Goal: Task Accomplishment & Management: Manage account settings

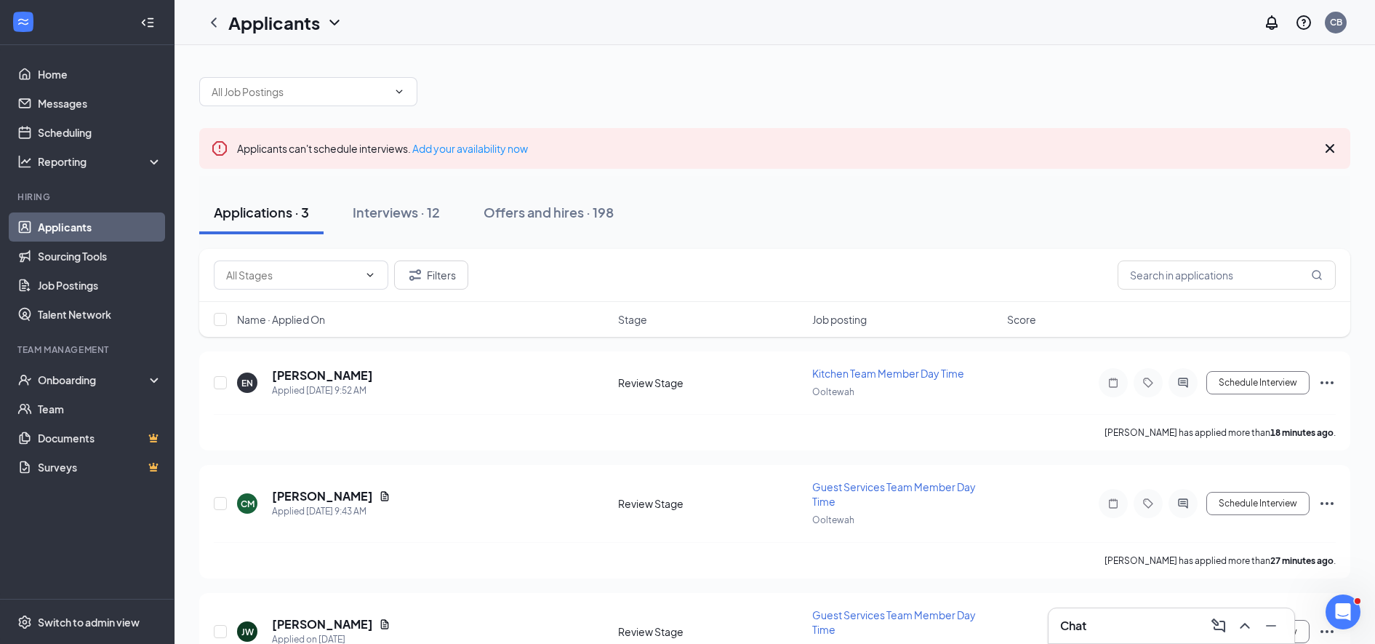
click at [327, 377] on h5 "Elizabeth Nesland" at bounding box center [322, 375] width 101 height 16
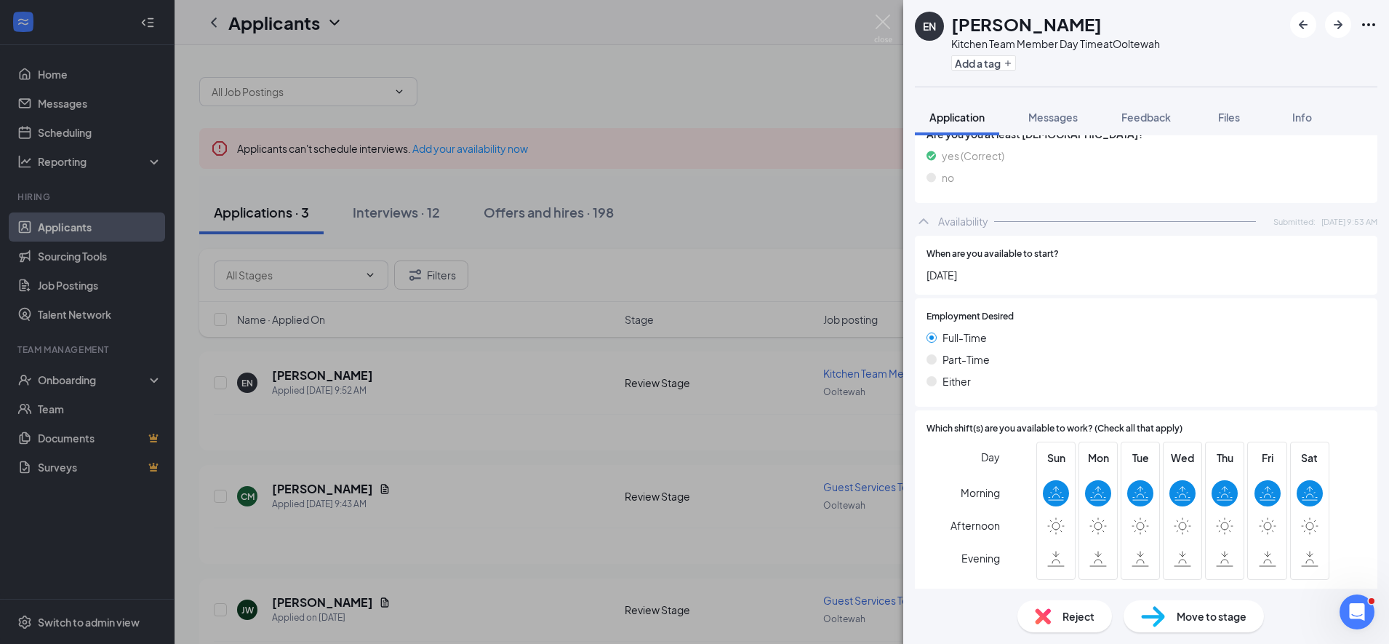
scroll to position [892, 0]
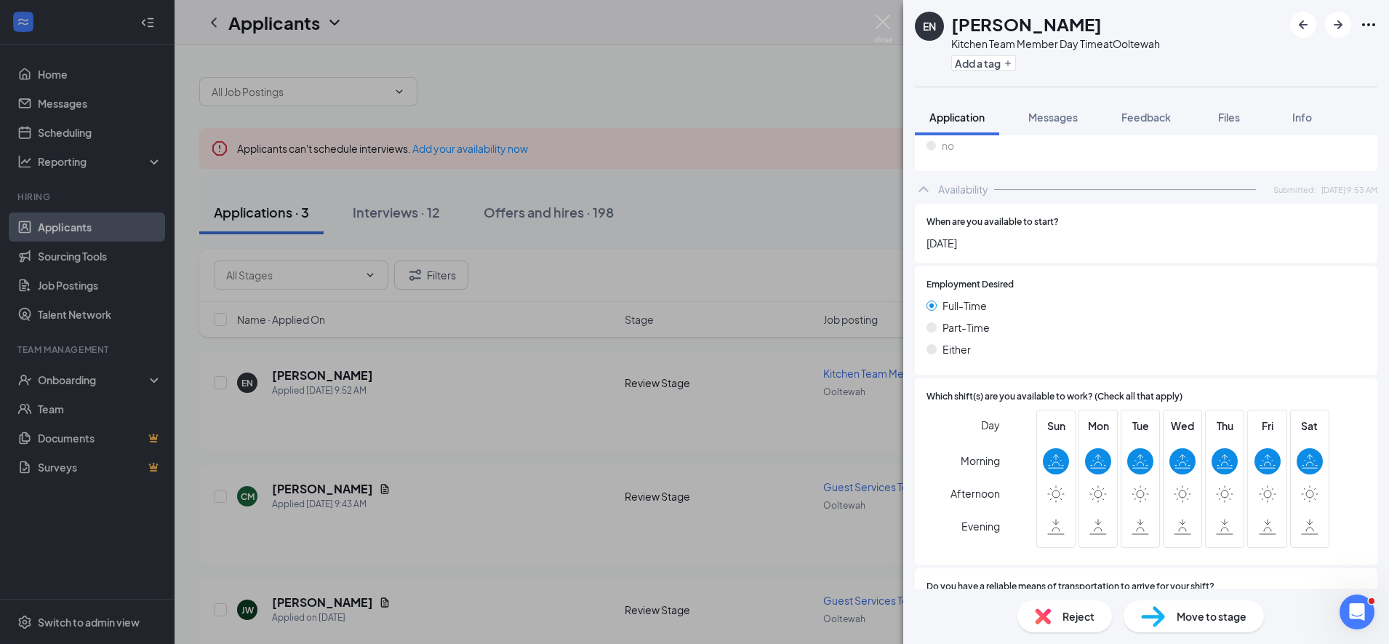
click at [547, 395] on div "EN Elizabeth Nesland Kitchen Team Member Day Time at Ooltewah Add a tag Applica…" at bounding box center [694, 322] width 1389 height 644
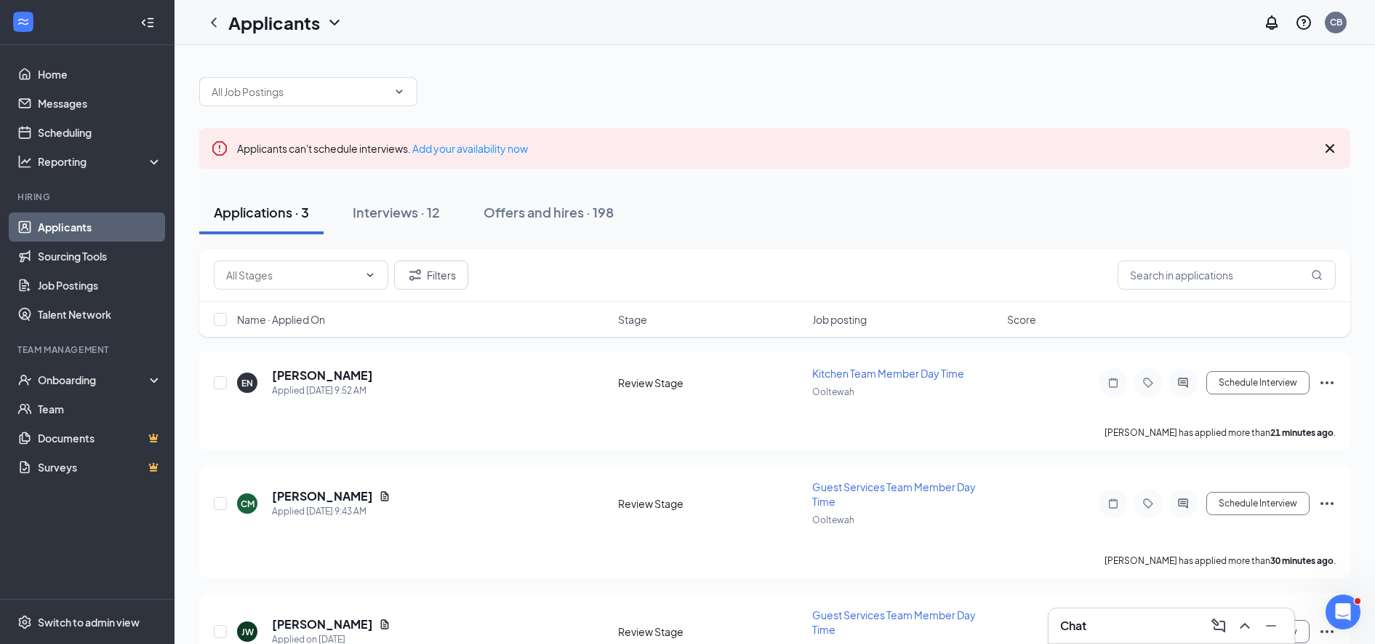
click at [1326, 383] on icon "Ellipses" at bounding box center [1327, 382] width 13 height 3
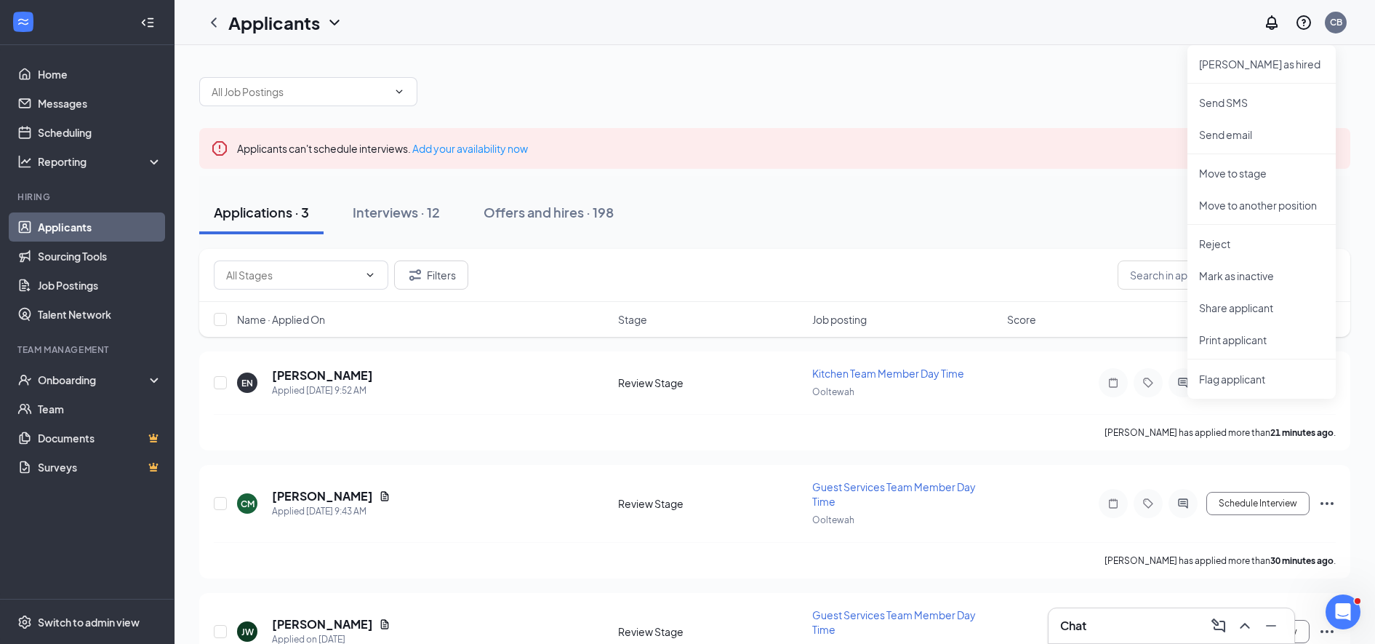
click at [1212, 246] on p "Reject" at bounding box center [1261, 243] width 125 height 15
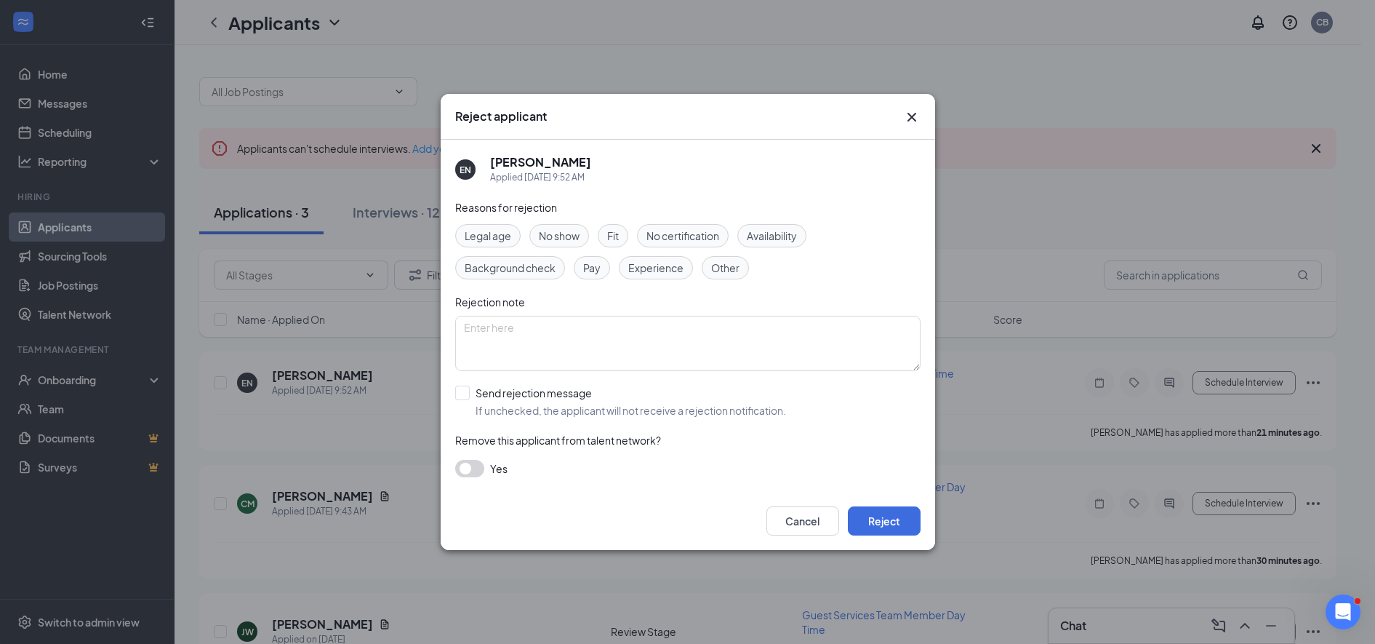
click at [769, 241] on span "Availability" at bounding box center [772, 236] width 50 height 16
click at [566, 319] on textarea at bounding box center [688, 343] width 466 height 55
click at [734, 263] on span "Other" at bounding box center [725, 268] width 28 height 16
click at [537, 333] on textarea at bounding box center [688, 343] width 466 height 55
type textarea "We are fully staffed for BOH days right now and her availability wasn't great."
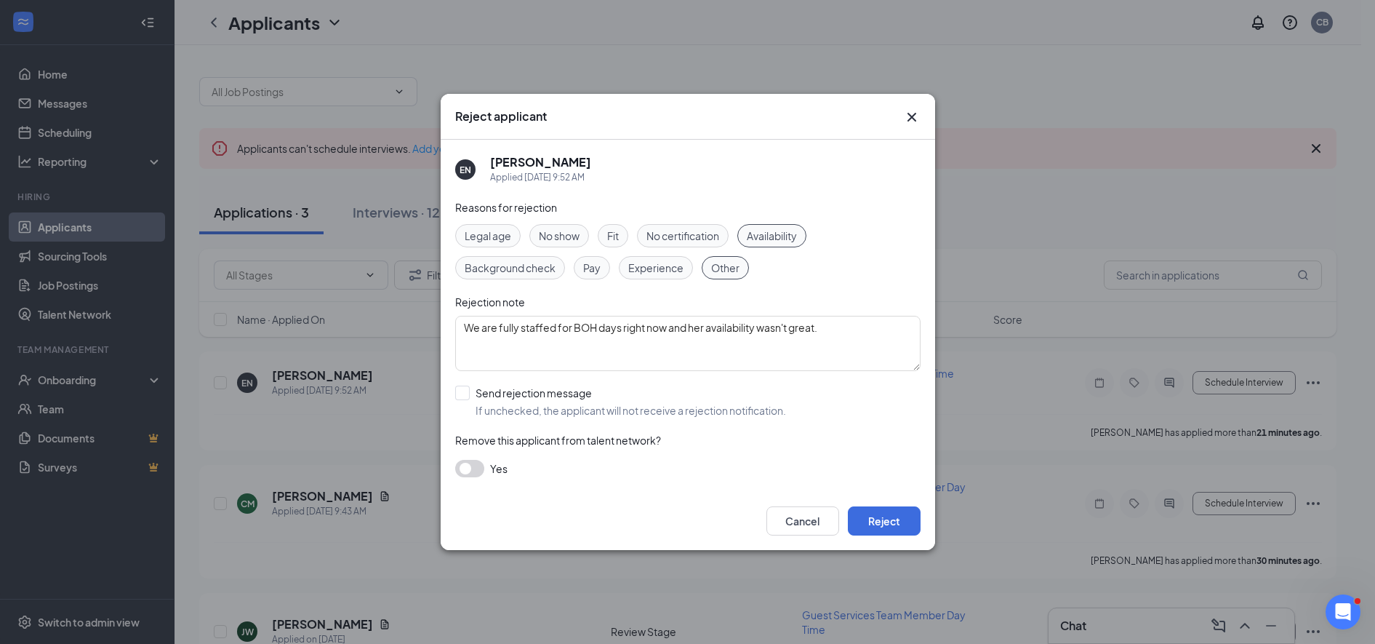
click at [463, 391] on input "Send rejection message If unchecked, the applicant will not receive a rejection…" at bounding box center [620, 401] width 331 height 32
checkbox input "true"
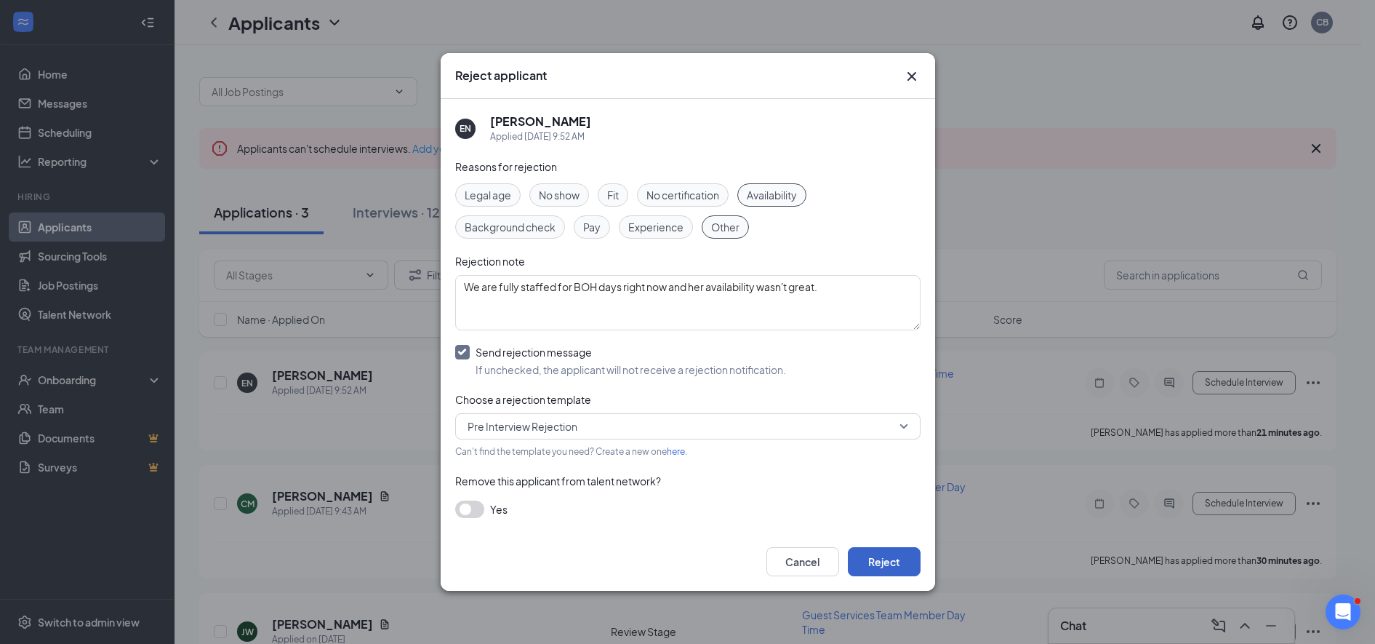
click at [879, 567] on button "Reject" at bounding box center [884, 561] width 73 height 29
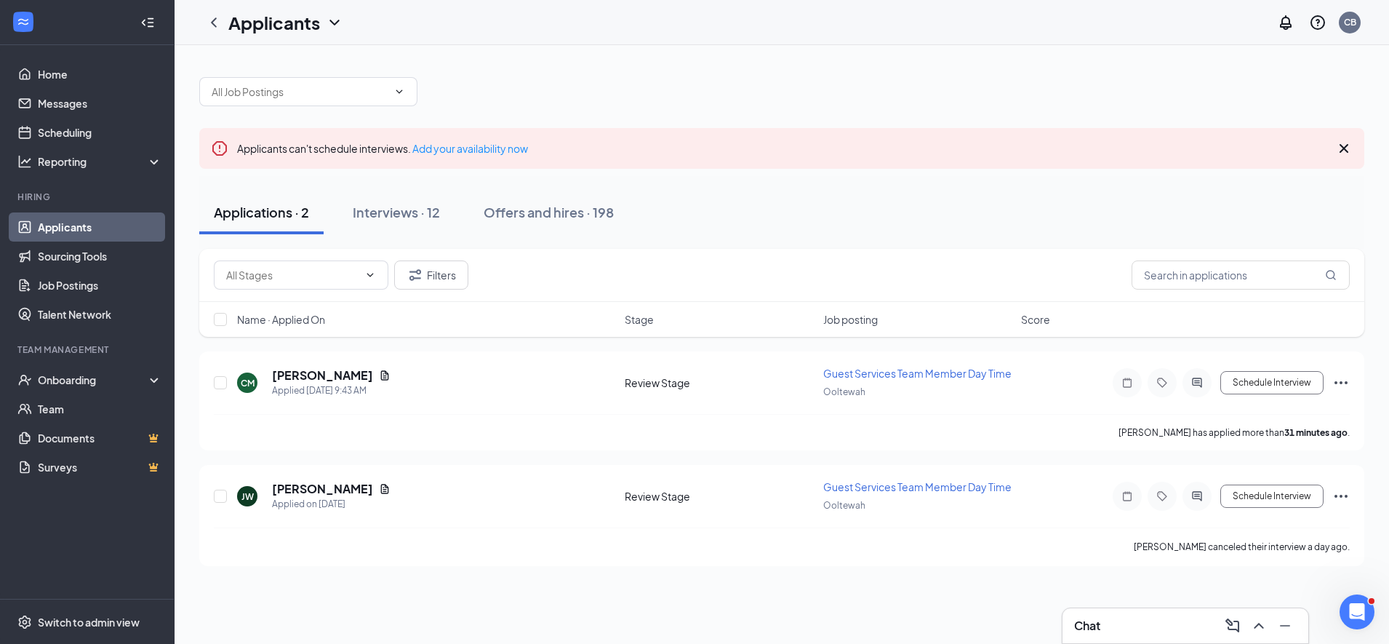
click at [314, 381] on h5 "[PERSON_NAME]" at bounding box center [322, 375] width 101 height 16
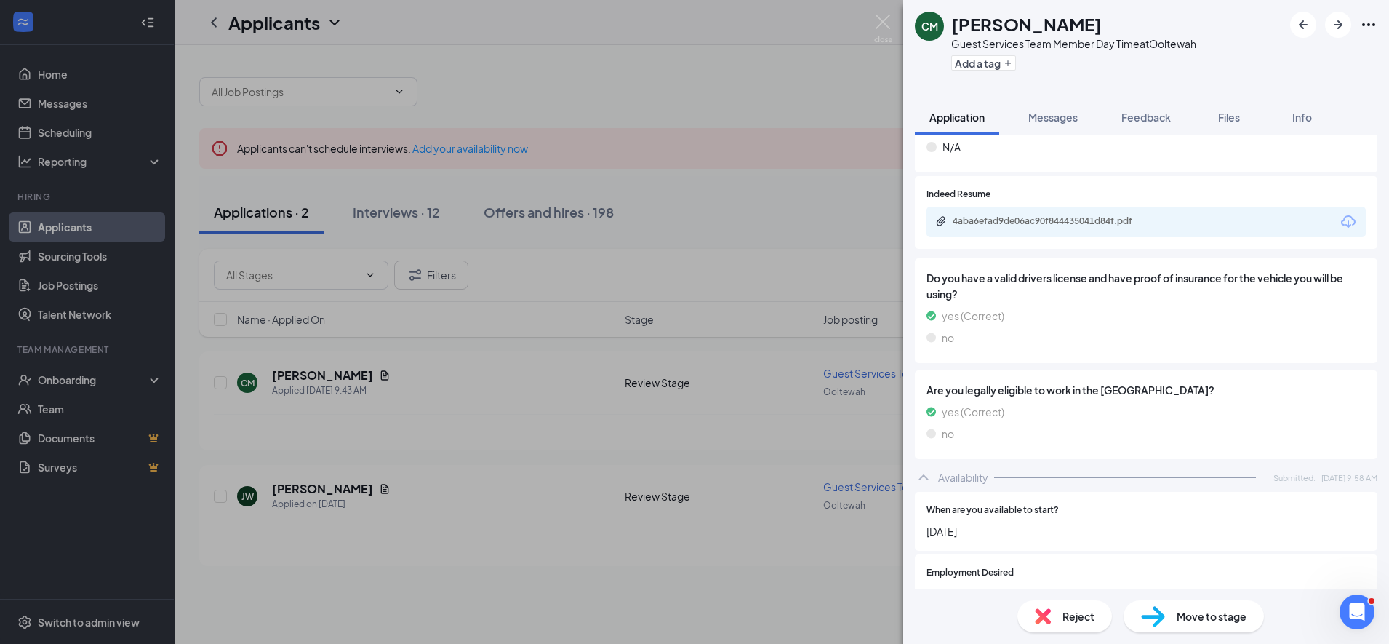
scroll to position [763, 0]
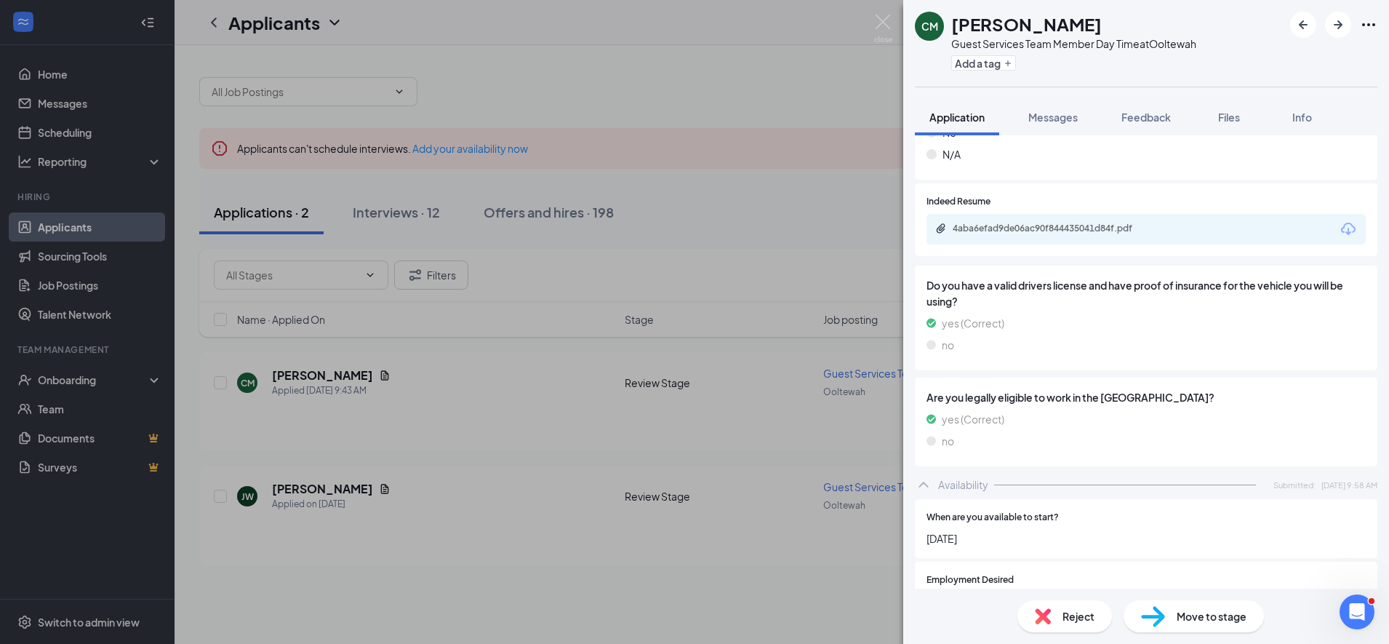
click at [1340, 220] on icon "Download" at bounding box center [1348, 228] width 17 height 17
click at [520, 392] on div "CM Caleb Milstead Guest Services Team Member Day Time at Ooltewah Add a tag App…" at bounding box center [694, 322] width 1389 height 644
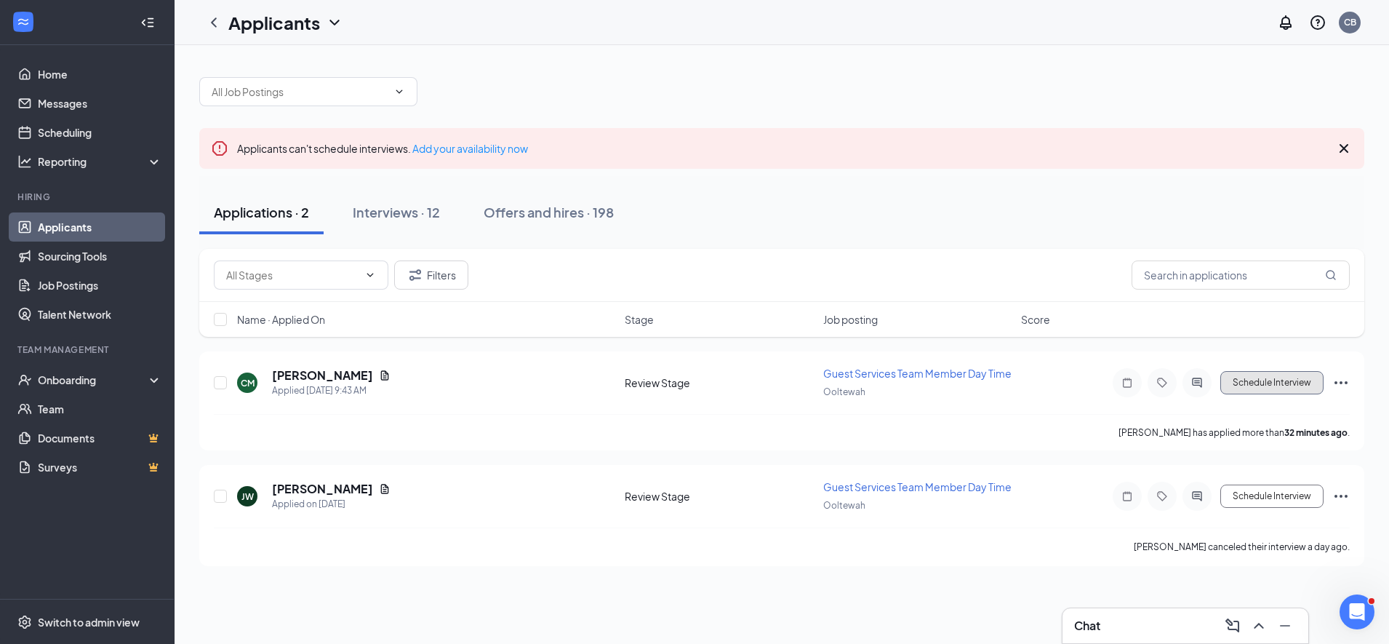
click at [1255, 379] on button "Schedule Interview" at bounding box center [1271, 382] width 103 height 23
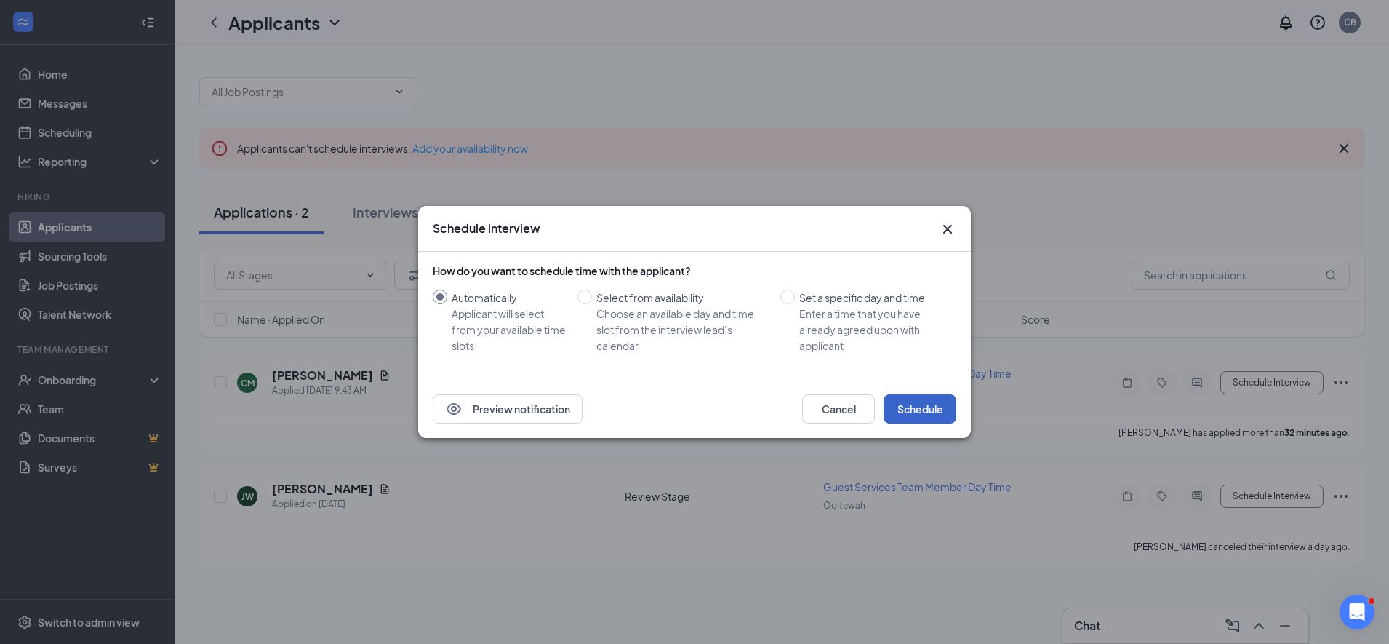
click at [918, 409] on button "Schedule" at bounding box center [920, 408] width 73 height 29
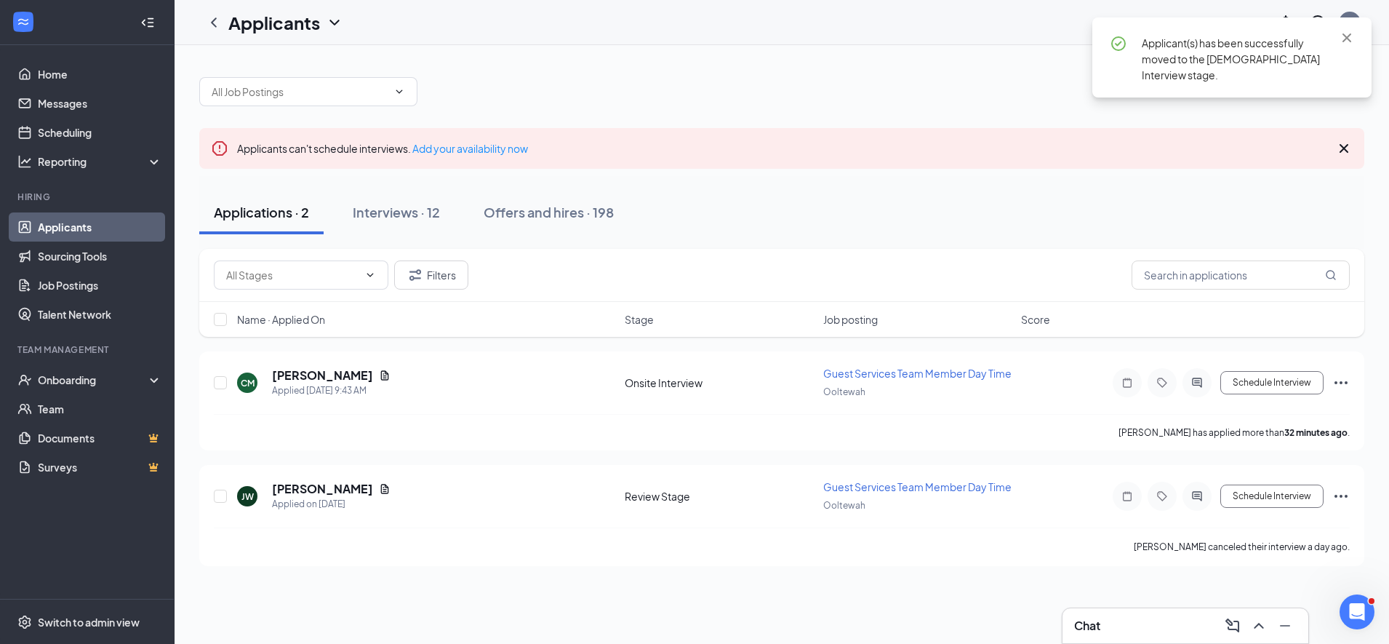
click at [1350, 149] on icon "Cross" at bounding box center [1343, 148] width 17 height 17
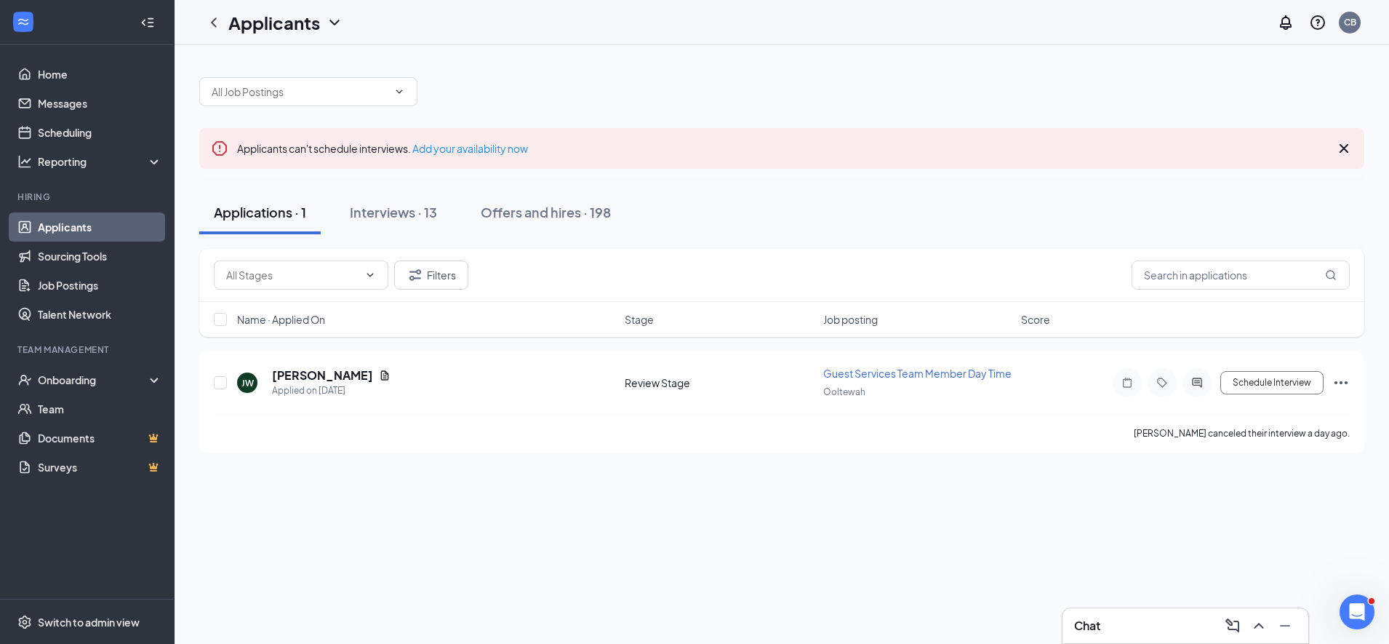
click at [1344, 147] on icon "Cross" at bounding box center [1343, 148] width 17 height 17
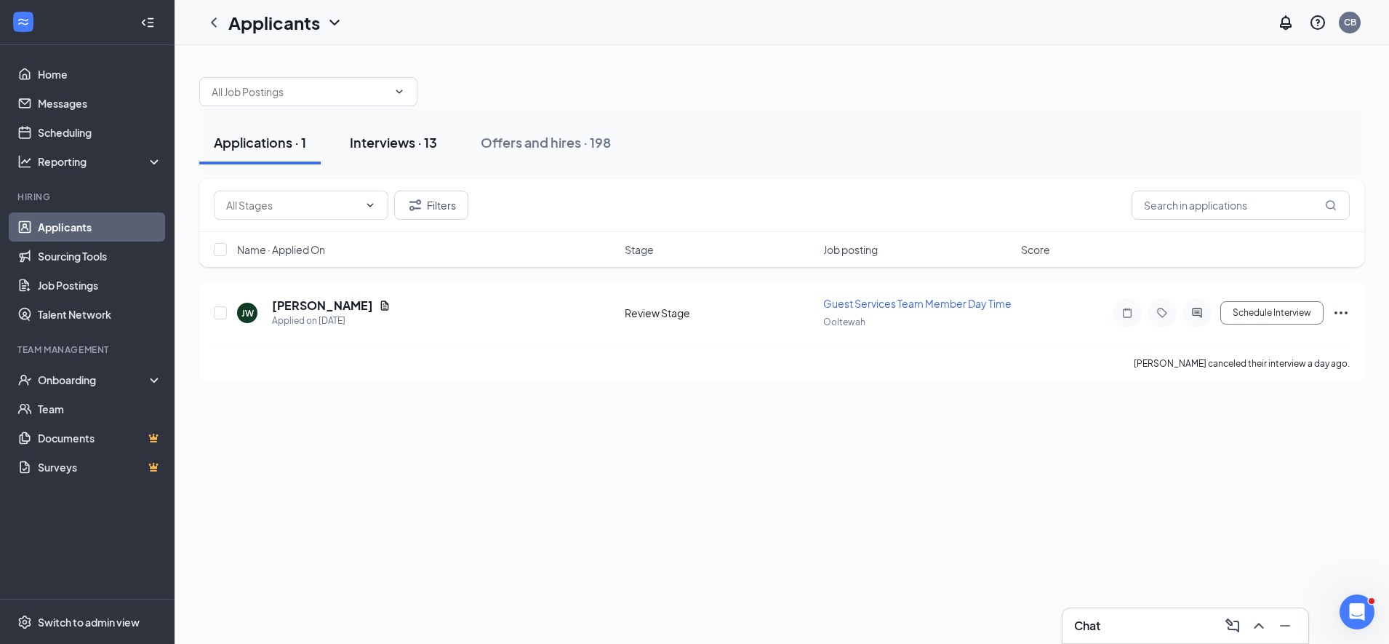
click at [381, 149] on div "Interviews · 13" at bounding box center [393, 142] width 87 height 18
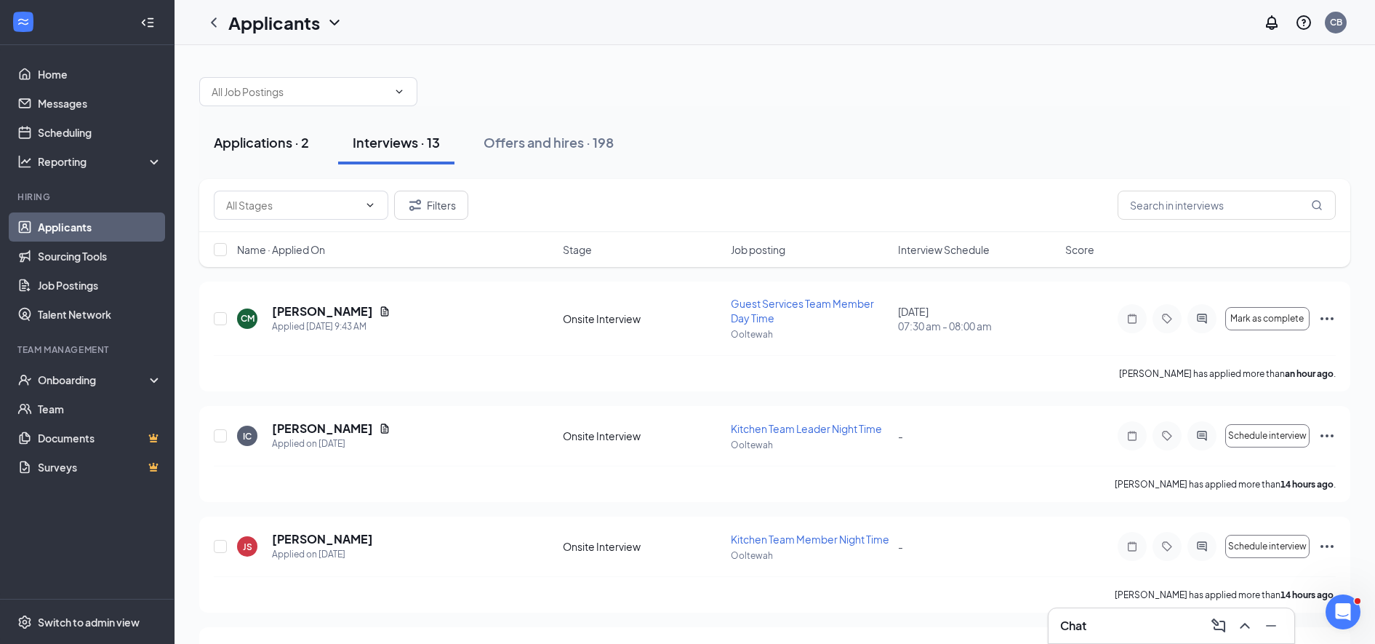
click at [252, 145] on div "Applications · 2" at bounding box center [261, 142] width 95 height 18
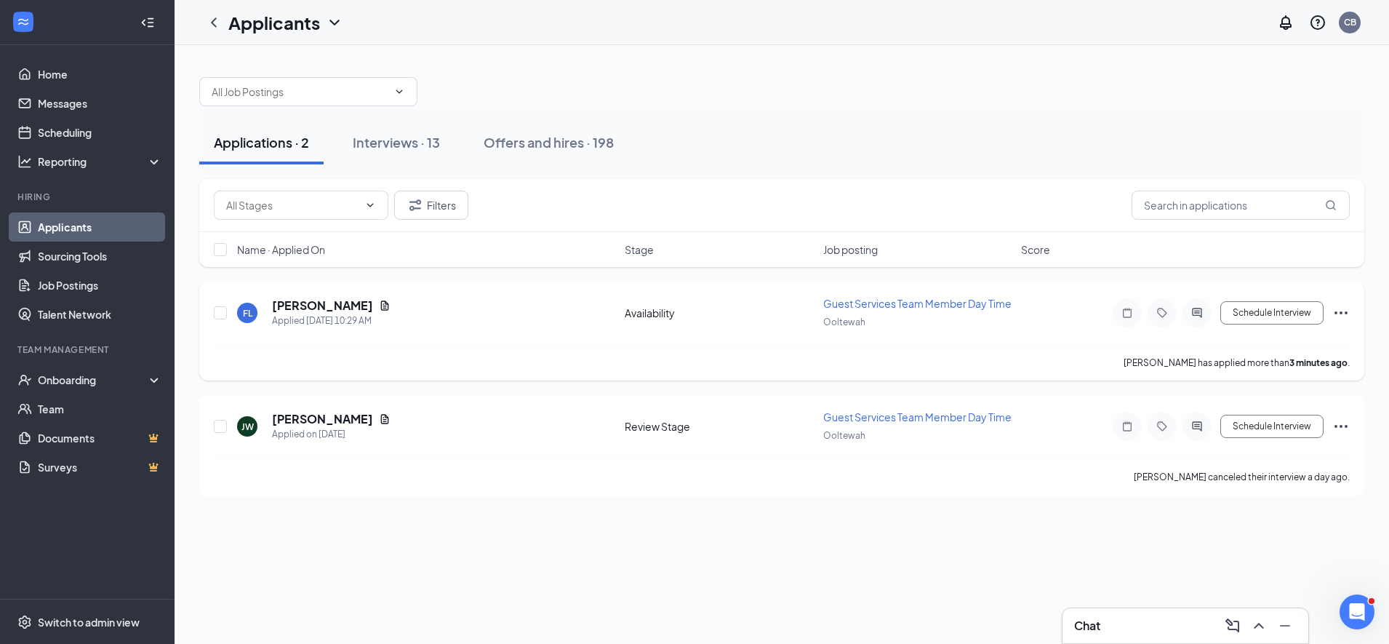
click at [287, 299] on h5 "Faith Lee" at bounding box center [322, 305] width 101 height 16
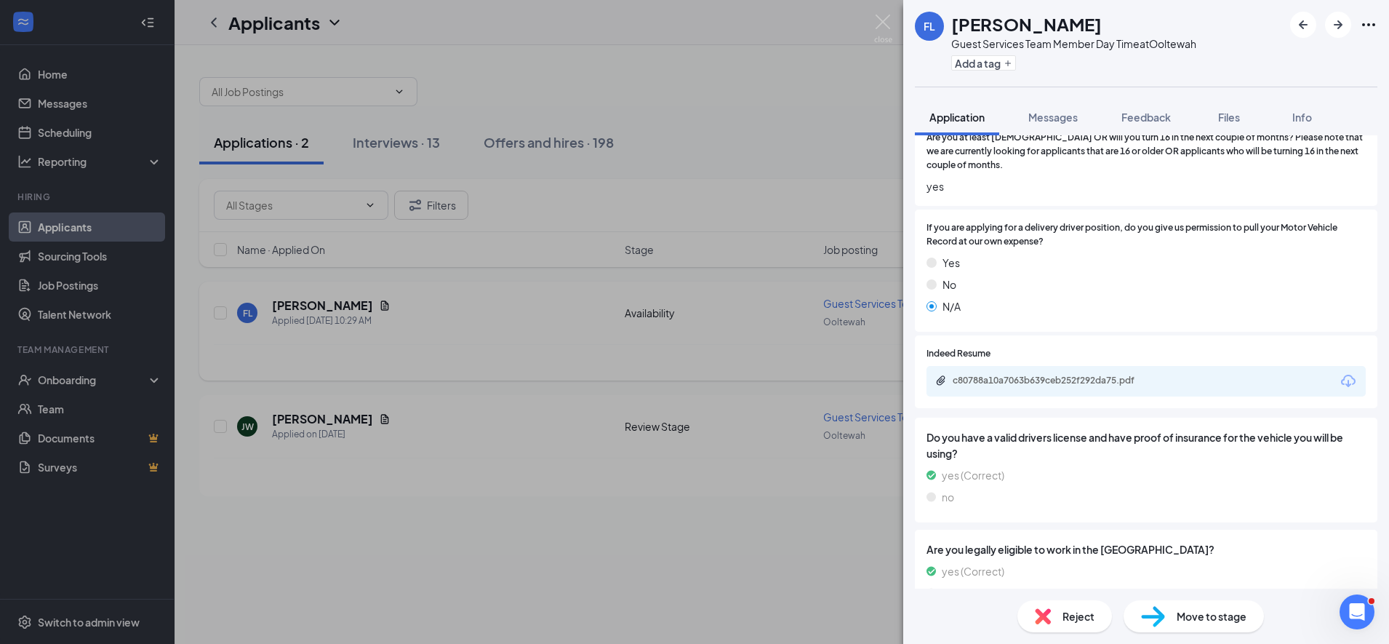
scroll to position [660, 0]
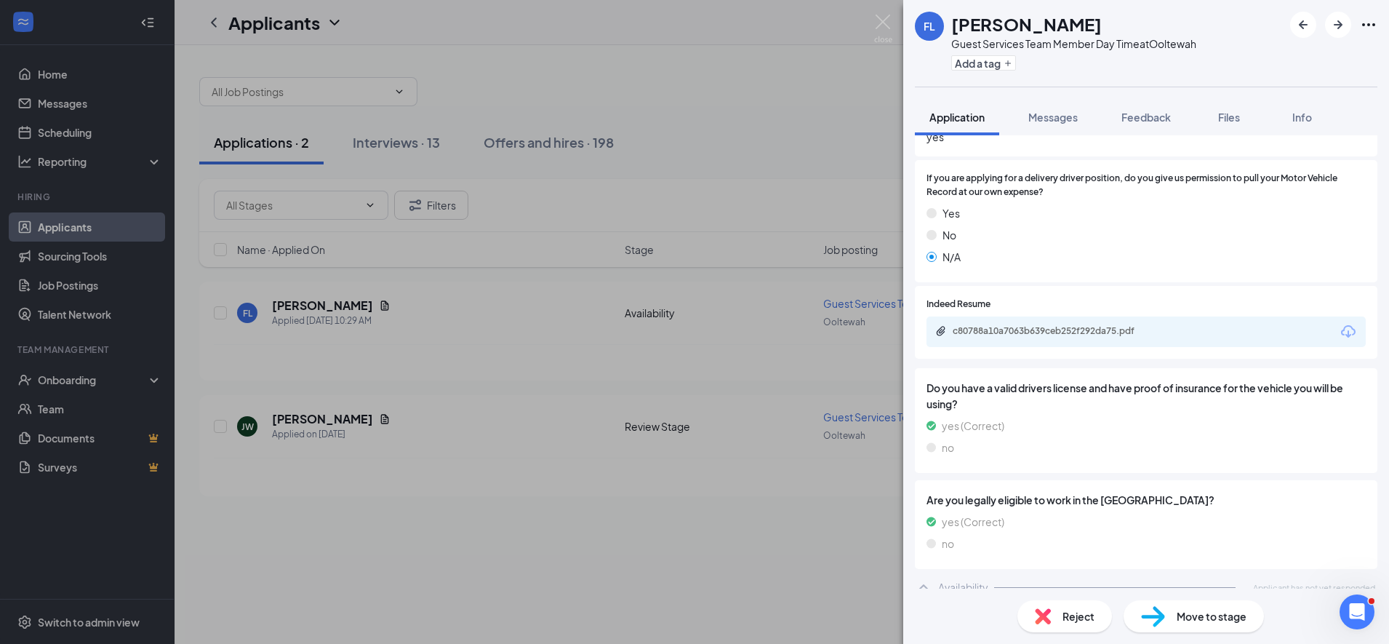
click at [1340, 323] on icon "Download" at bounding box center [1348, 331] width 17 height 17
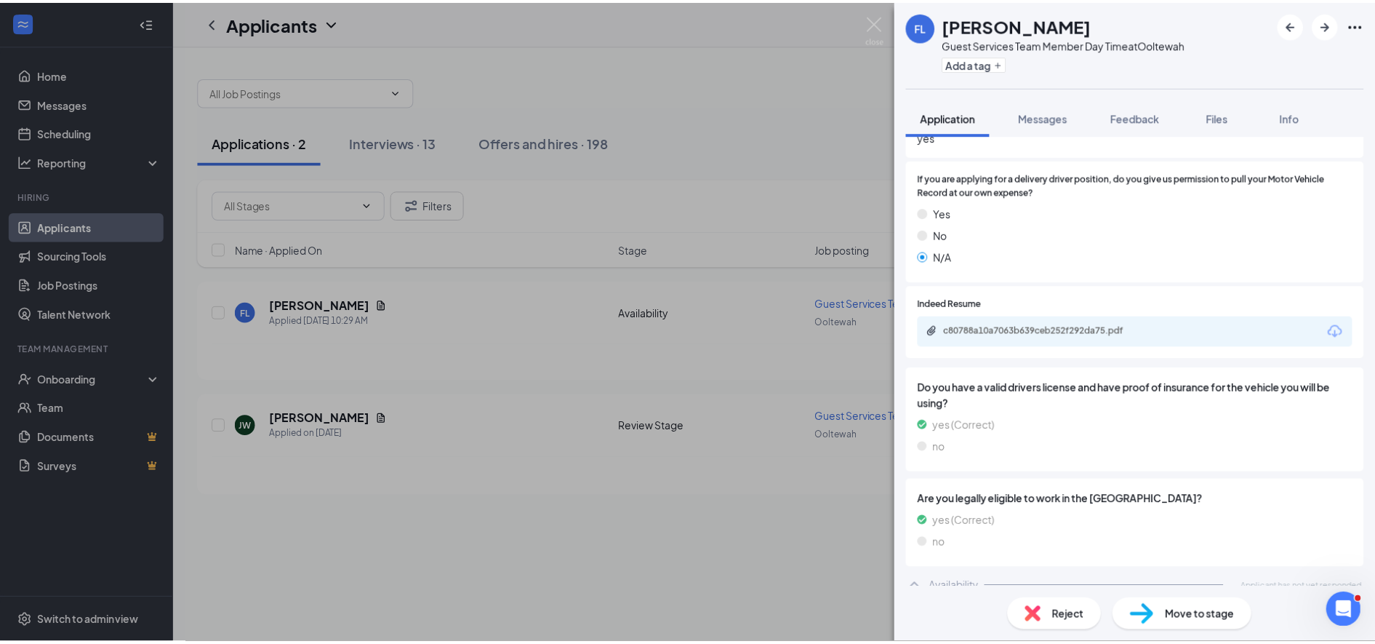
scroll to position [655, 0]
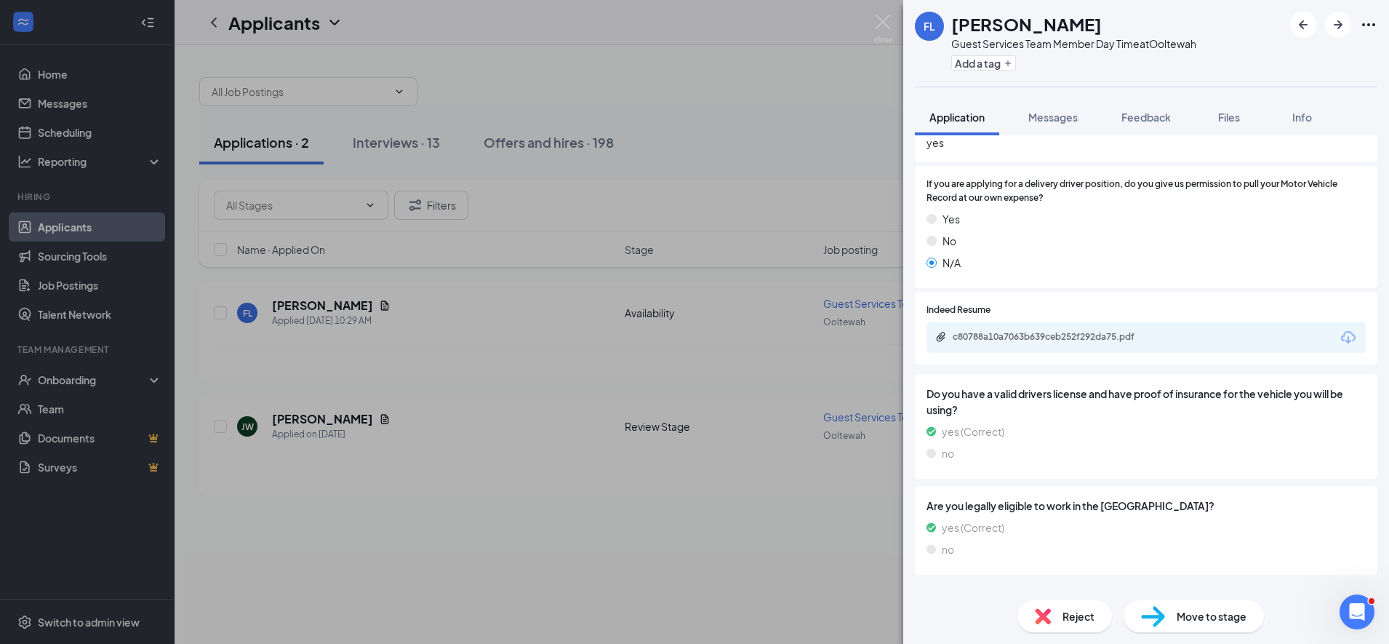
click at [456, 314] on div "FL Faith Lee Guest Services Team Member Day Time at Ooltewah Add a tag Applicat…" at bounding box center [694, 322] width 1389 height 644
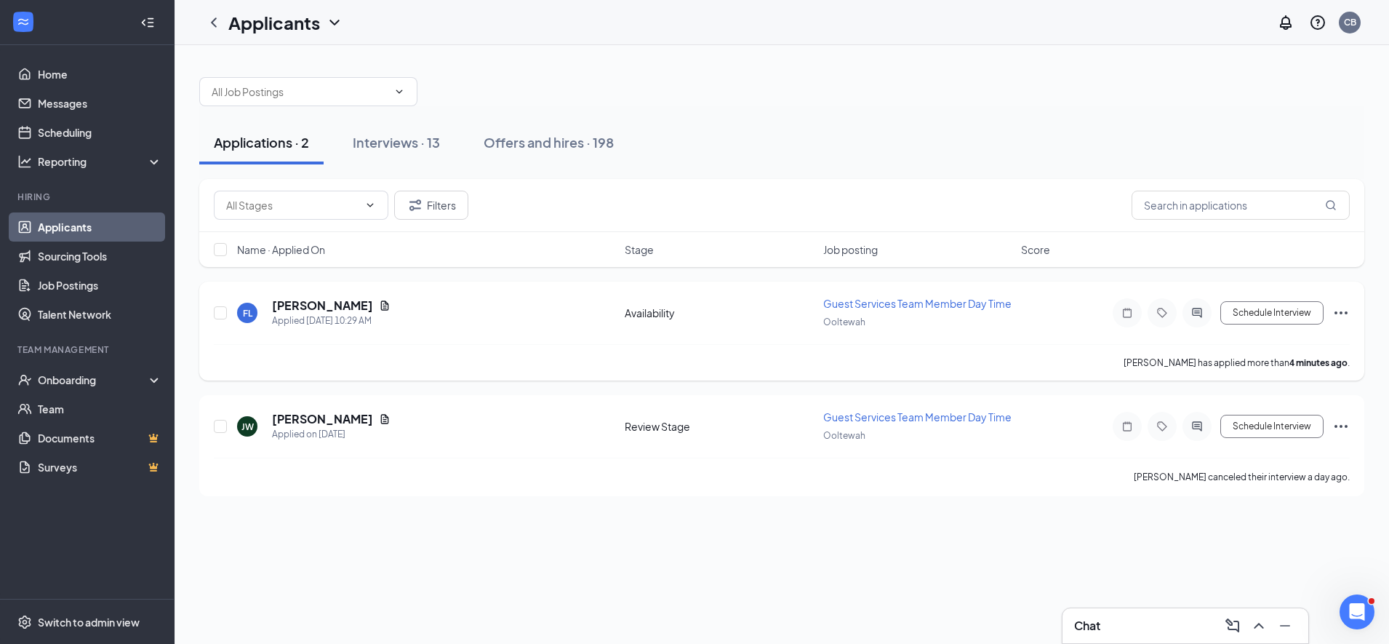
click at [1342, 313] on icon "Ellipses" at bounding box center [1341, 312] width 13 height 3
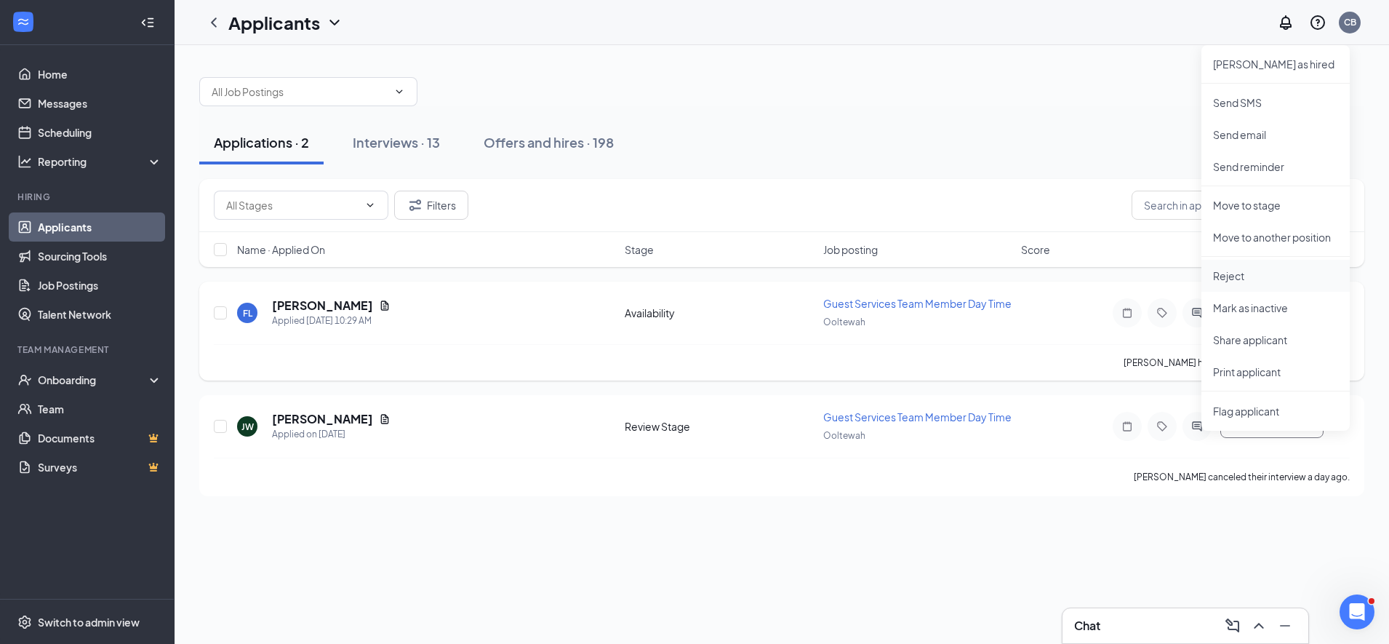
click at [1223, 261] on li "Reject" at bounding box center [1276, 276] width 148 height 32
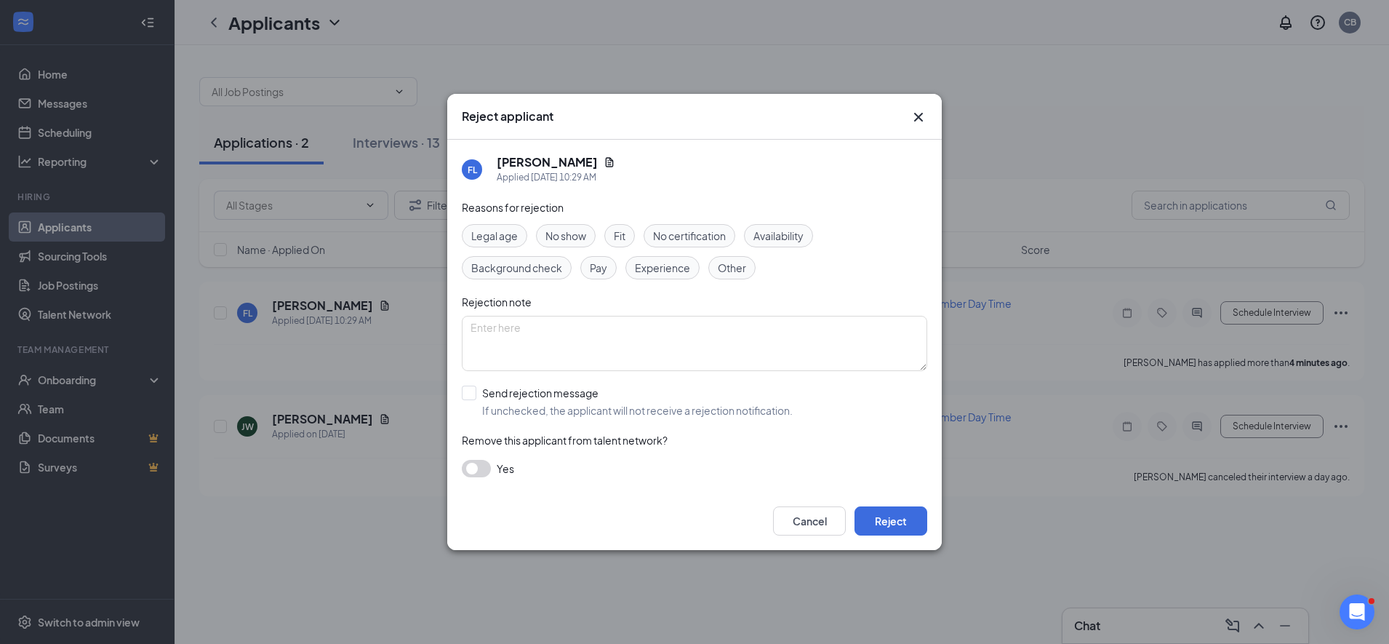
click at [658, 265] on span "Experience" at bounding box center [662, 268] width 55 height 16
click at [784, 236] on span "Availability" at bounding box center [779, 236] width 50 height 16
click at [468, 397] on input "Send rejection message If unchecked, the applicant will not receive a rejection…" at bounding box center [627, 401] width 331 height 32
checkbox input "true"
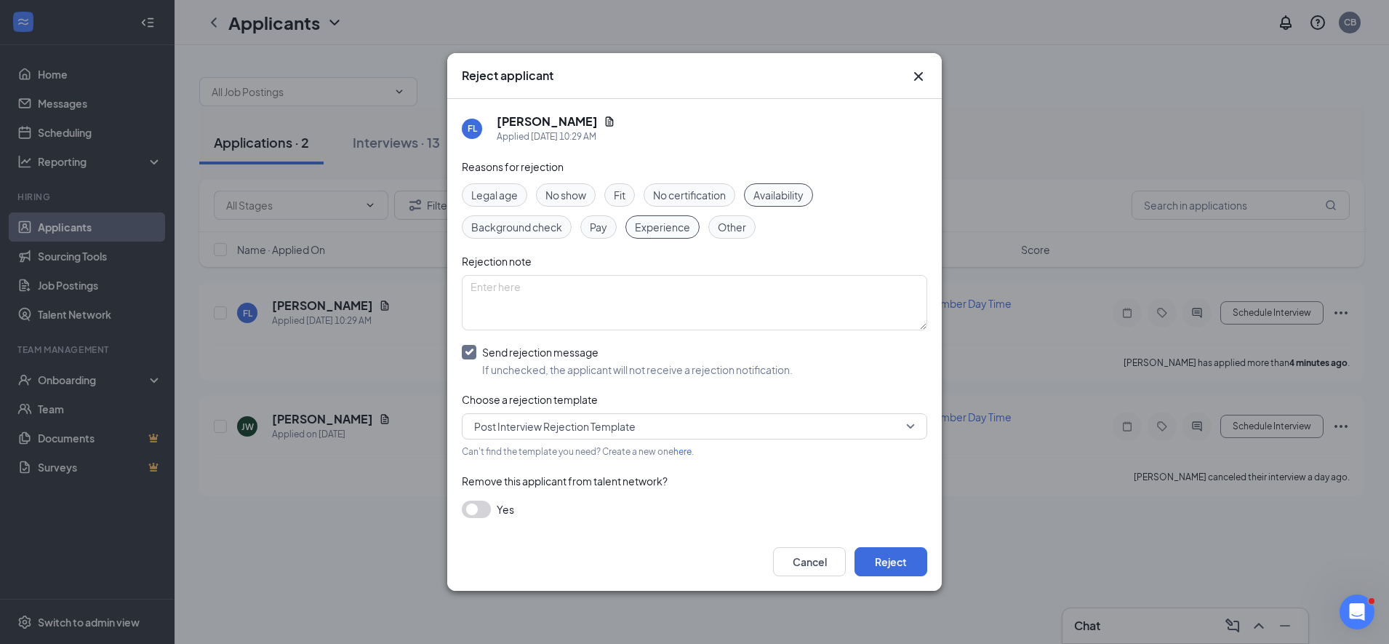
click at [514, 427] on span "Post Interview Rejection Template" at bounding box center [554, 426] width 161 height 22
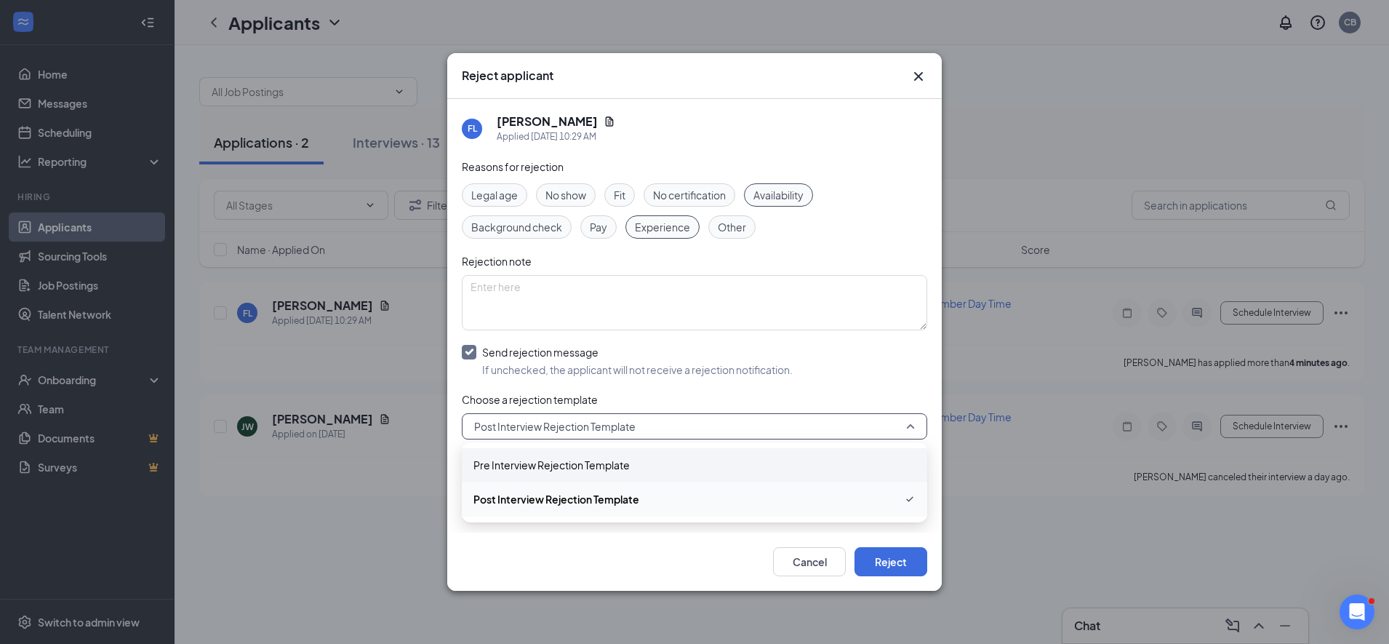
click at [527, 469] on span "Pre Interview Rejection Template" at bounding box center [552, 465] width 156 height 16
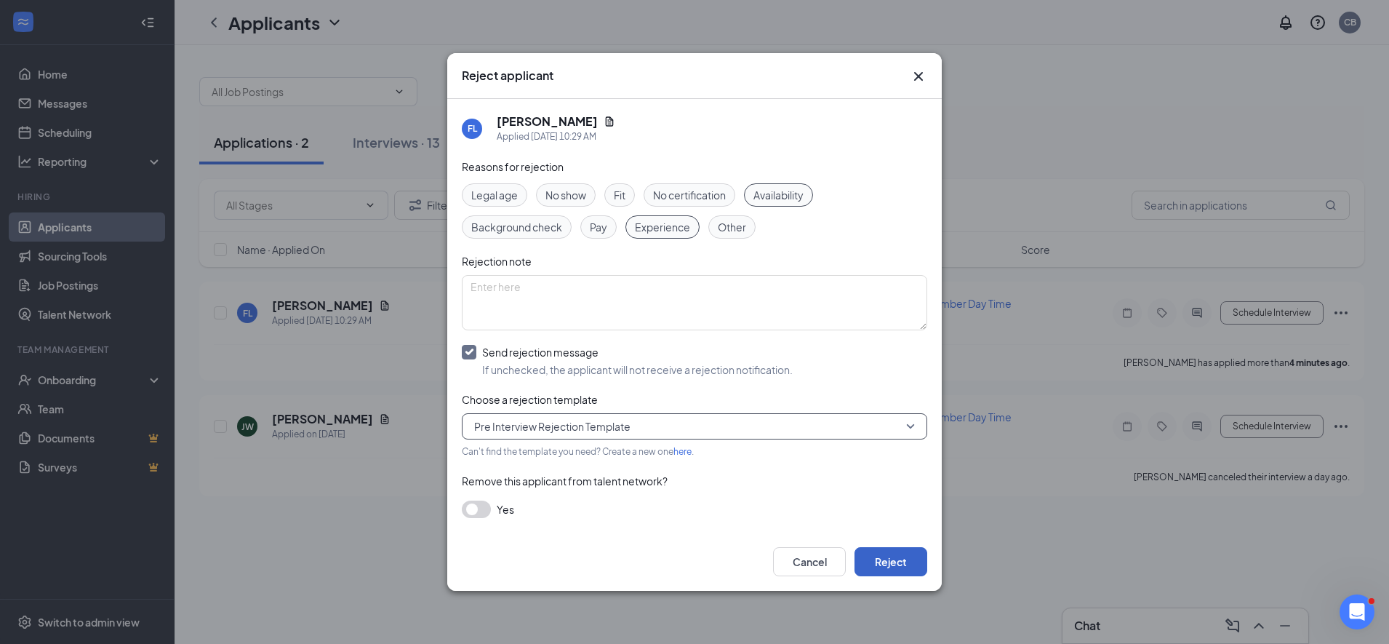
click at [883, 564] on button "Reject" at bounding box center [891, 561] width 73 height 29
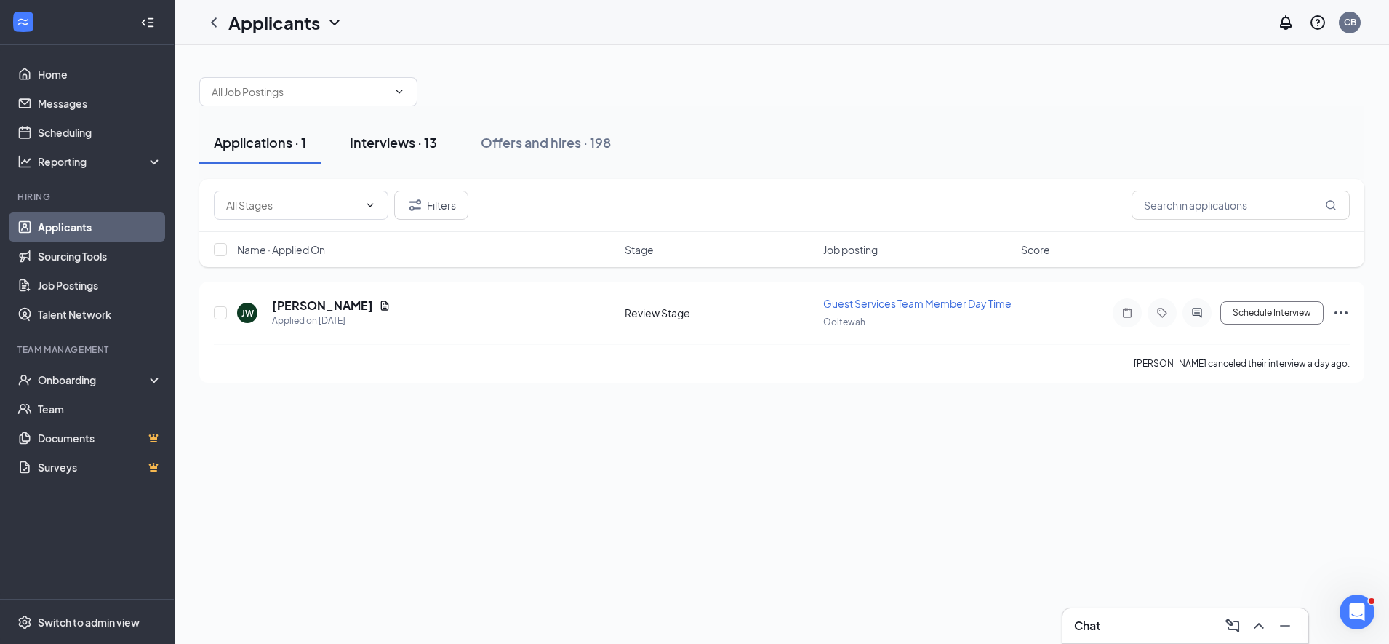
click at [381, 148] on div "Interviews · 13" at bounding box center [393, 142] width 87 height 18
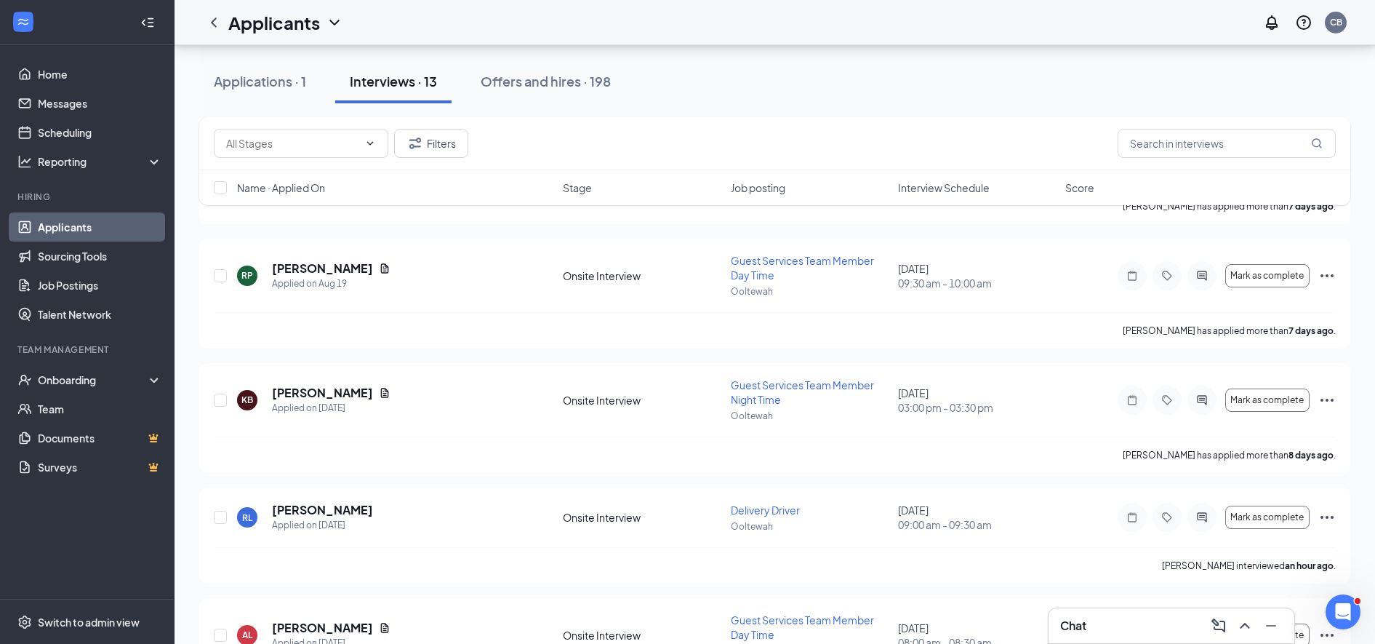
scroll to position [1216, 0]
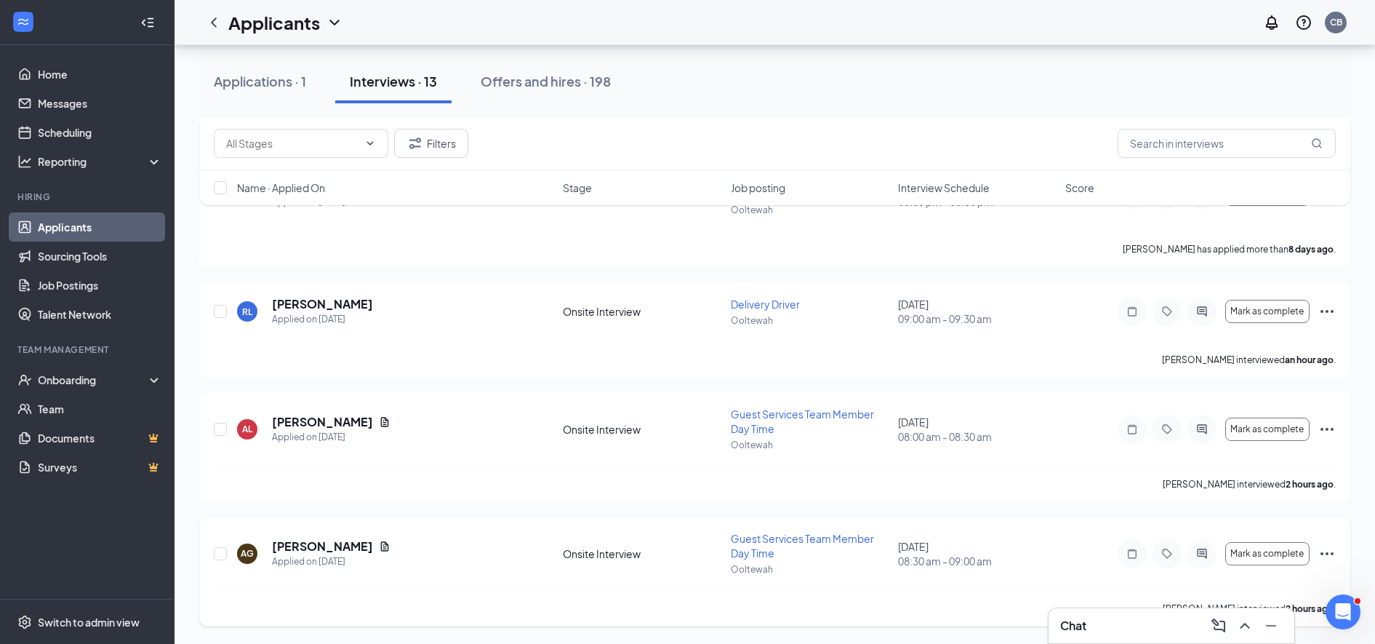
click at [1328, 553] on icon "Ellipses" at bounding box center [1327, 553] width 13 height 3
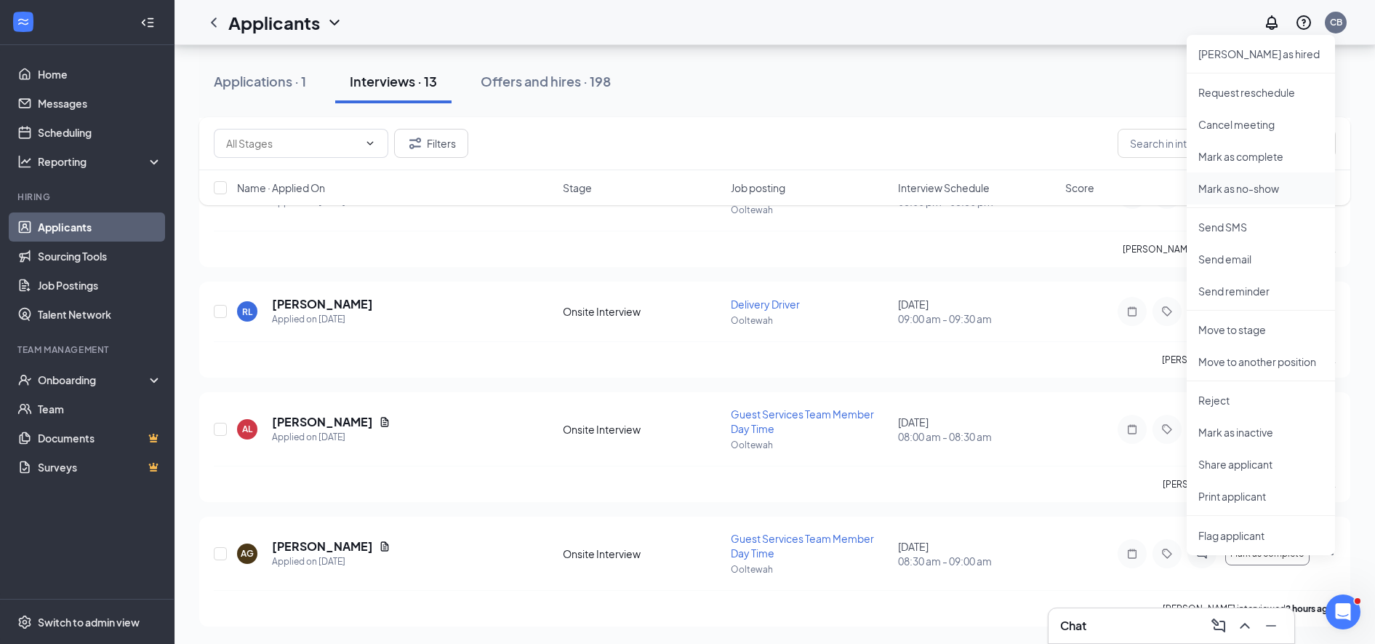
click at [1215, 182] on li "Mark as no-show" at bounding box center [1261, 188] width 148 height 32
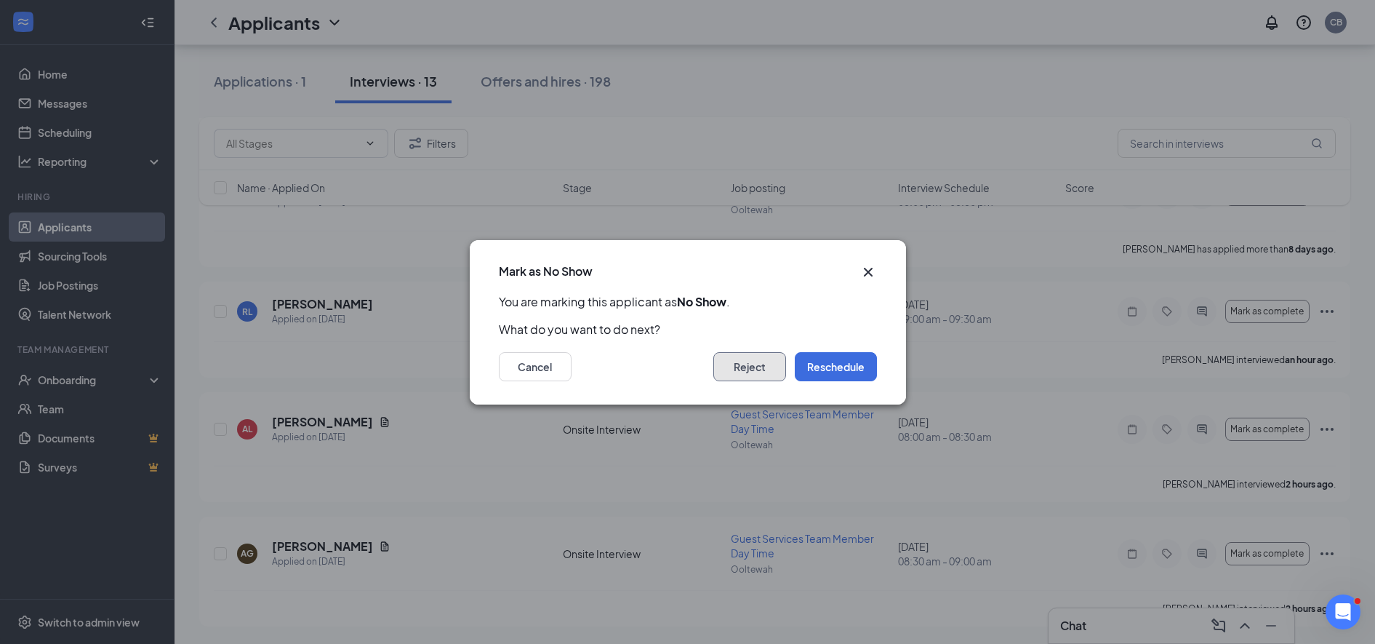
click at [745, 364] on button "Reject" at bounding box center [750, 366] width 73 height 29
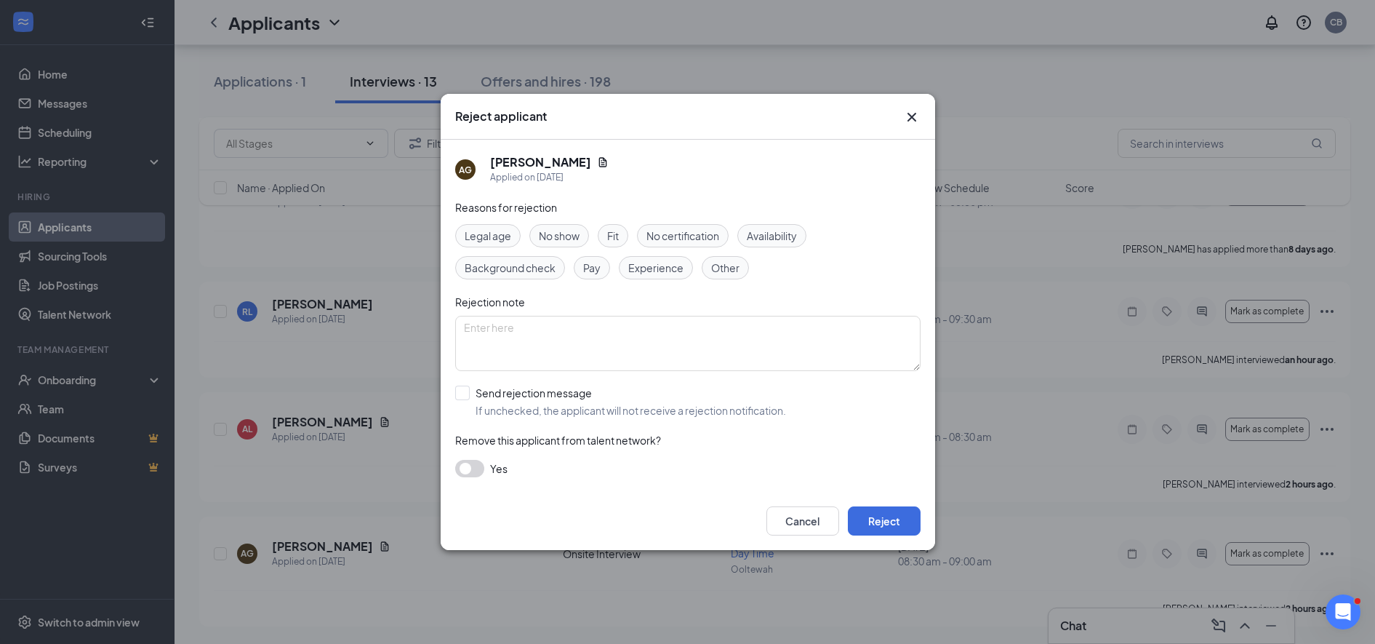
click at [560, 236] on span "No show" at bounding box center [559, 236] width 41 height 16
click at [880, 520] on button "Reject" at bounding box center [884, 520] width 73 height 29
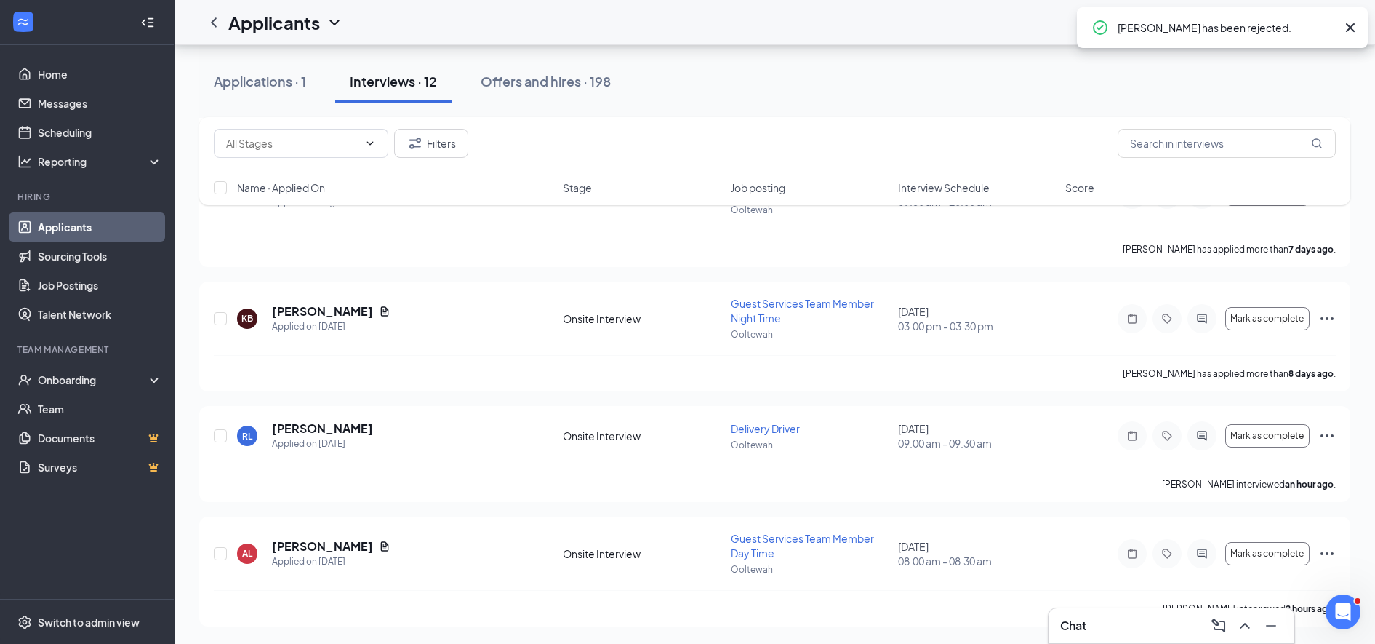
scroll to position [1092, 0]
click at [1326, 558] on icon "Ellipses" at bounding box center [1327, 553] width 17 height 17
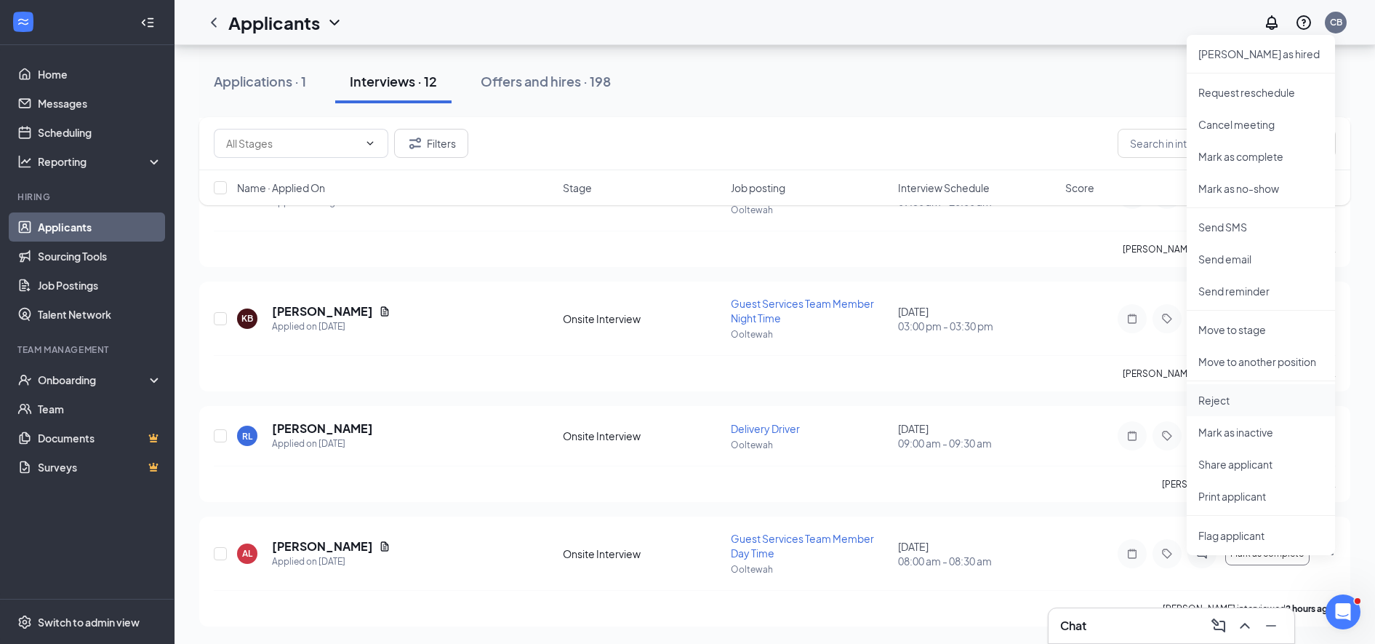
click at [1209, 399] on li "Reject" at bounding box center [1261, 400] width 148 height 32
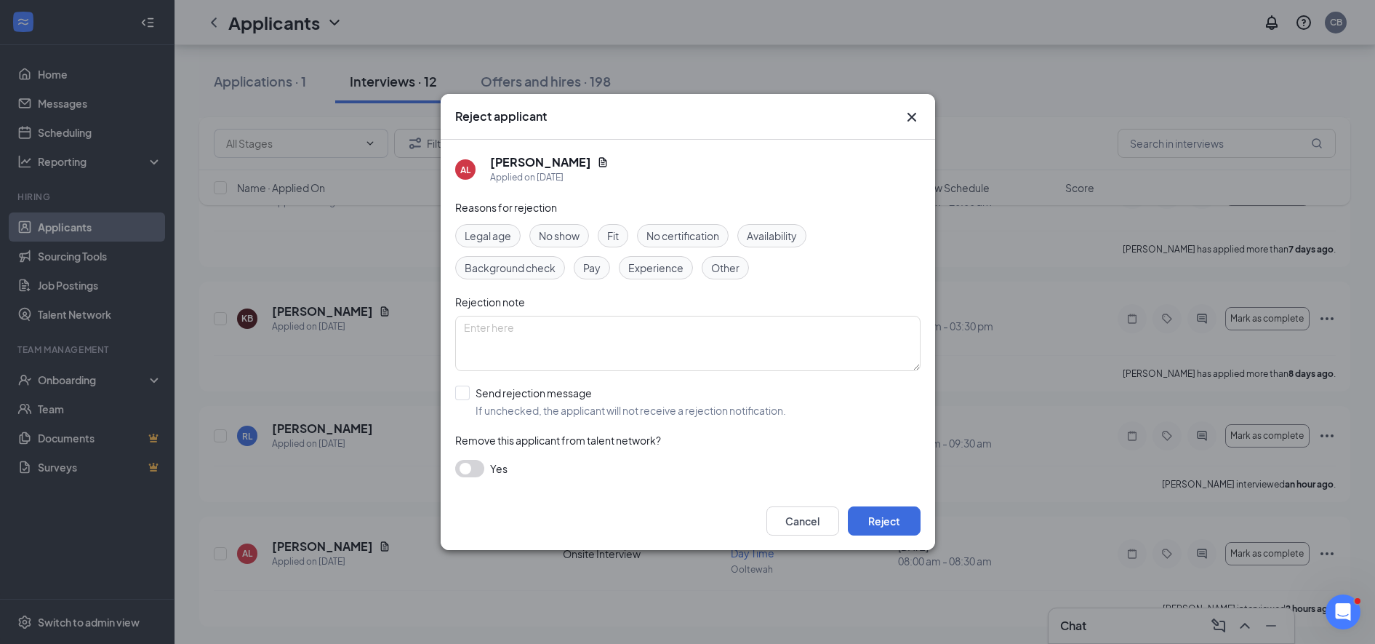
click at [722, 268] on span "Other" at bounding box center [725, 268] width 28 height 16
click at [623, 324] on textarea at bounding box center [688, 343] width 466 height 55
type textarea "Cassi interviewed him and told me to reject."
click at [458, 396] on input "Send rejection message If unchecked, the applicant will not receive a rejection…" at bounding box center [620, 401] width 331 height 32
checkbox input "true"
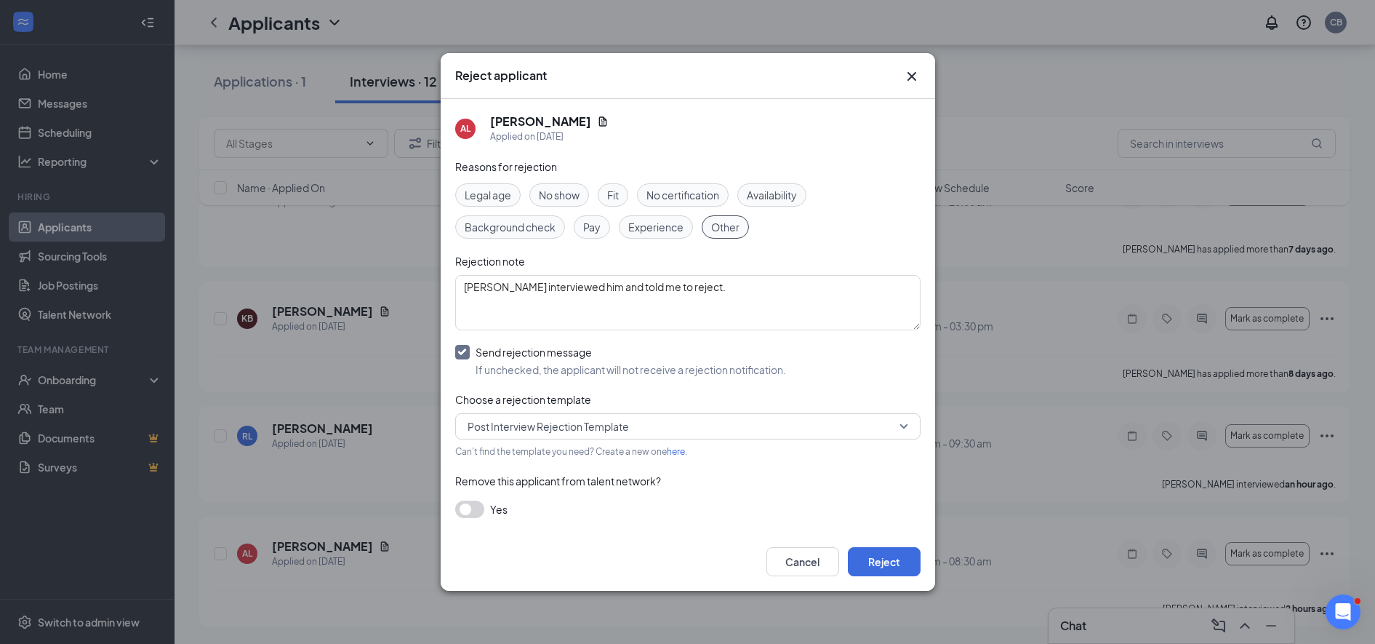
click at [499, 434] on span "Post Interview Rejection Template" at bounding box center [548, 426] width 161 height 22
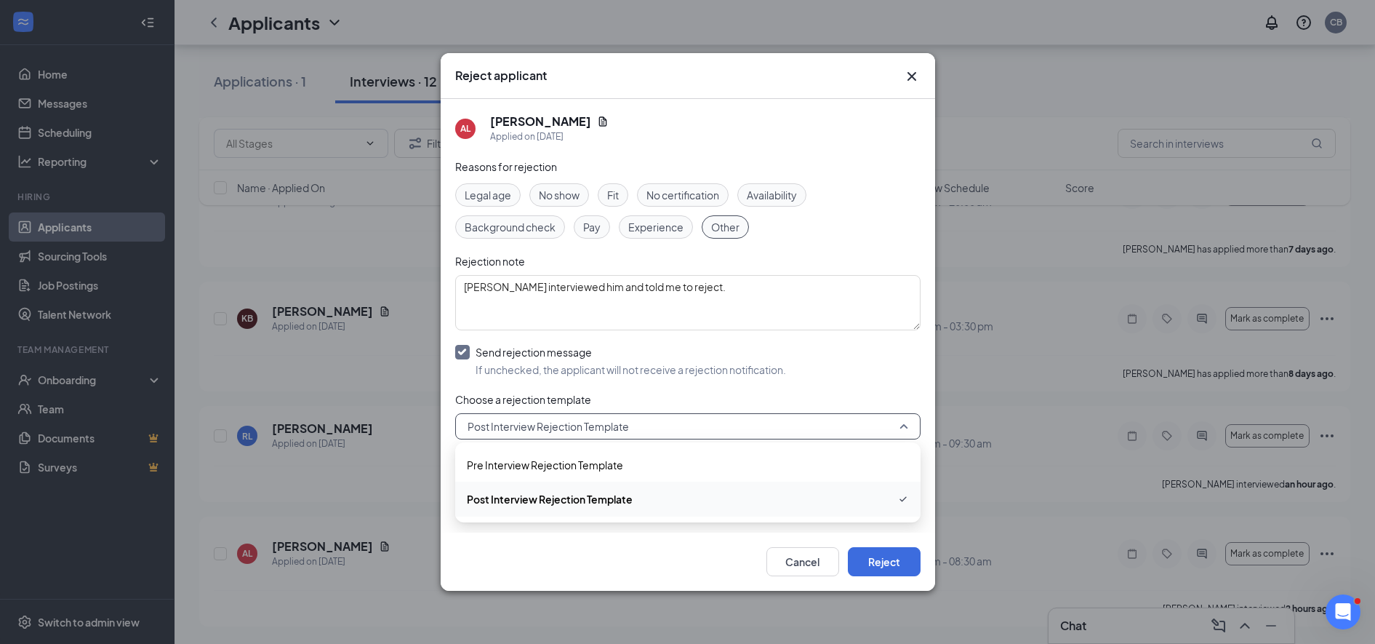
click at [513, 495] on span "Post Interview Rejection Template" at bounding box center [550, 499] width 166 height 16
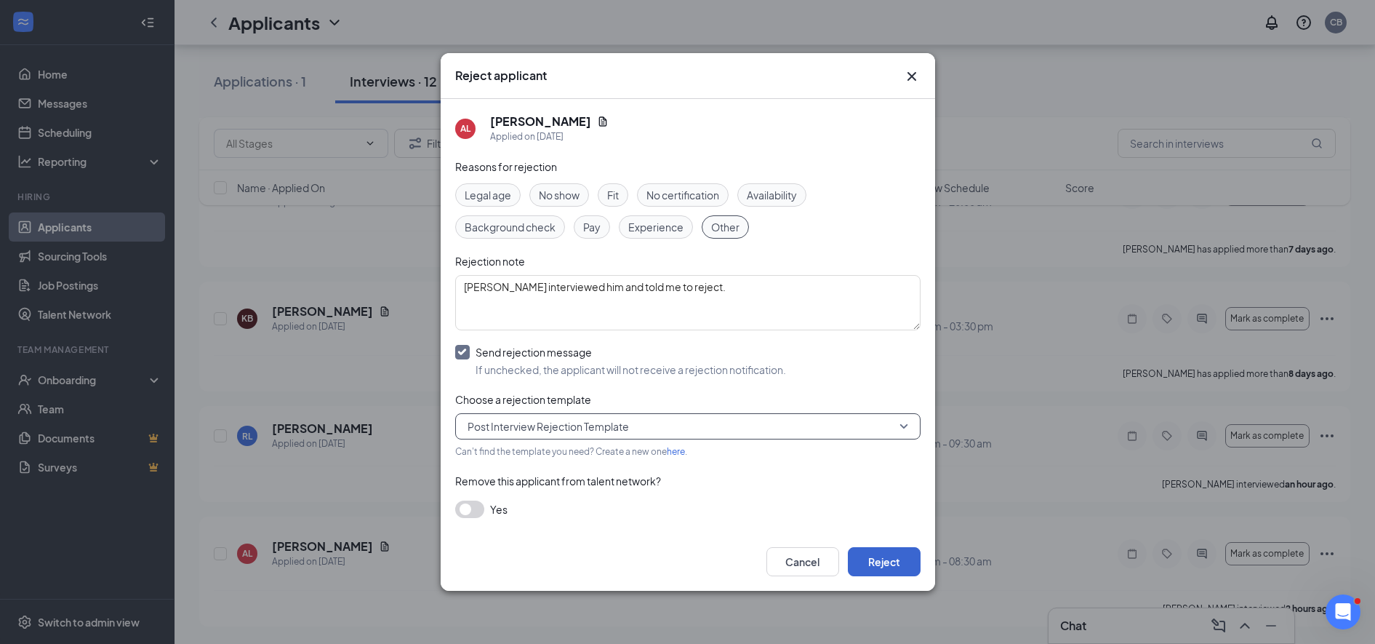
click at [892, 569] on button "Reject" at bounding box center [884, 561] width 73 height 29
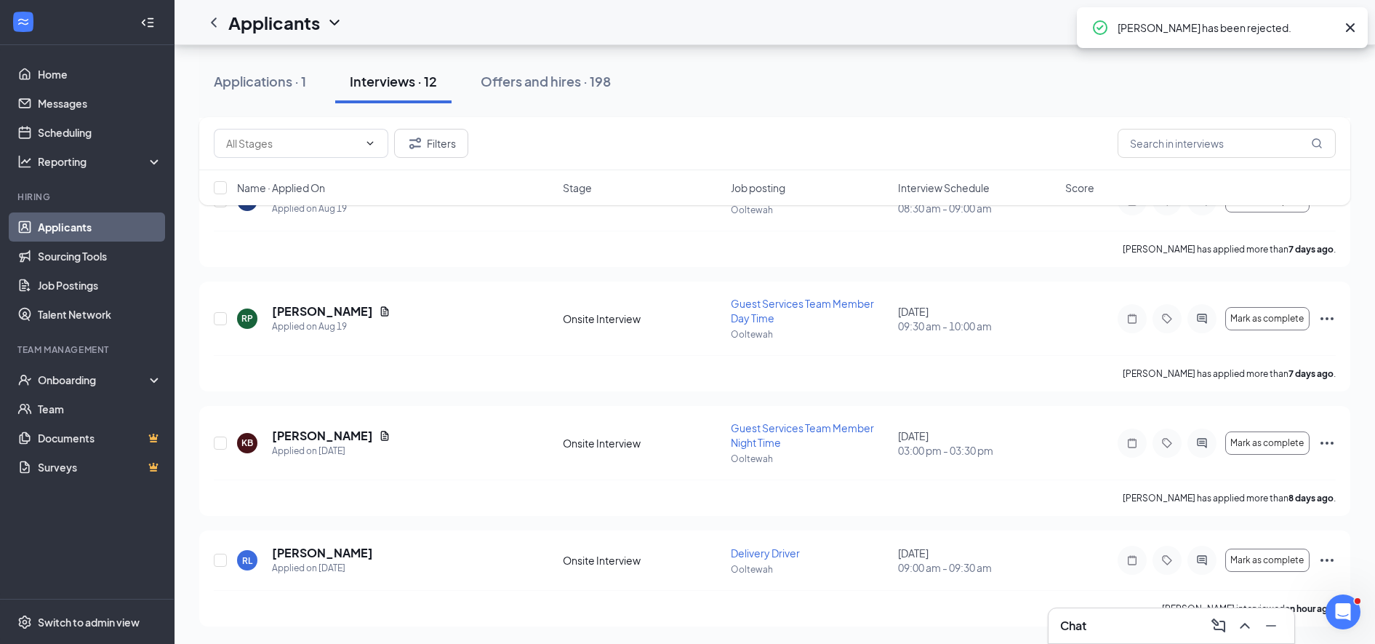
scroll to position [967, 0]
click at [537, 79] on div "Offers and hires · 198" at bounding box center [546, 81] width 130 height 18
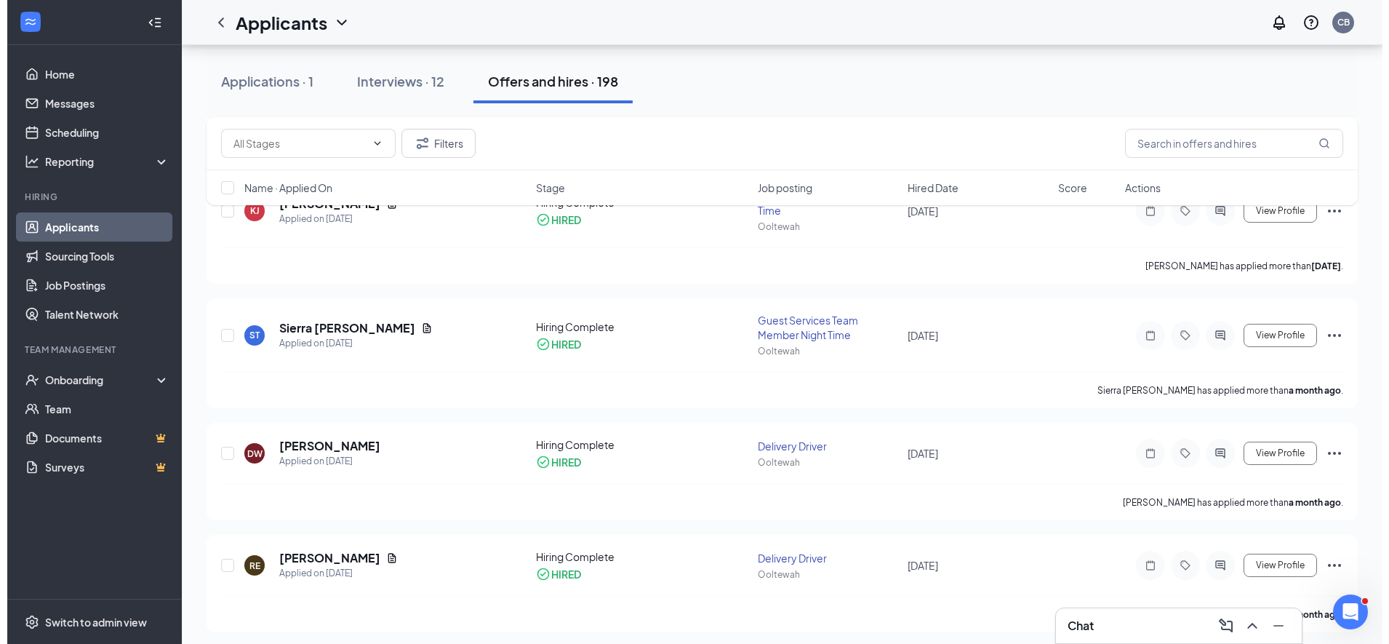
scroll to position [607, 0]
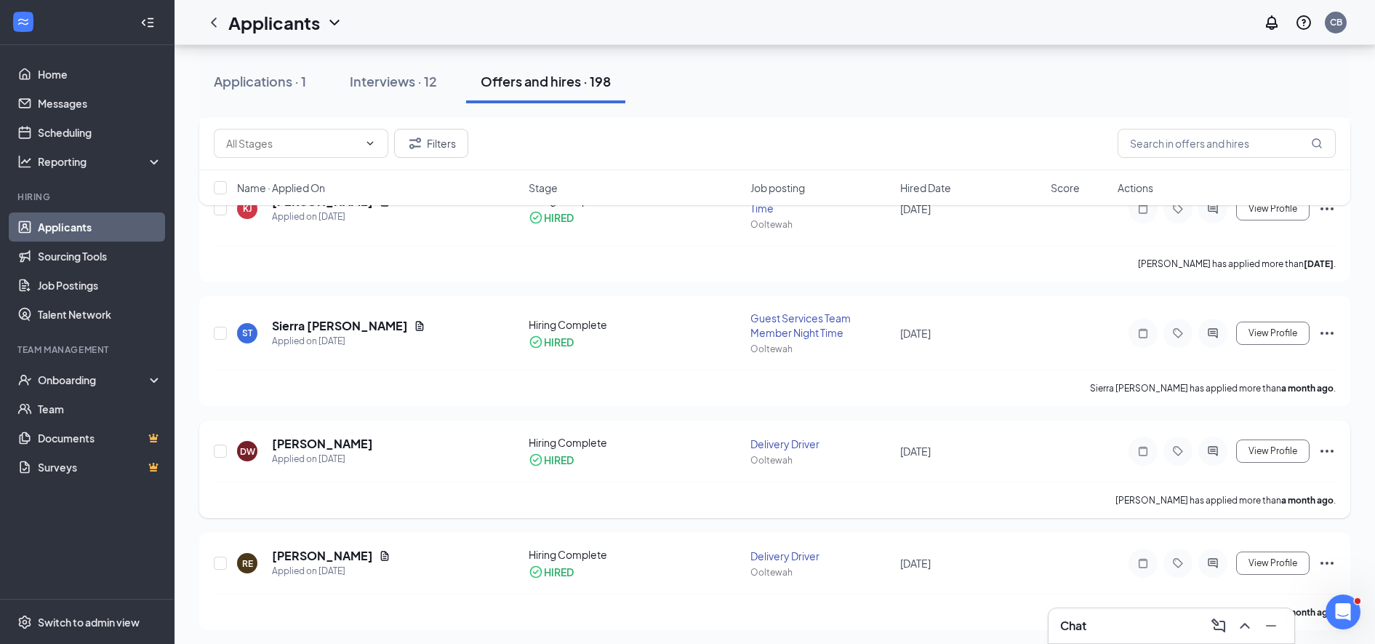
click at [1327, 451] on icon "Ellipses" at bounding box center [1327, 451] width 13 height 3
click at [1190, 446] on div at bounding box center [1178, 450] width 29 height 29
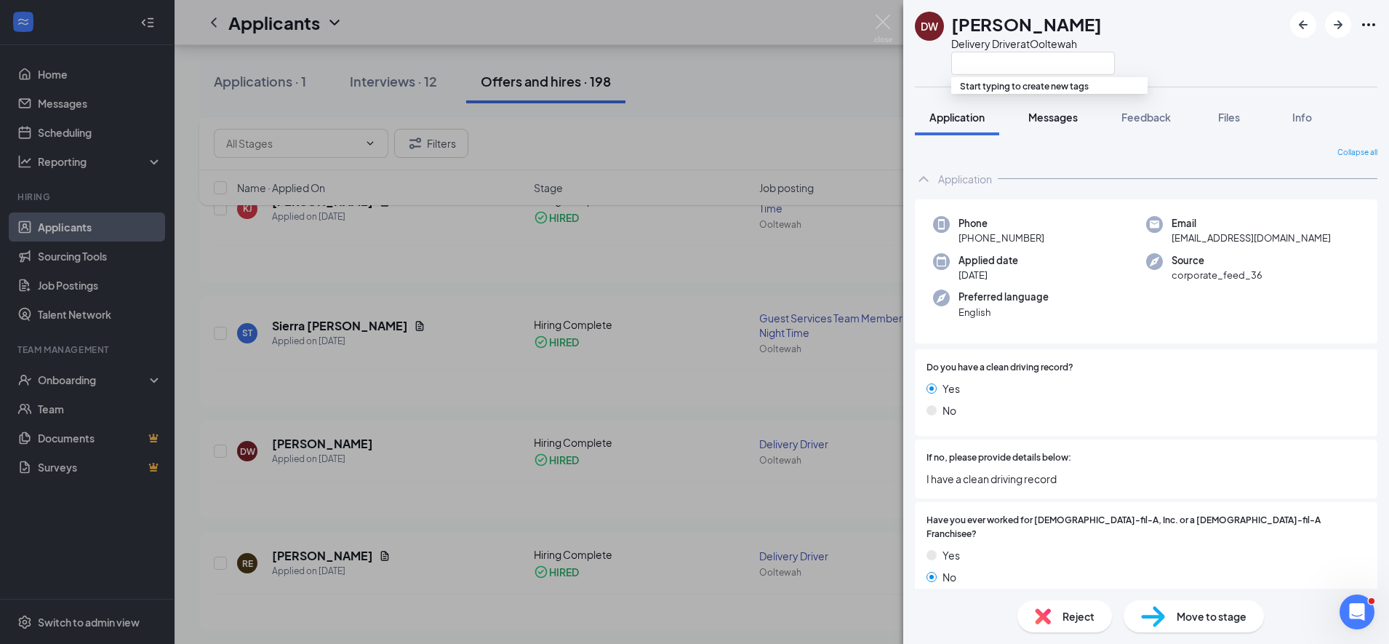
click at [1039, 119] on span "Messages" at bounding box center [1052, 117] width 49 height 13
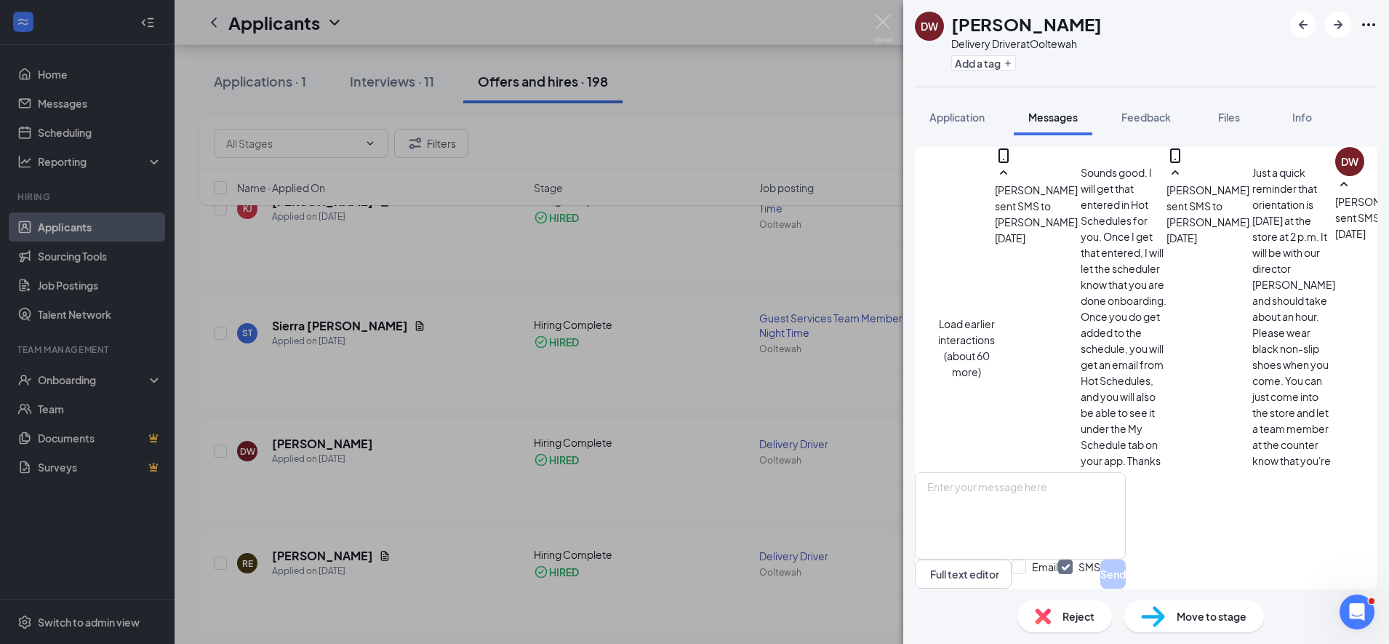
click at [995, 316] on button "Load earlier interactions (about 60 more)" at bounding box center [966, 348] width 57 height 64
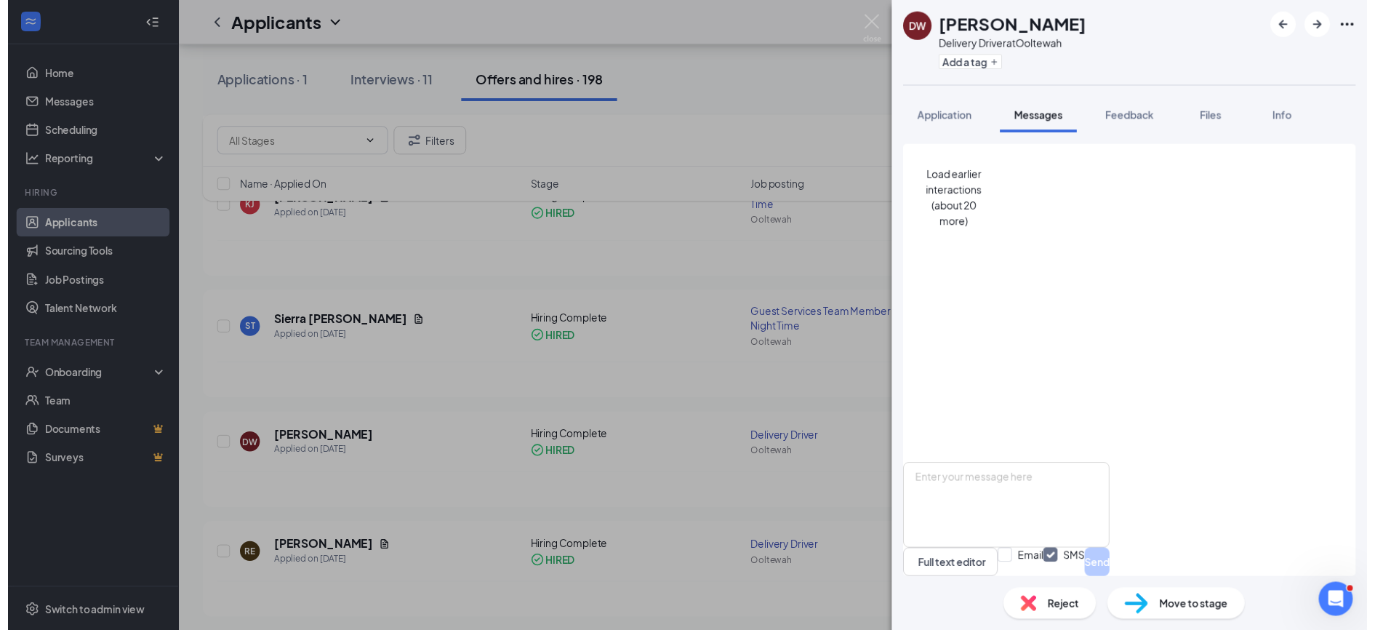
scroll to position [459, 0]
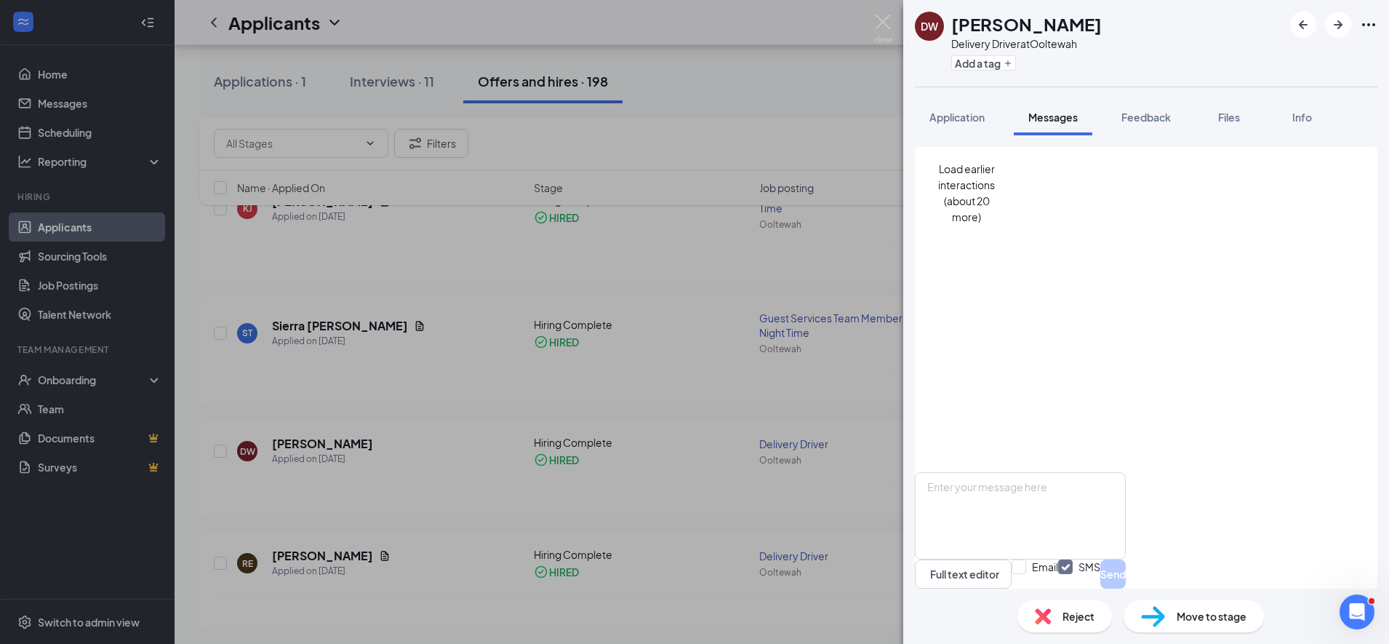
click at [678, 332] on div "DW Dennis Wofford Delivery Driver at Ooltewah Add a tag Application Messages Fe…" at bounding box center [694, 322] width 1389 height 644
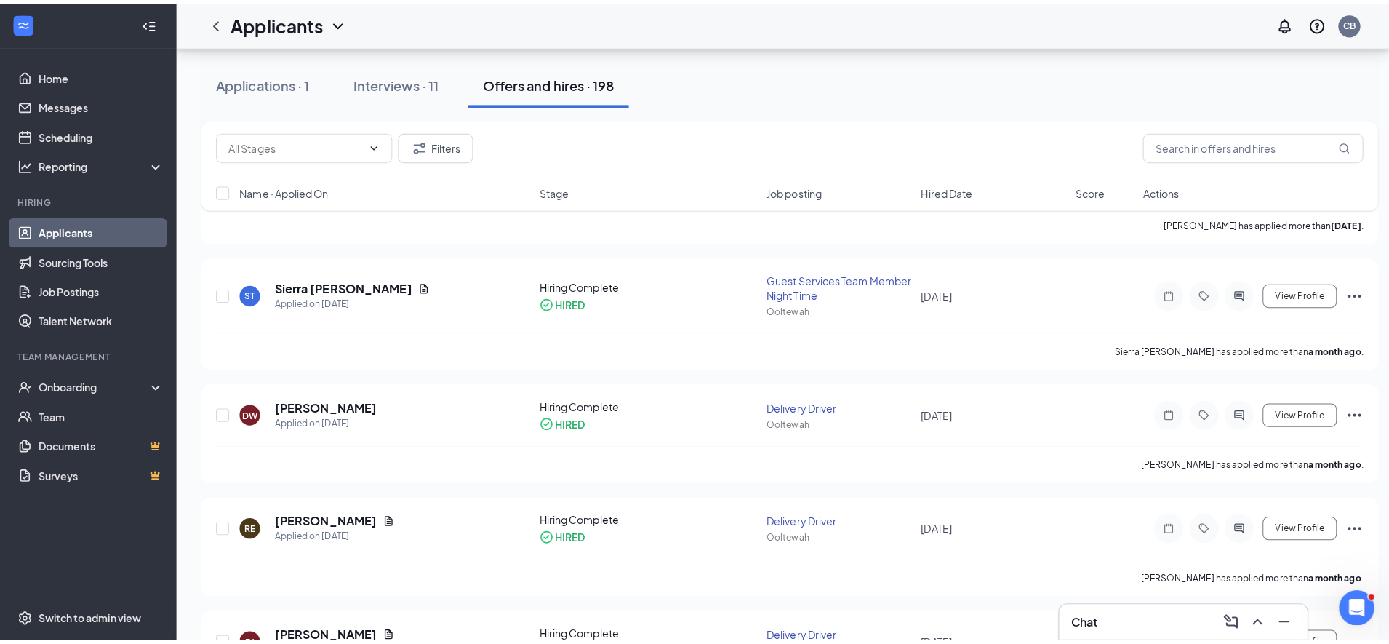
scroll to position [671, 0]
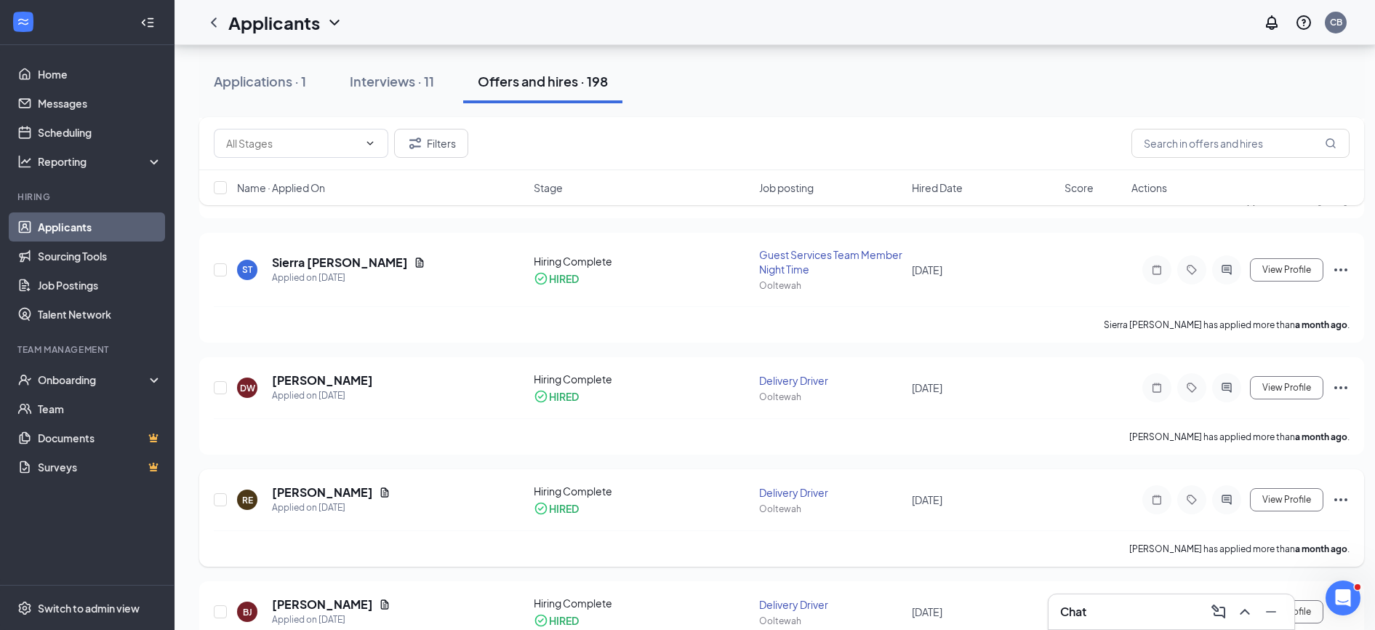
click at [1339, 500] on icon "Ellipses" at bounding box center [1340, 499] width 17 height 17
click at [1096, 513] on div "RE Robin Elmore Applied on Jul 23 Hiring Complete HIRED Delivery Driver Ooltewa…" at bounding box center [782, 507] width 1136 height 47
click at [1220, 501] on icon "ActiveChat" at bounding box center [1226, 500] width 17 height 12
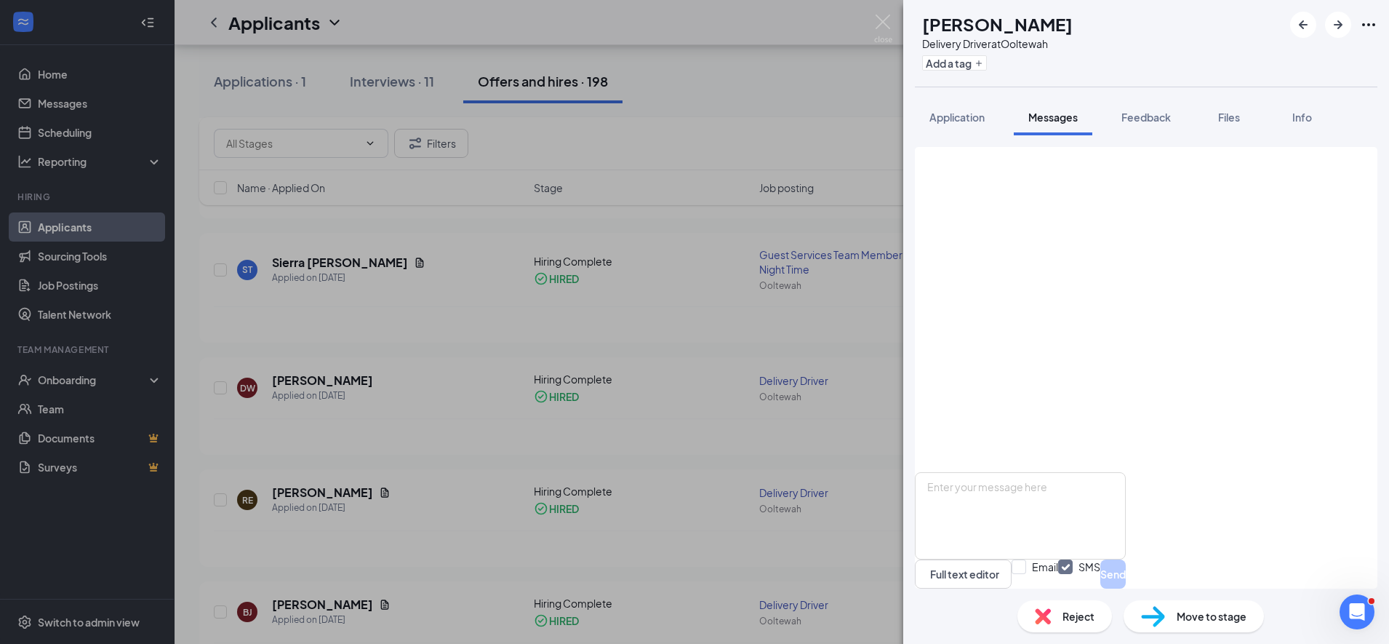
scroll to position [1002, 0]
click at [690, 319] on div "RE Robin Elmore Delivery Driver at Ooltewah Add a tag Application Messages Feed…" at bounding box center [694, 322] width 1389 height 644
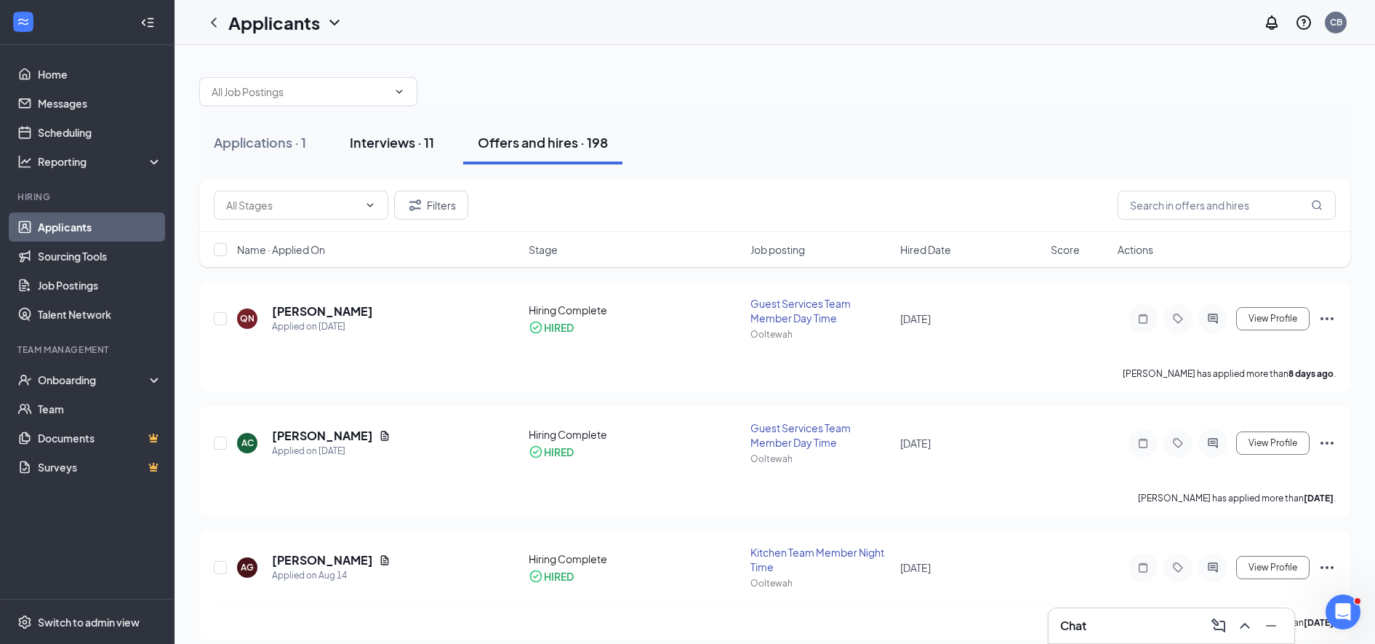
click at [392, 137] on div "Interviews · 11" at bounding box center [392, 142] width 84 height 18
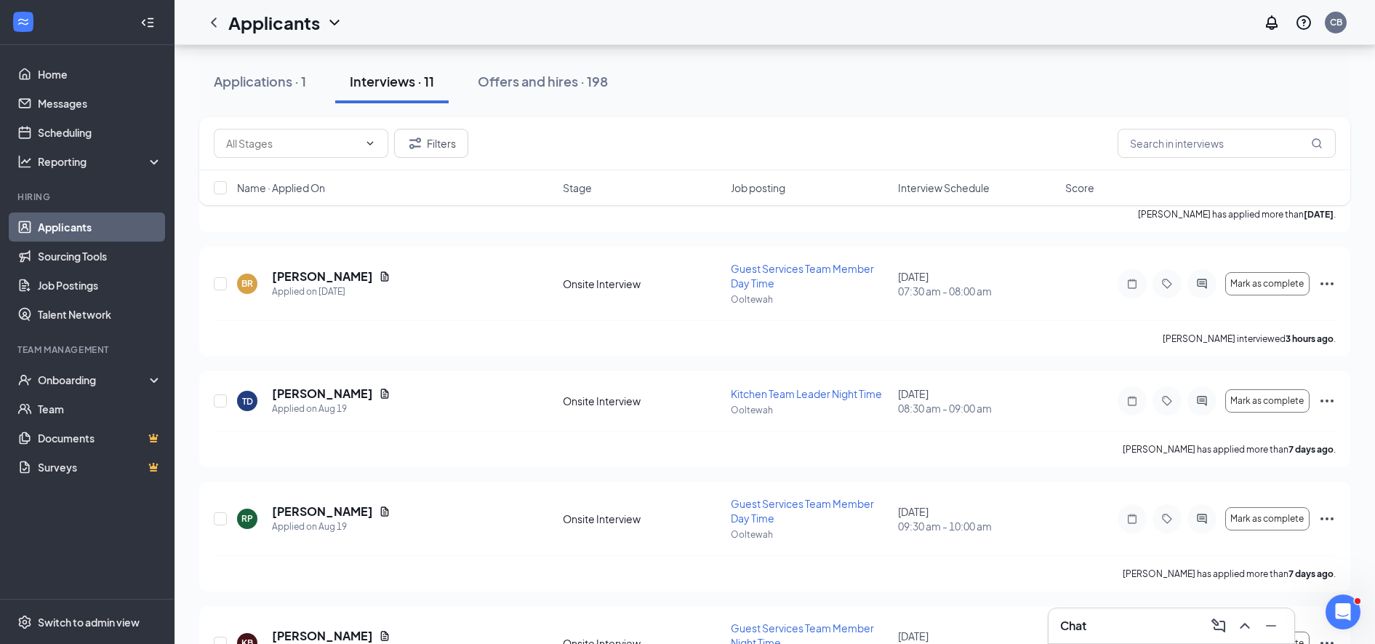
scroll to position [967, 0]
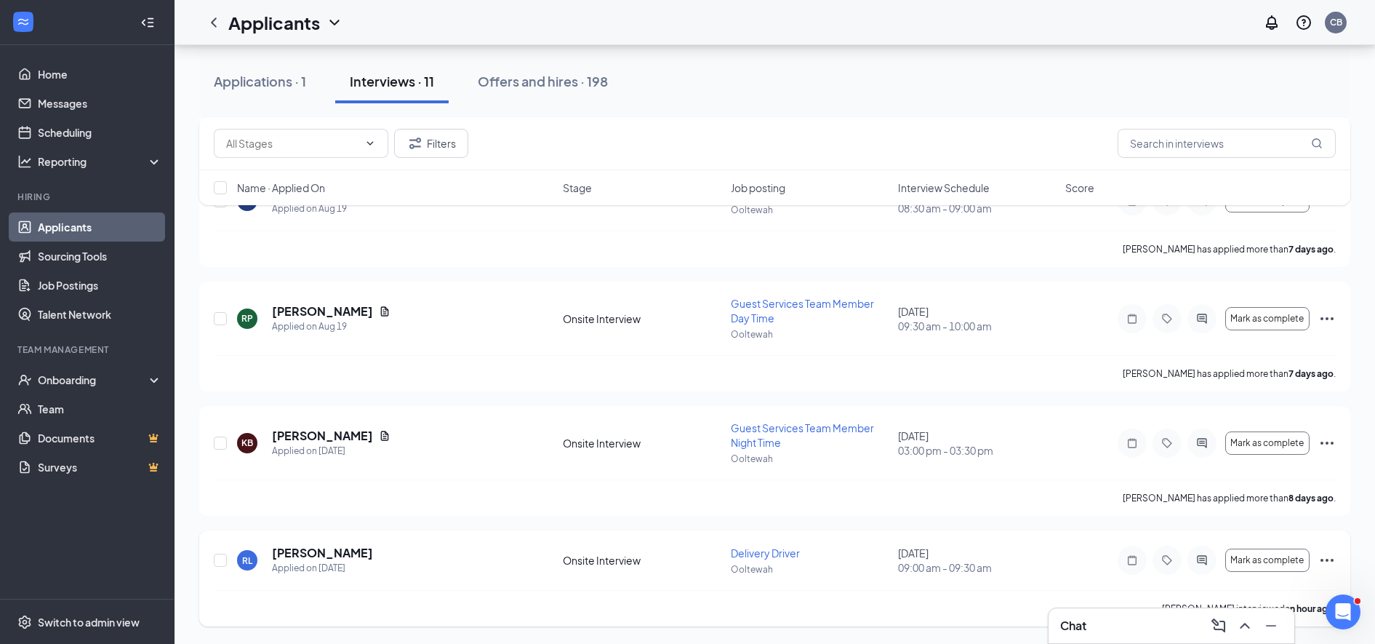
click at [1204, 559] on icon "ActiveChat" at bounding box center [1201, 559] width 9 height 9
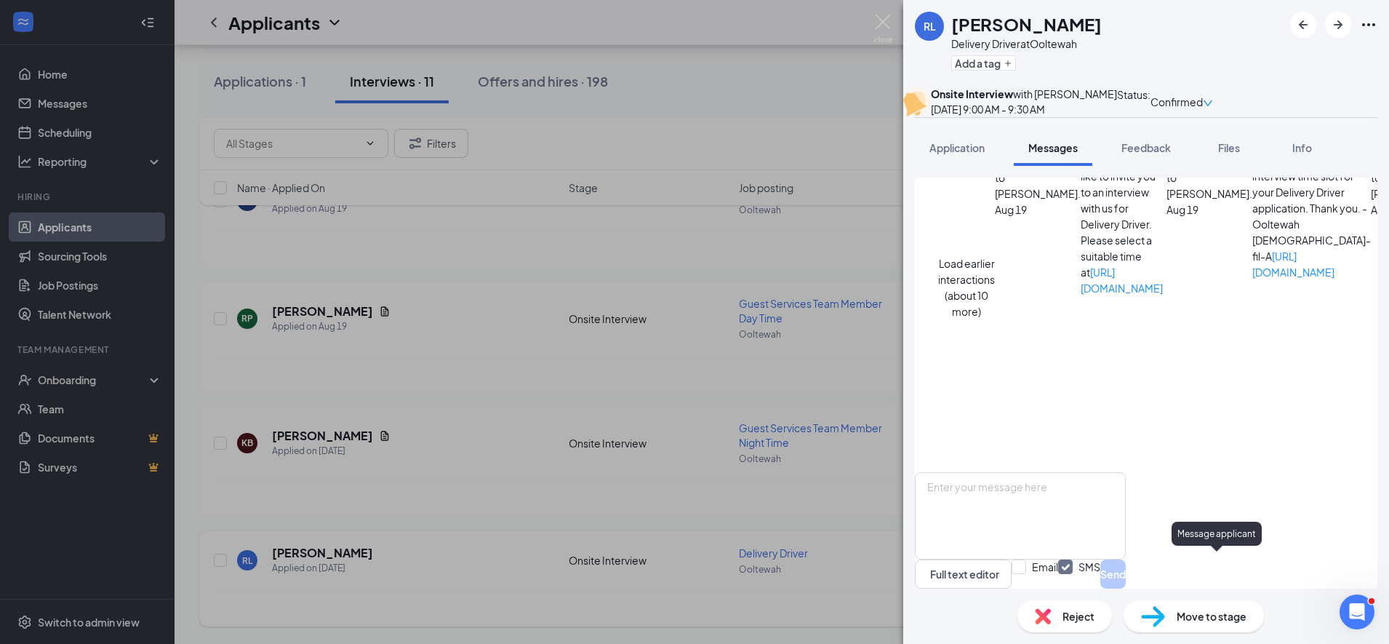
scroll to position [474, 0]
click at [967, 472] on textarea at bounding box center [1020, 515] width 211 height 87
paste textarea "Robin, this is Christy with Chick Fil A Ooltewah. Thank you for coming and meet…"
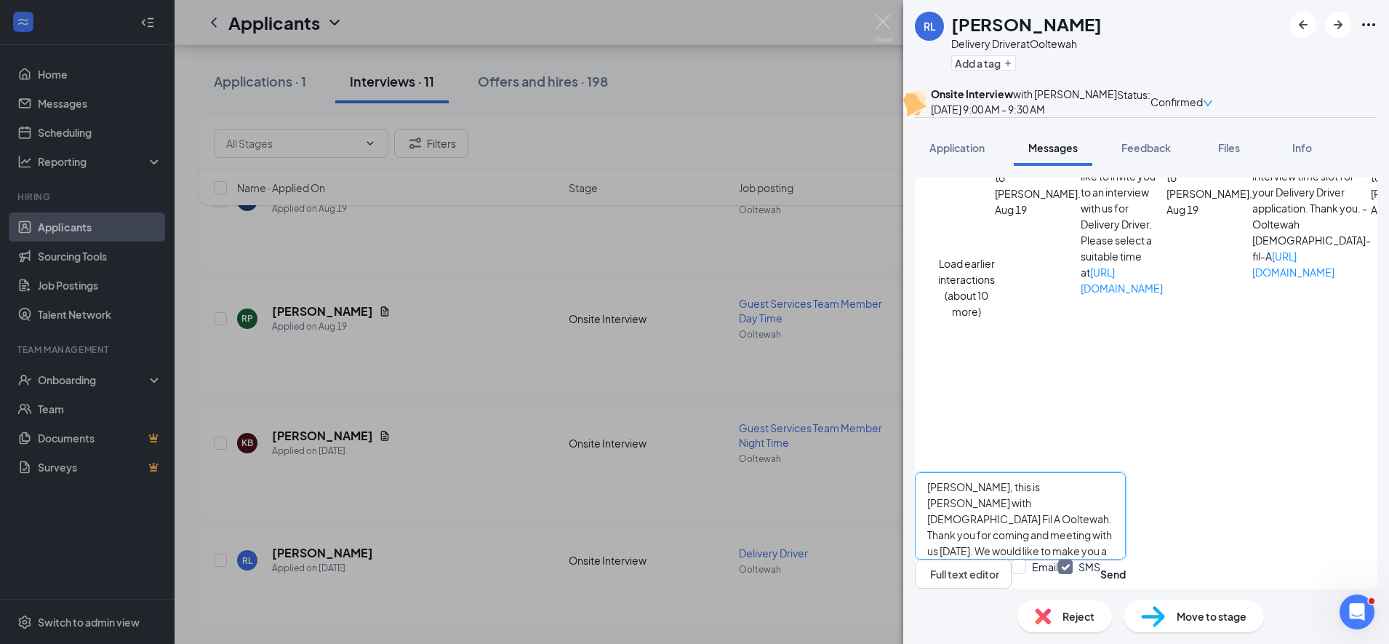
click at [976, 472] on textarea "Robin, this is Christy with Chick Fil A Ooltewah. Thank you for coming and meet…" at bounding box center [1020, 515] width 211 height 87
click at [1022, 515] on textarea "Ryan, this is Christy with Chick Fil A Ooltewah. Thank you for coming and meeti…" at bounding box center [1020, 515] width 211 height 87
type textarea "Ryan, this is Christy with Chick Fil A Ooltewah. Thank you for coming and meeti…"
click at [1126, 500] on textarea "Ryan, this is Christy with Chick Fil A Ooltewah. Thank you for coming and meeti…" at bounding box center [1020, 515] width 211 height 87
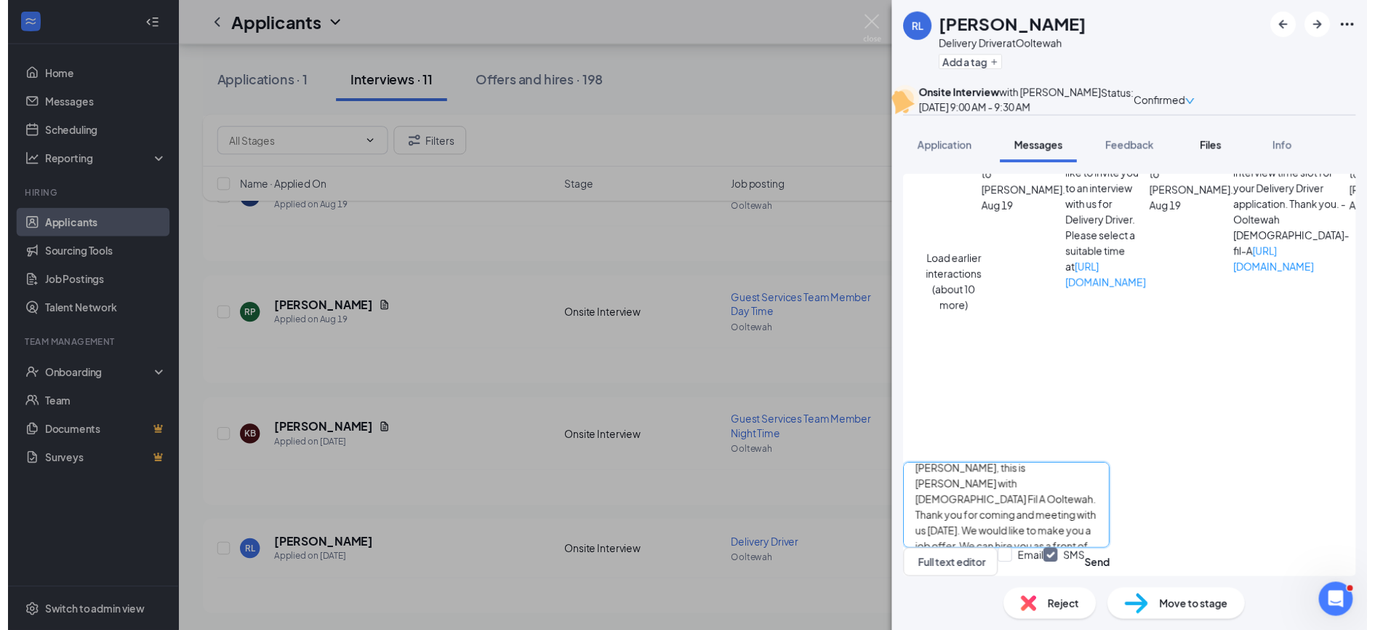
scroll to position [16, 0]
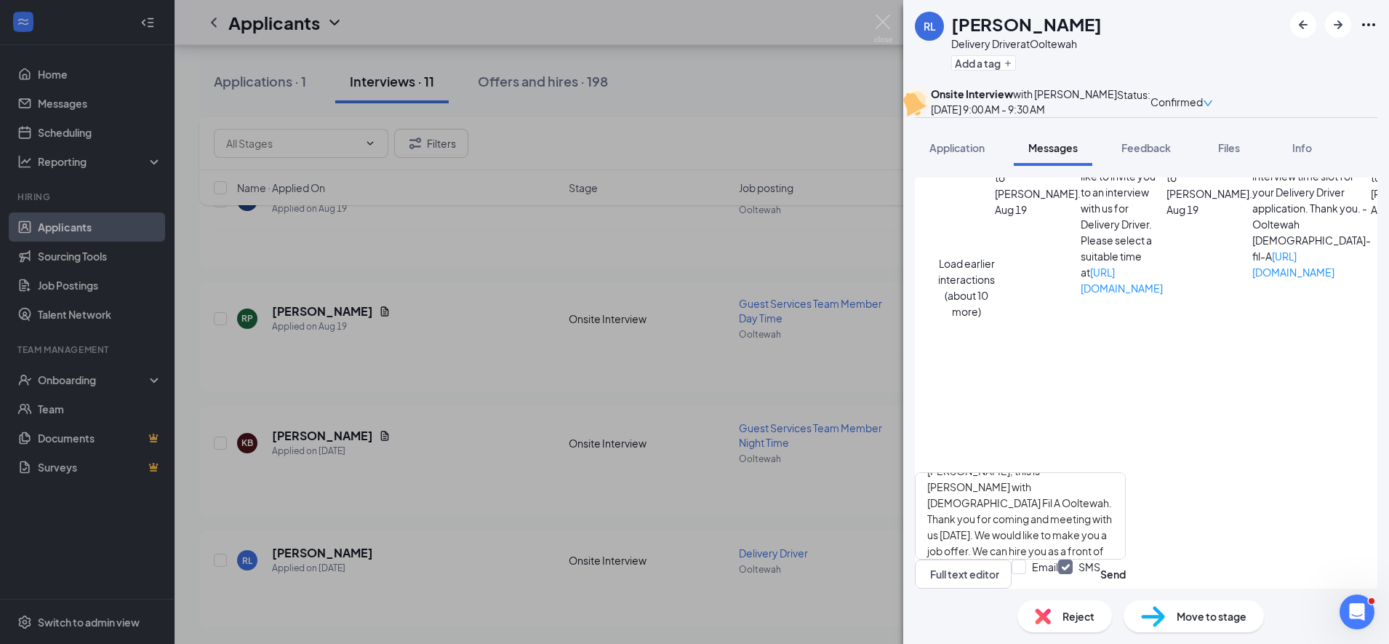
click at [805, 383] on div "RL ryan lengel Delivery Driver at Ooltewah Add a tag Onsite Interview with Cass…" at bounding box center [694, 322] width 1389 height 644
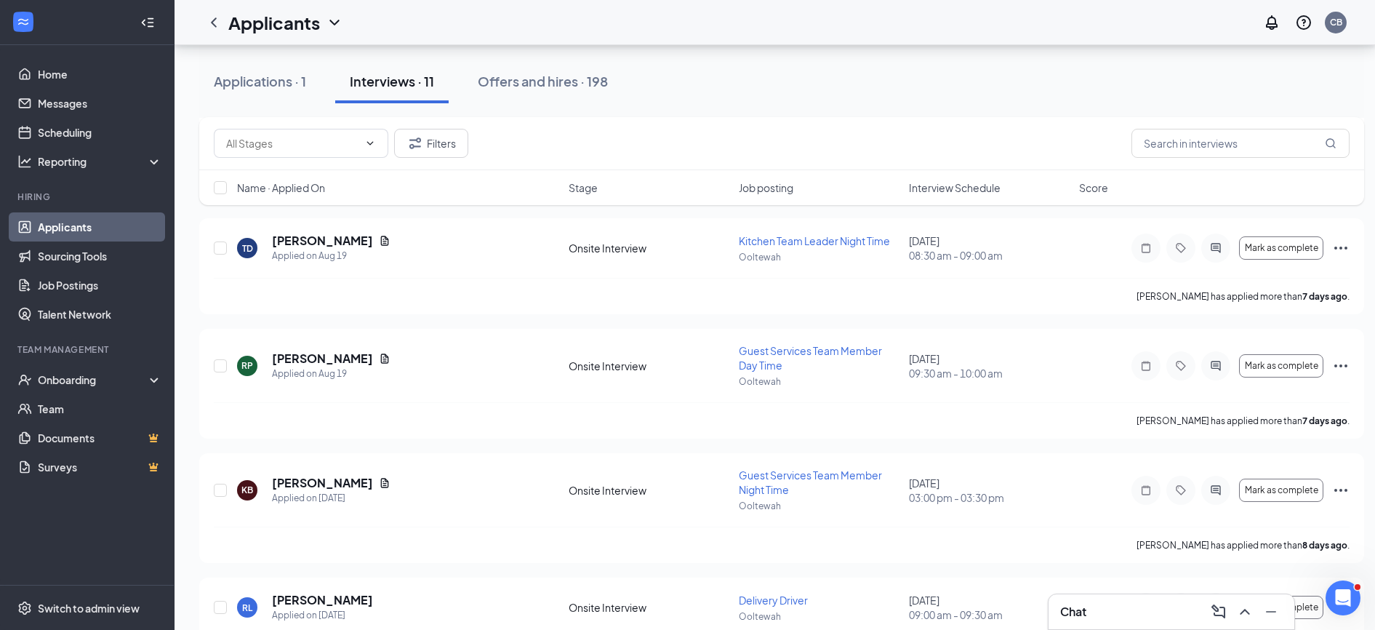
scroll to position [899, 0]
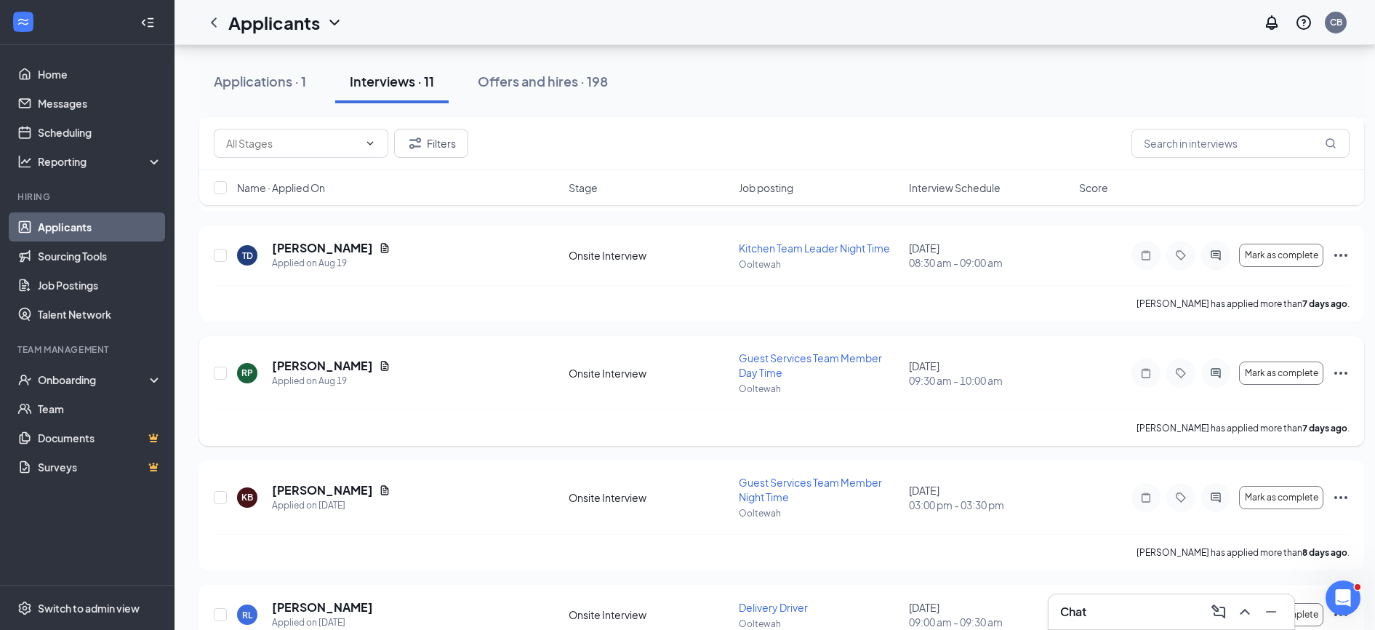
click at [1340, 372] on icon "Ellipses" at bounding box center [1340, 372] width 17 height 17
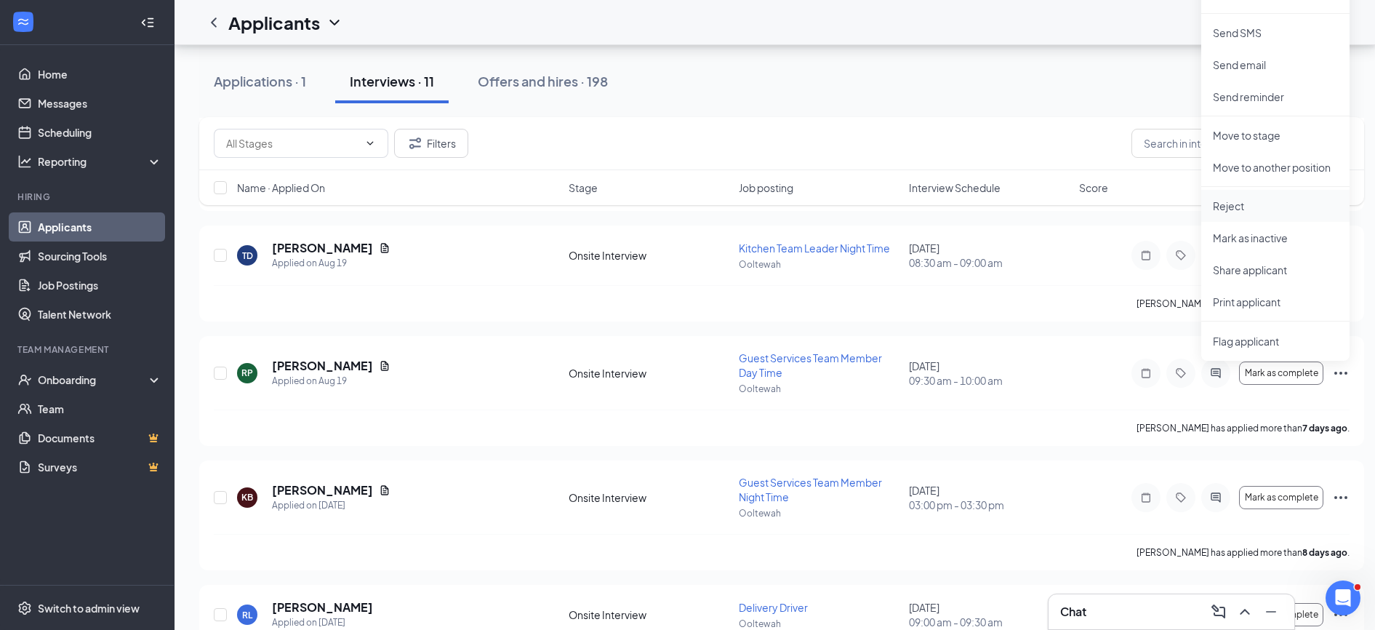
click at [1220, 204] on p "Reject" at bounding box center [1275, 206] width 125 height 15
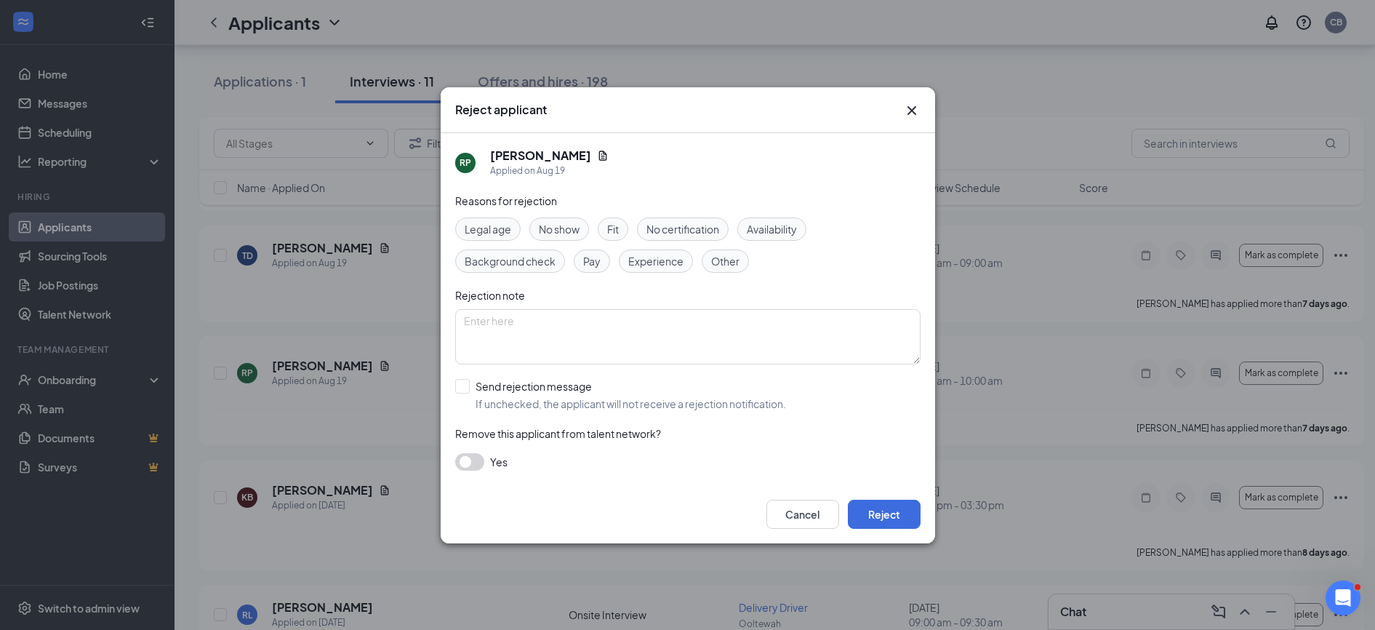
click at [717, 261] on span "Other" at bounding box center [725, 261] width 28 height 16
click at [605, 321] on textarea at bounding box center [688, 336] width 466 height 55
type textarea "Cassi interviewed him and told me to reject."
click at [467, 397] on input "Send rejection message If unchecked, the applicant will not receive a rejection…" at bounding box center [620, 395] width 331 height 32
checkbox input "true"
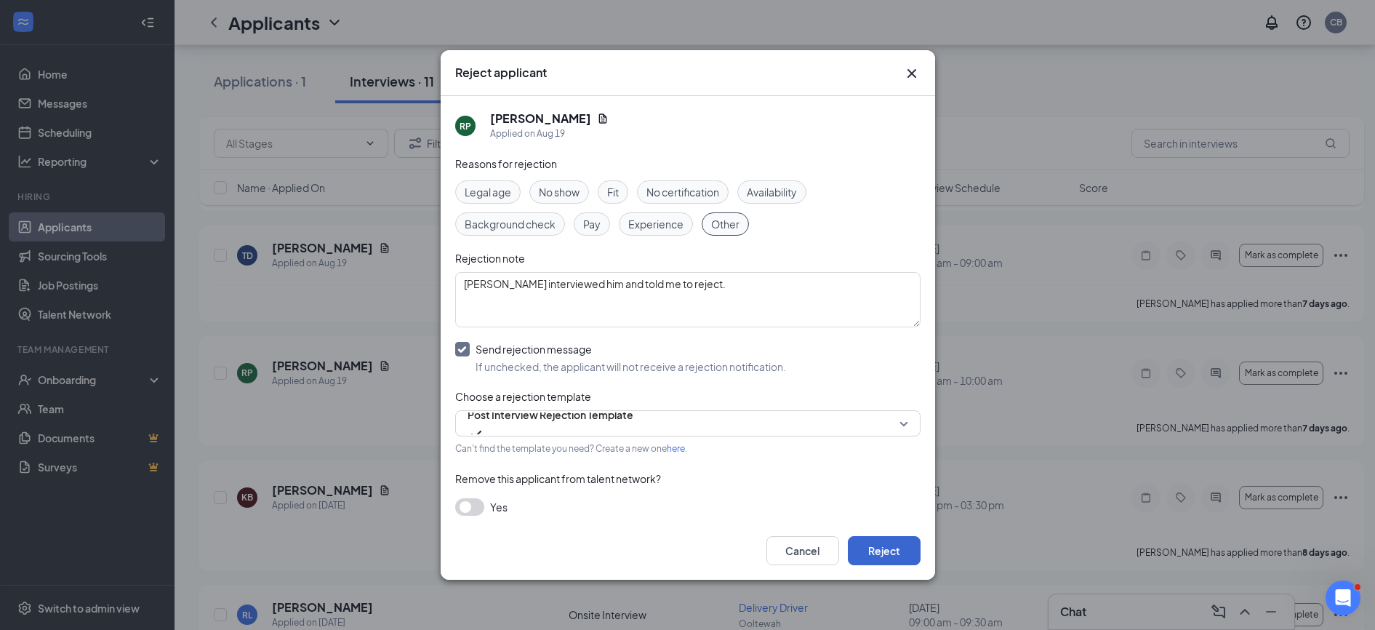
click at [869, 563] on button "Reject" at bounding box center [884, 550] width 73 height 29
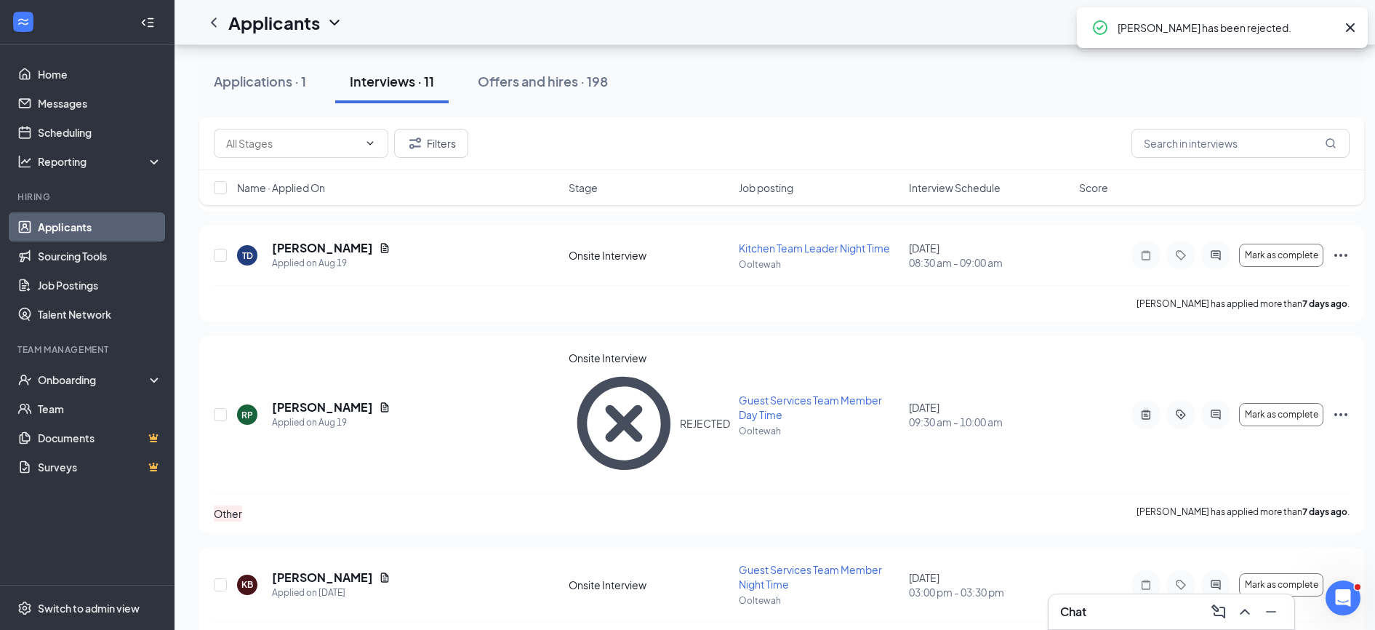
scroll to position [864, 0]
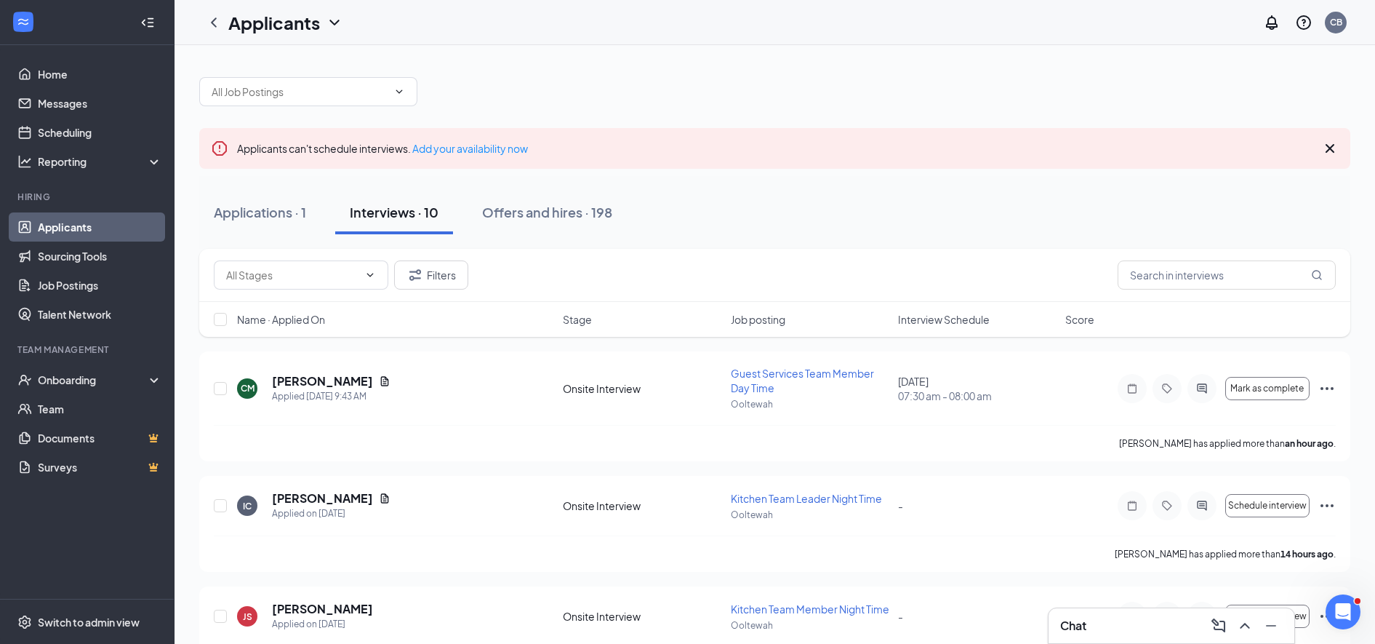
click at [1333, 153] on icon "Cross" at bounding box center [1330, 148] width 17 height 17
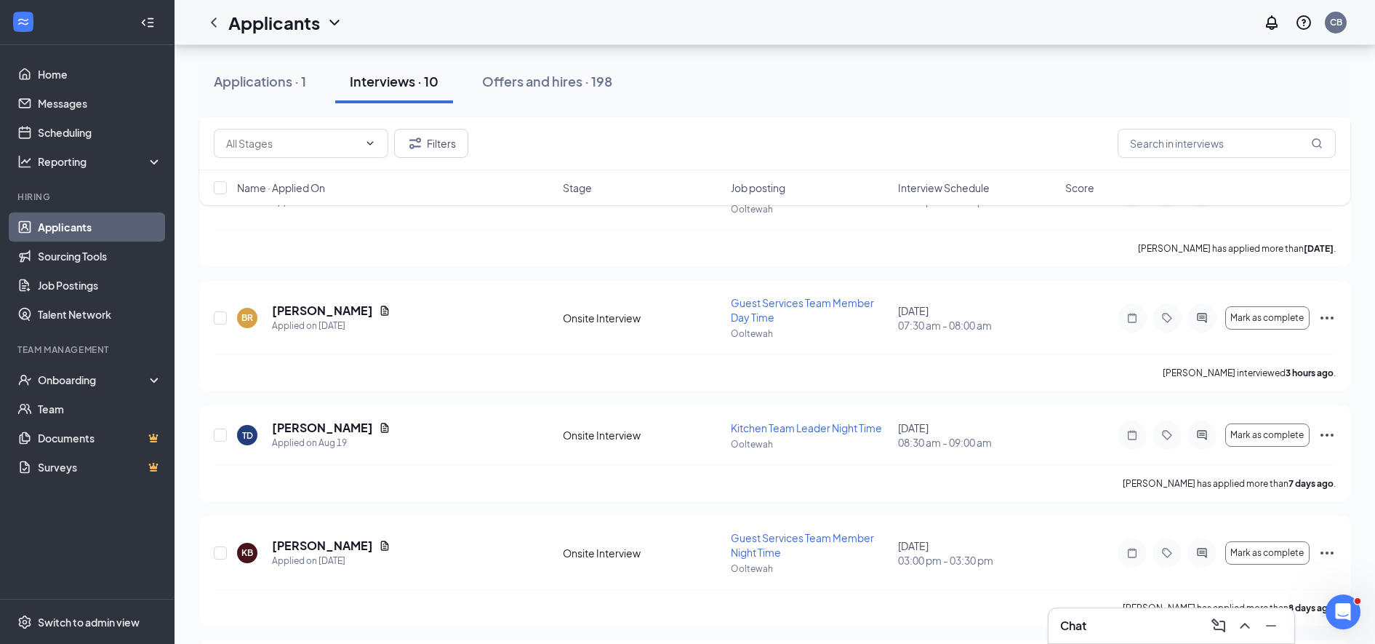
scroll to position [719, 0]
click at [1326, 327] on icon "Ellipses" at bounding box center [1327, 318] width 17 height 17
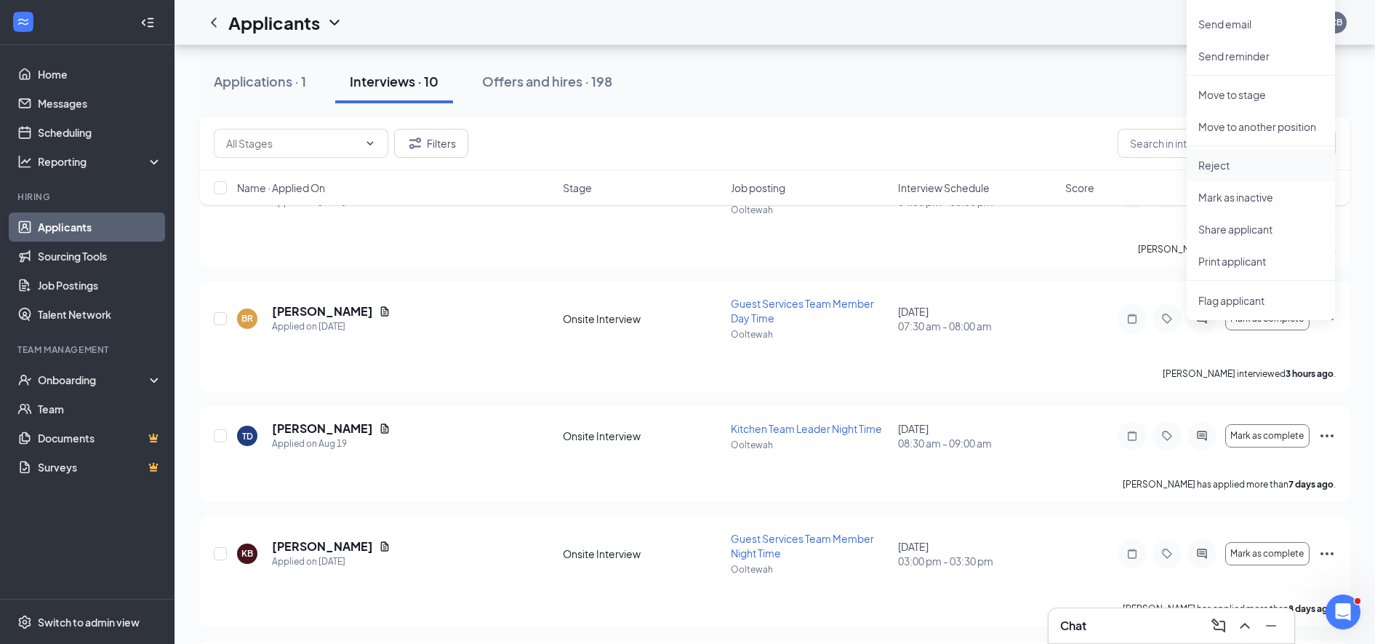
click at [1199, 170] on p "Reject" at bounding box center [1261, 165] width 125 height 15
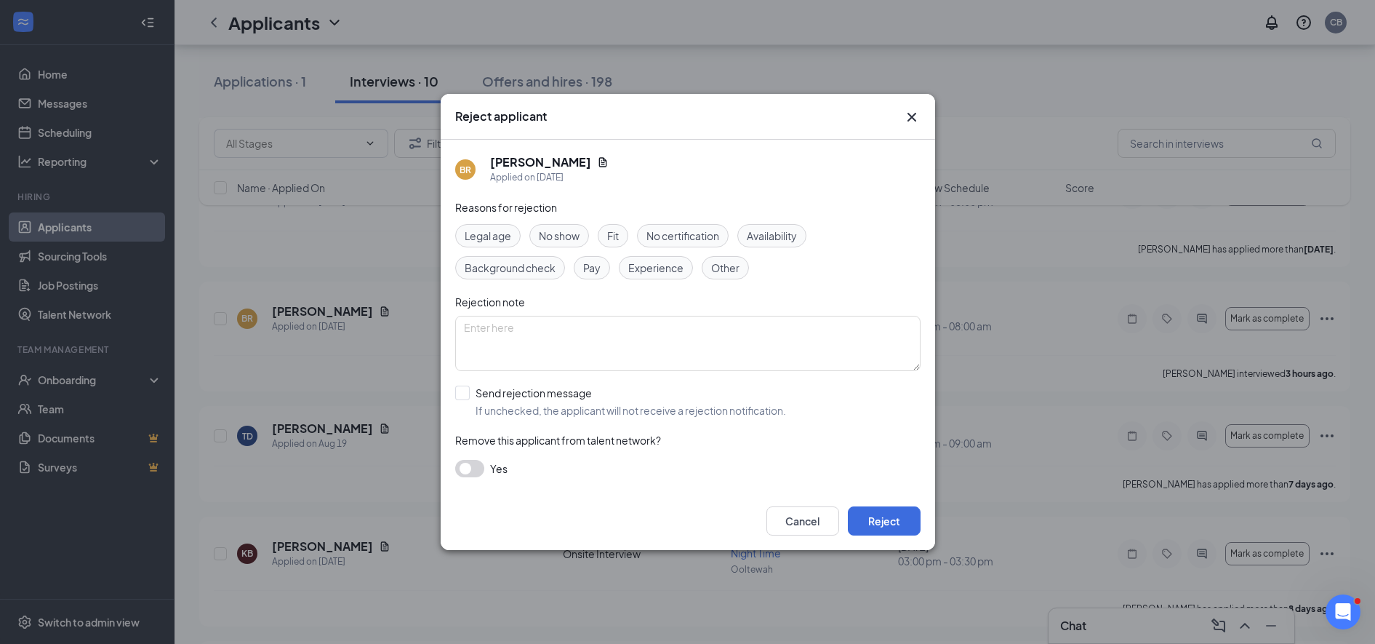
click at [719, 271] on span "Other" at bounding box center [725, 268] width 28 height 16
click at [639, 334] on textarea at bounding box center [688, 343] width 466 height 55
type textarea "Cassi interviewed her and told me to reject."
click at [462, 399] on input "Send rejection message If unchecked, the applicant will not receive a rejection…" at bounding box center [620, 401] width 331 height 32
checkbox input "true"
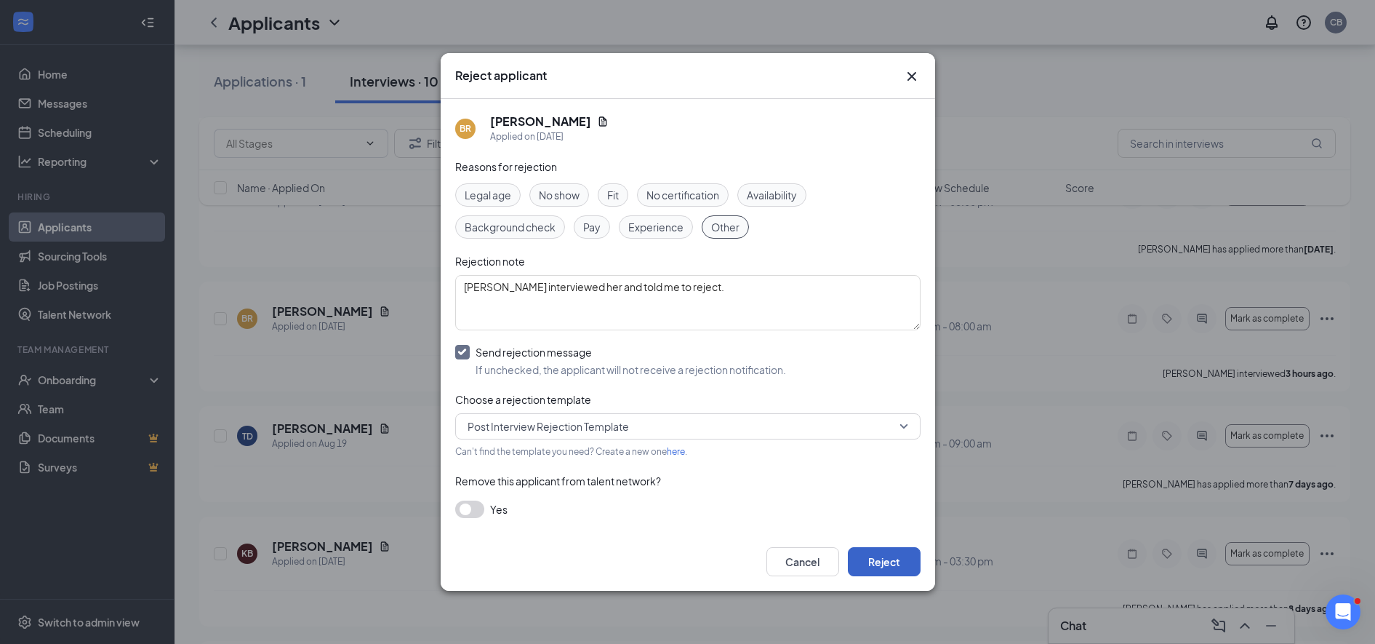
click at [890, 558] on button "Reject" at bounding box center [884, 561] width 73 height 29
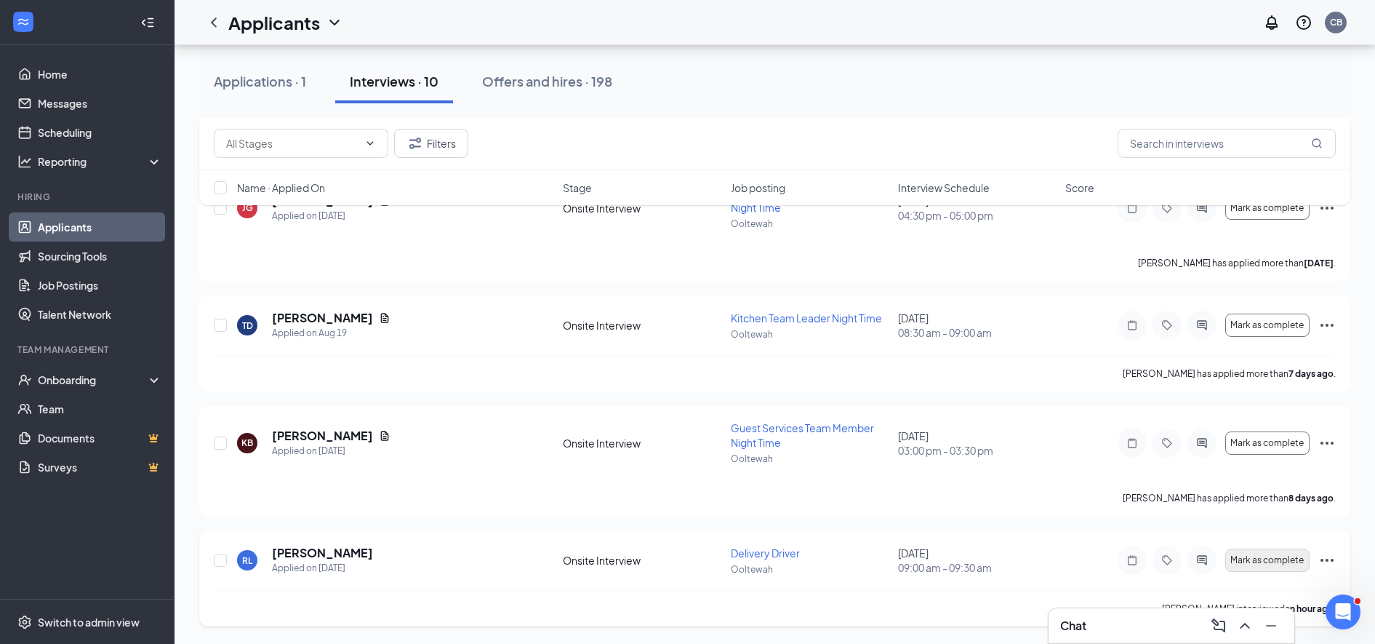
click at [1263, 560] on span "Mark as complete" at bounding box center [1267, 560] width 73 height 10
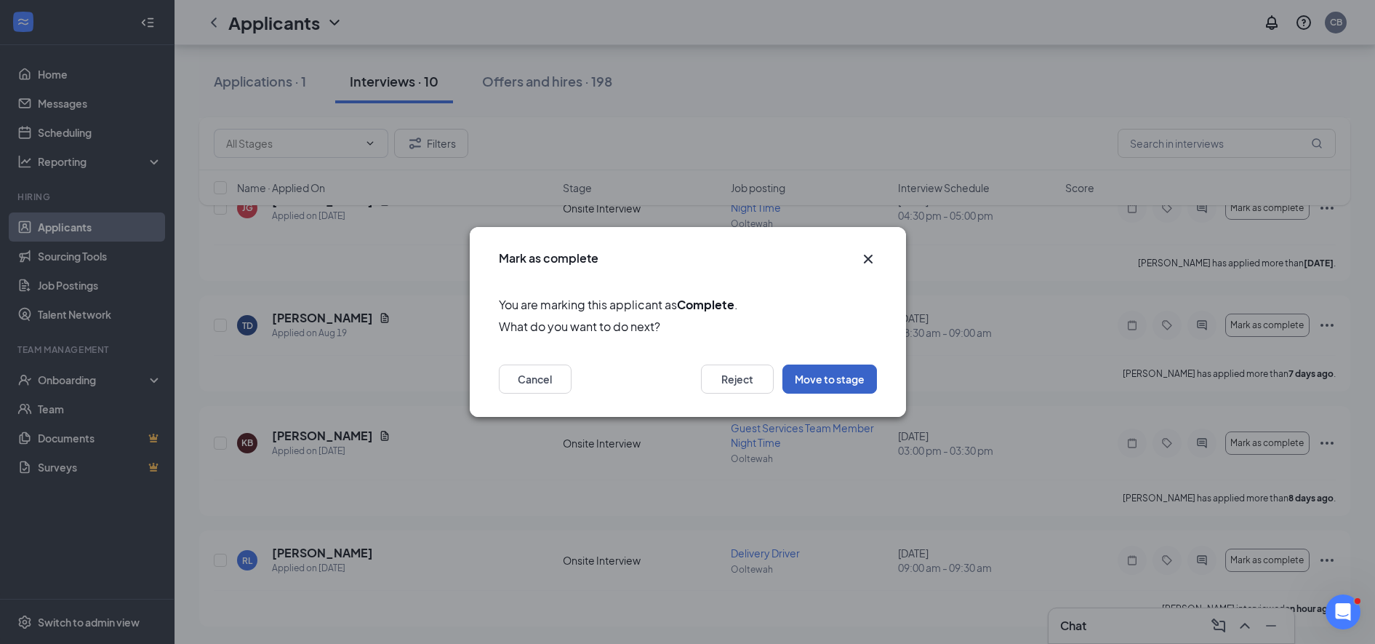
click at [828, 375] on button "Move to stage" at bounding box center [830, 378] width 95 height 29
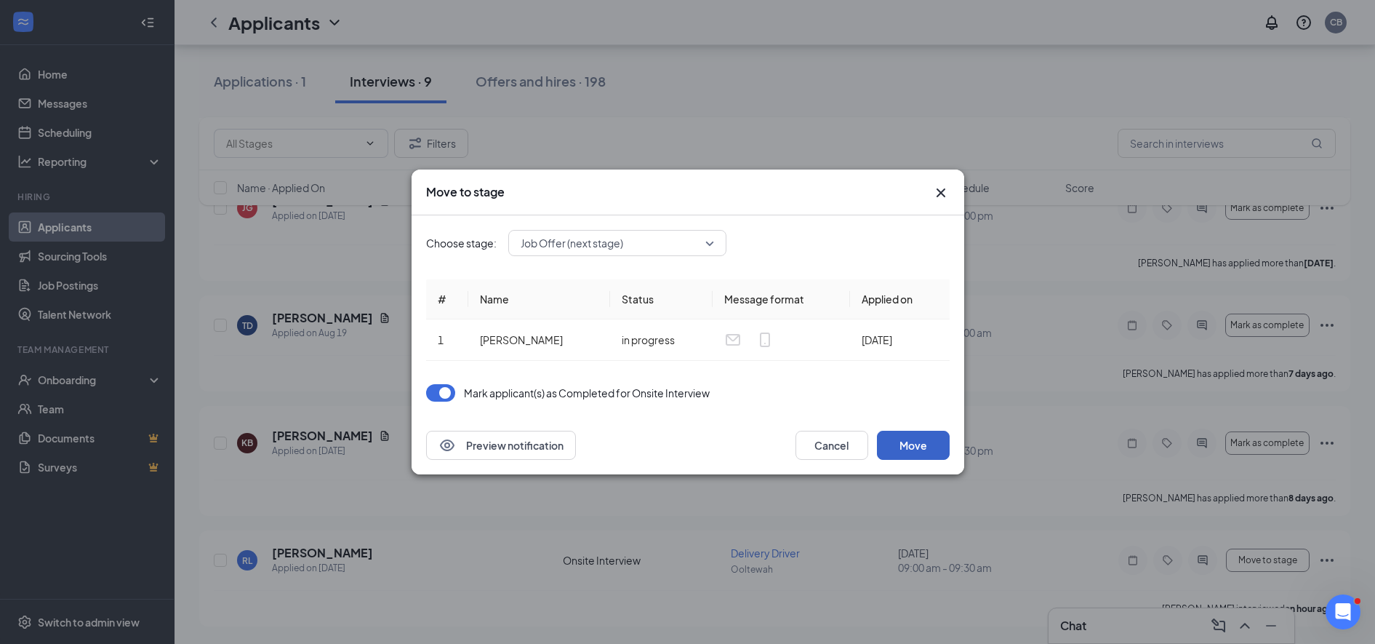
click at [914, 451] on button "Move" at bounding box center [913, 445] width 73 height 29
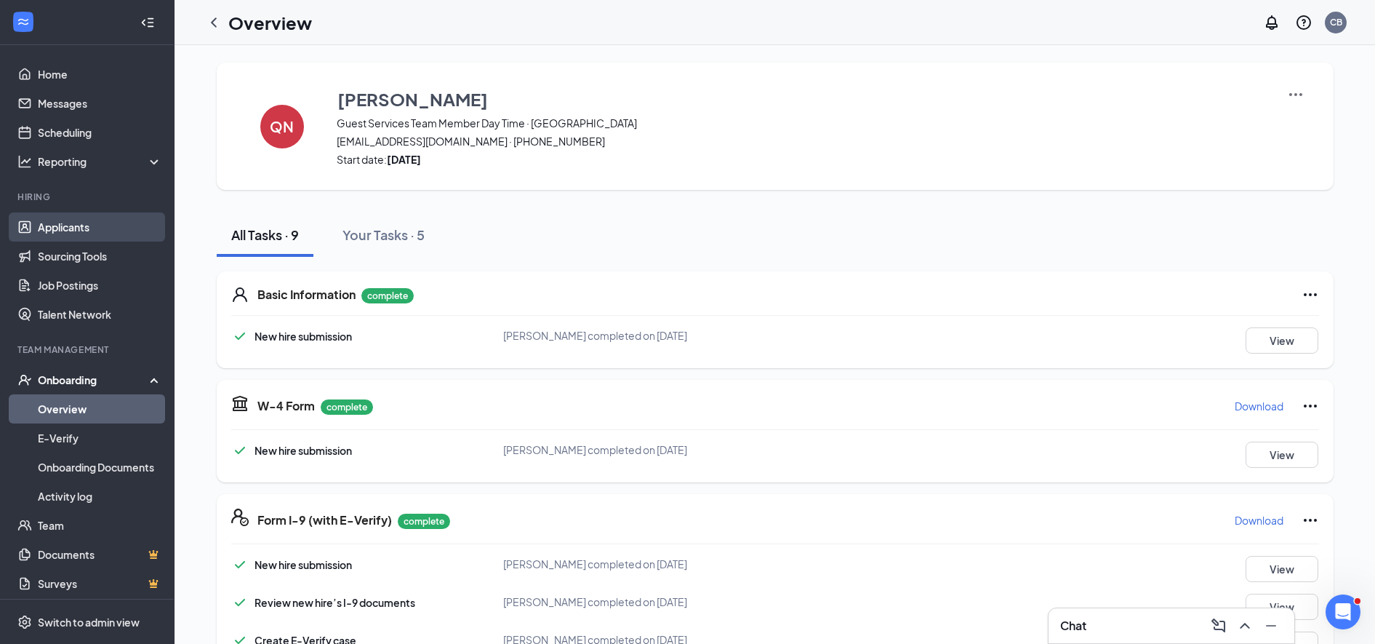
click at [51, 233] on link "Applicants" at bounding box center [100, 226] width 124 height 29
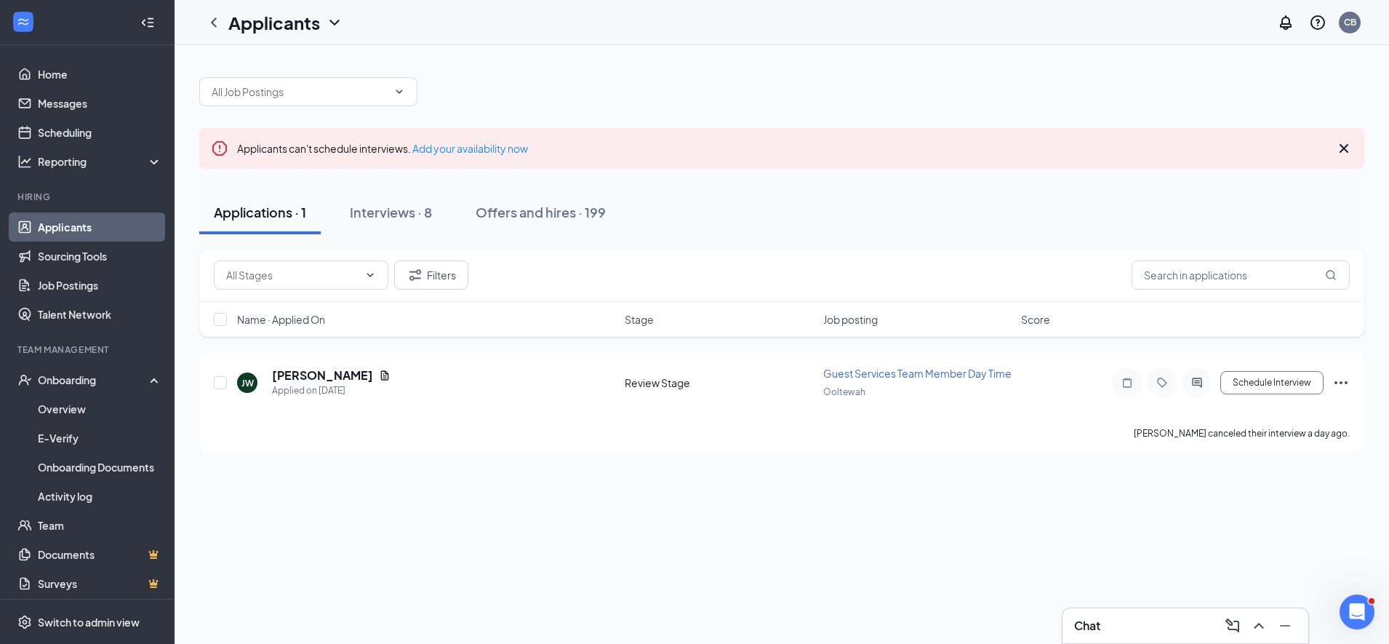
click at [1349, 149] on icon "Cross" at bounding box center [1343, 148] width 17 height 17
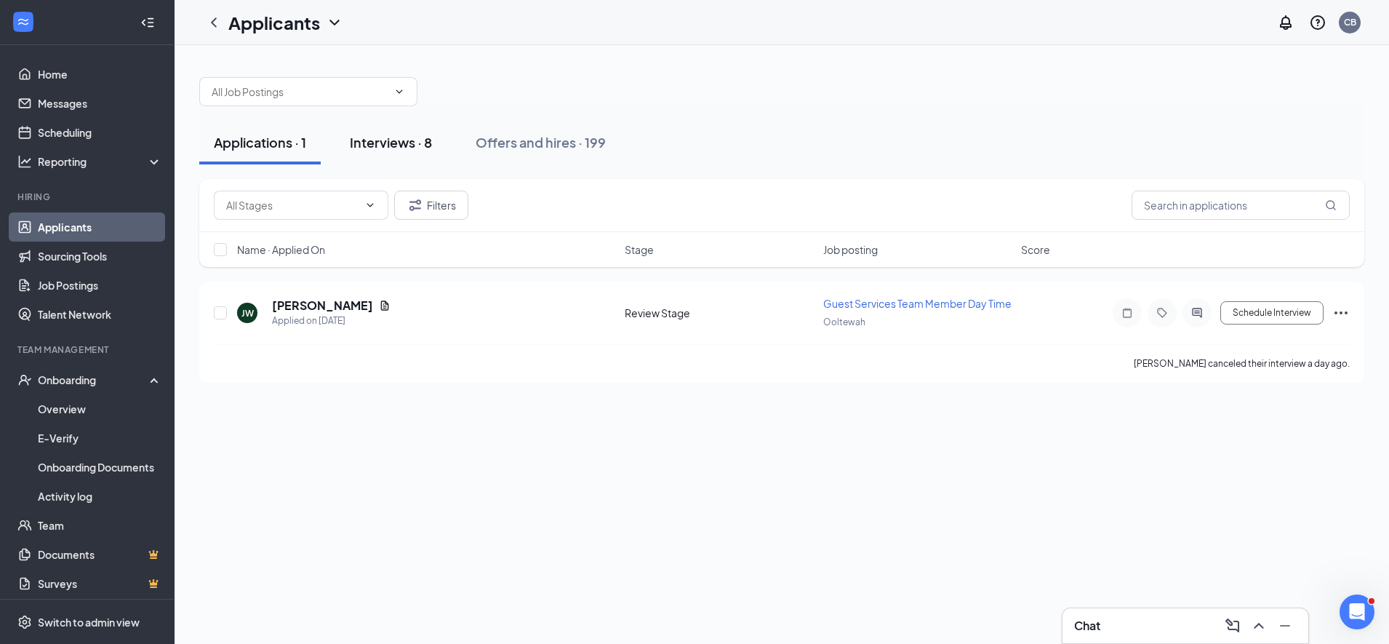
click at [404, 151] on button "Interviews · 8" at bounding box center [390, 143] width 111 height 44
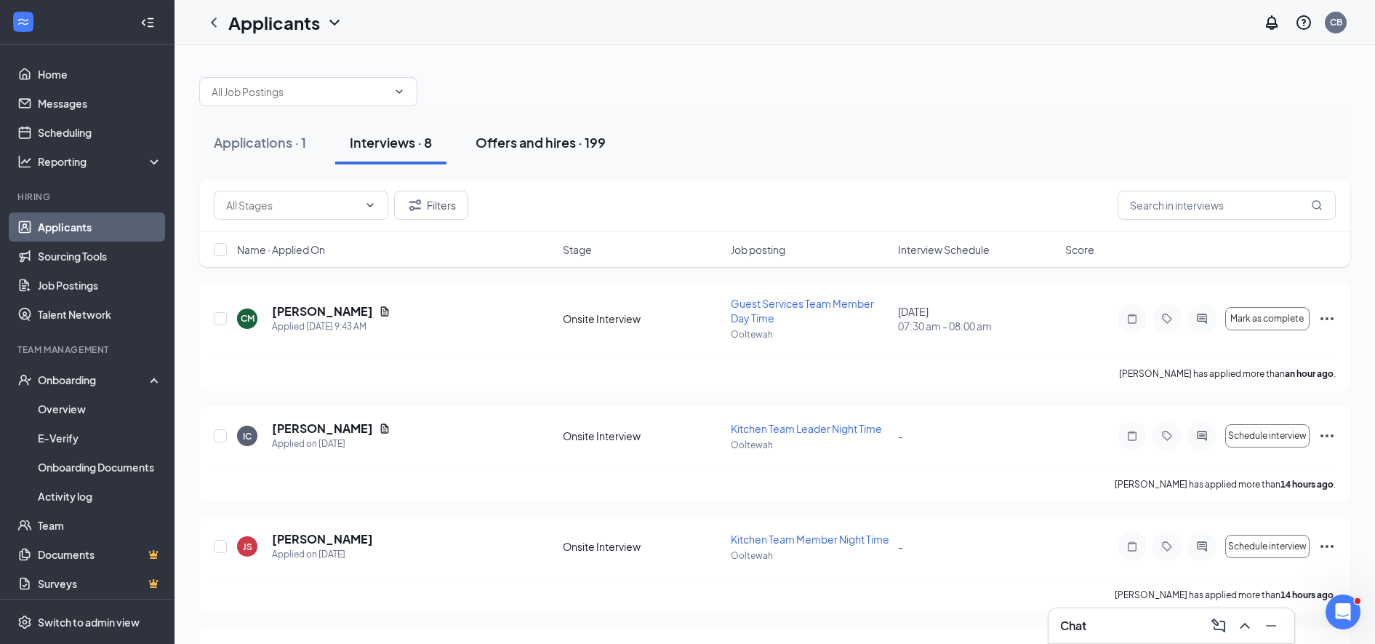
click at [546, 143] on div "Offers and hires · 199" at bounding box center [541, 142] width 130 height 18
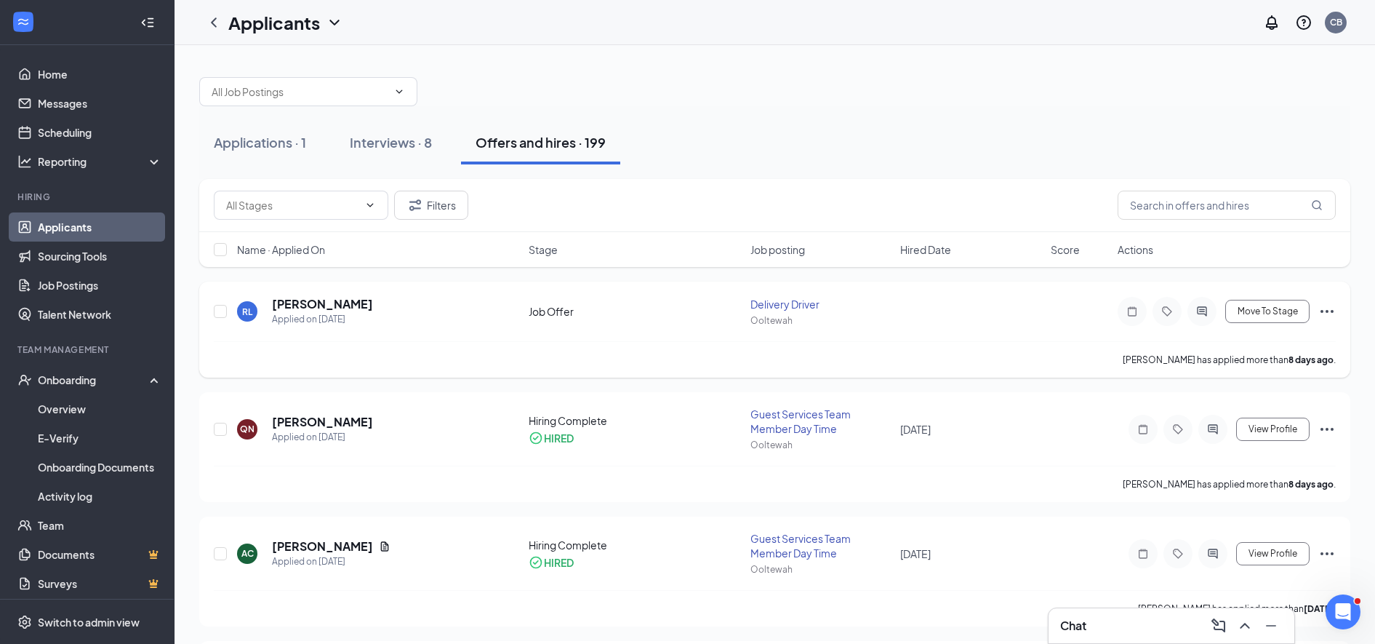
click at [1202, 308] on icon "ActiveChat" at bounding box center [1202, 311] width 17 height 12
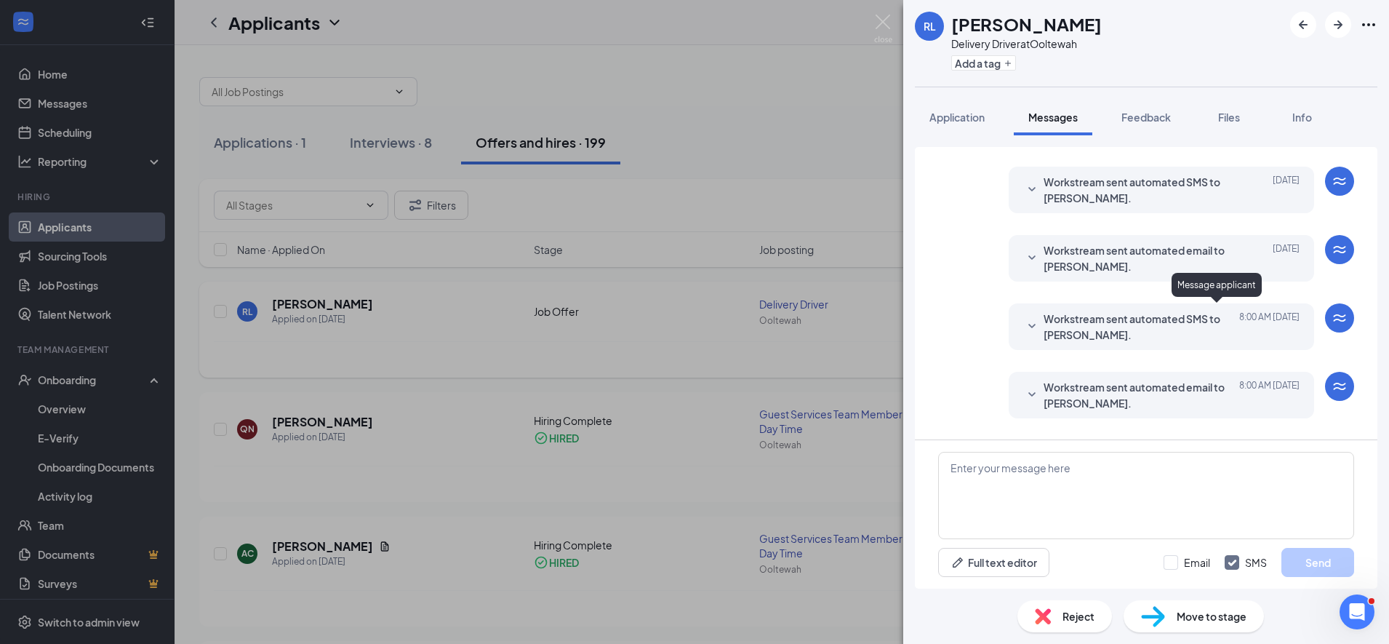
scroll to position [317, 0]
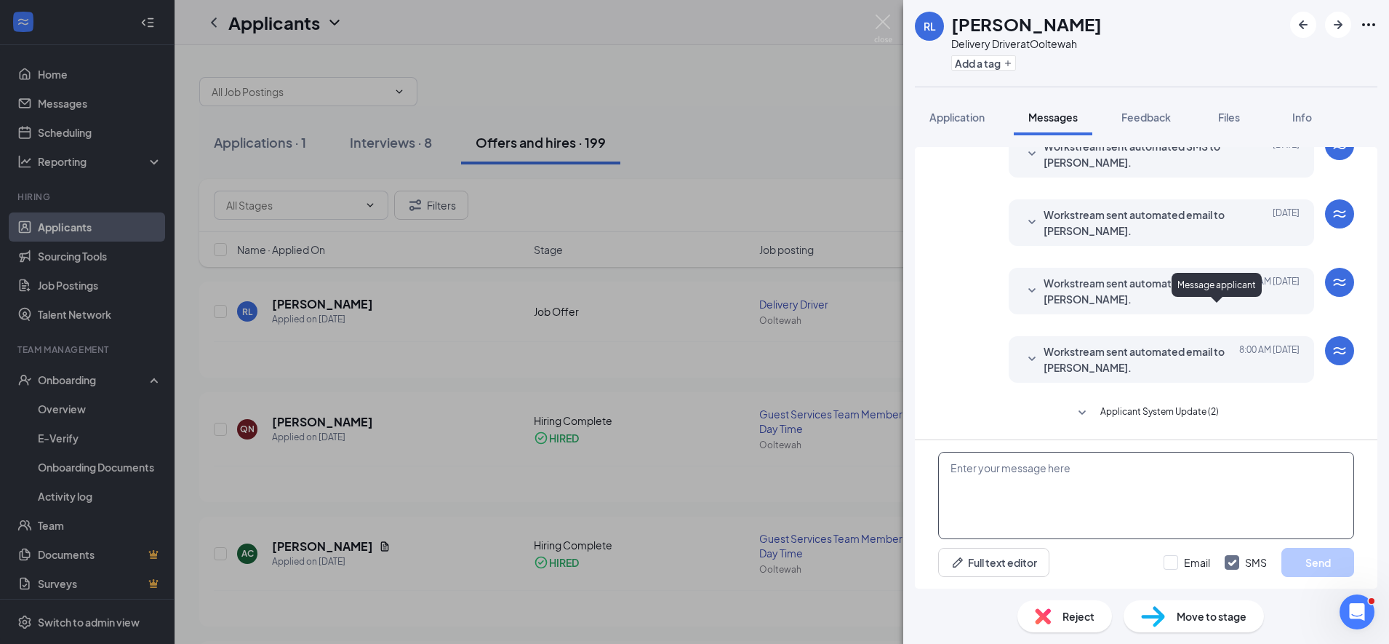
click at [963, 465] on textarea at bounding box center [1146, 495] width 416 height 87
paste textarea "[PERSON_NAME], this is [PERSON_NAME] with [DEMOGRAPHIC_DATA] Fil A Ooltewah. Th…"
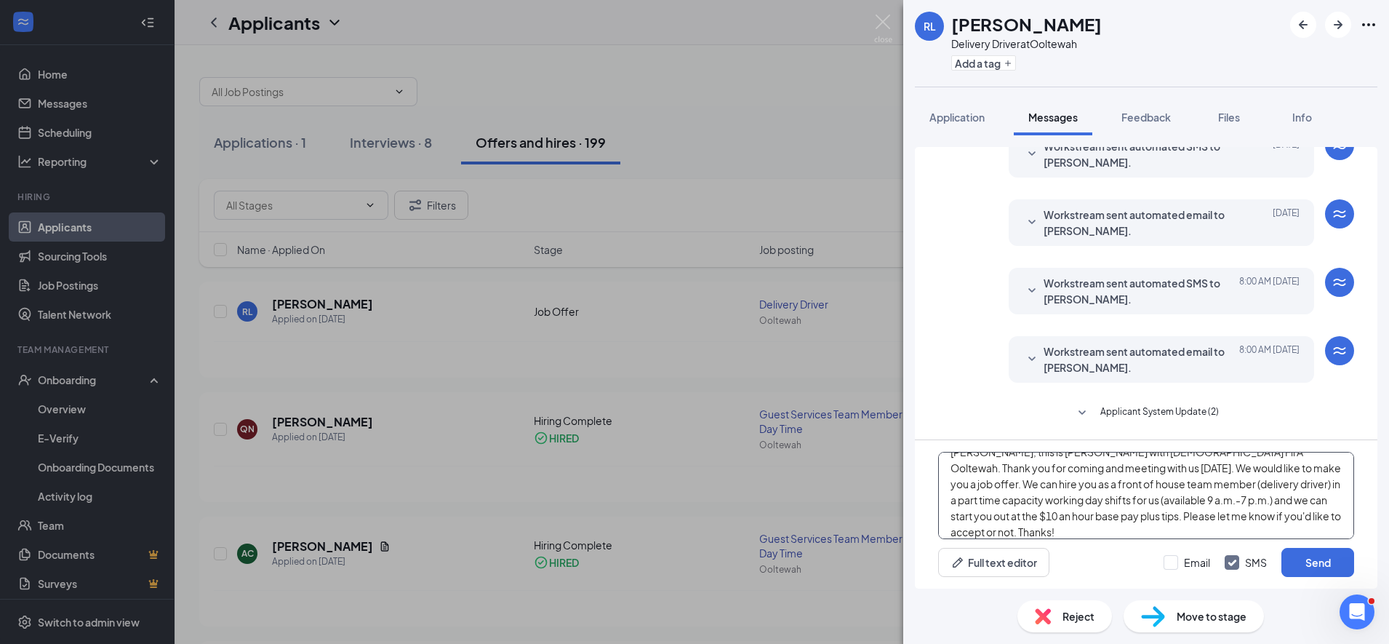
scroll to position [0, 0]
click at [1210, 497] on textarea "[PERSON_NAME], this is [PERSON_NAME] with [DEMOGRAPHIC_DATA] Fil A Ooltewah. Th…" at bounding box center [1146, 495] width 416 height 87
type textarea "[PERSON_NAME], this is [PERSON_NAME] with [DEMOGRAPHIC_DATA] Fil A Ooltewah. Th…"
click at [1295, 554] on button "Send" at bounding box center [1318, 562] width 73 height 29
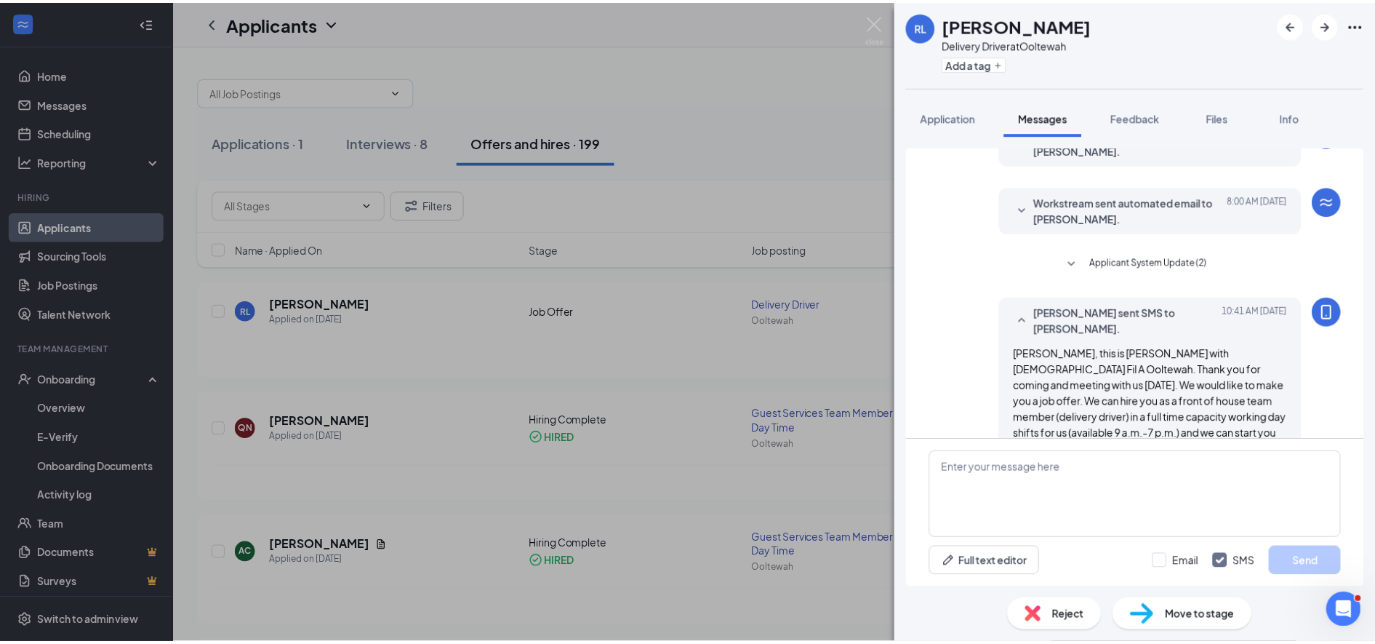
scroll to position [506, 0]
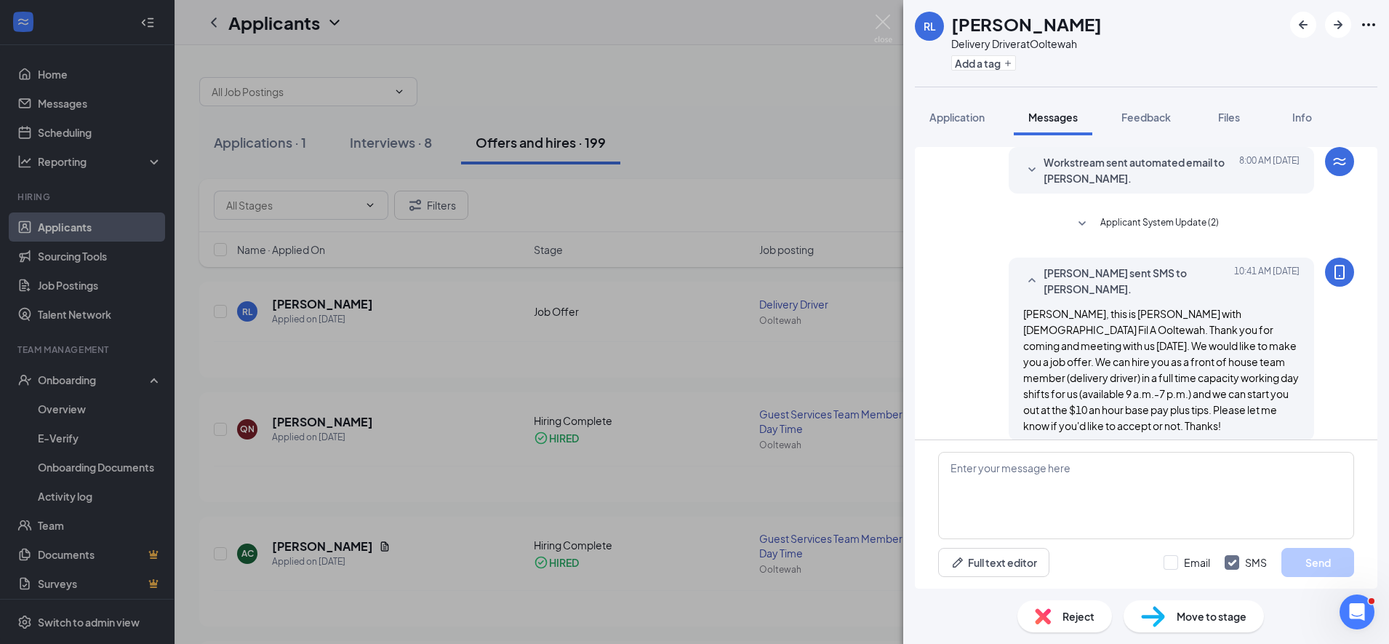
click at [663, 313] on div "[PERSON_NAME] Delivery Driver at Ooltewah Add a tag Application Messages Feedba…" at bounding box center [694, 322] width 1389 height 644
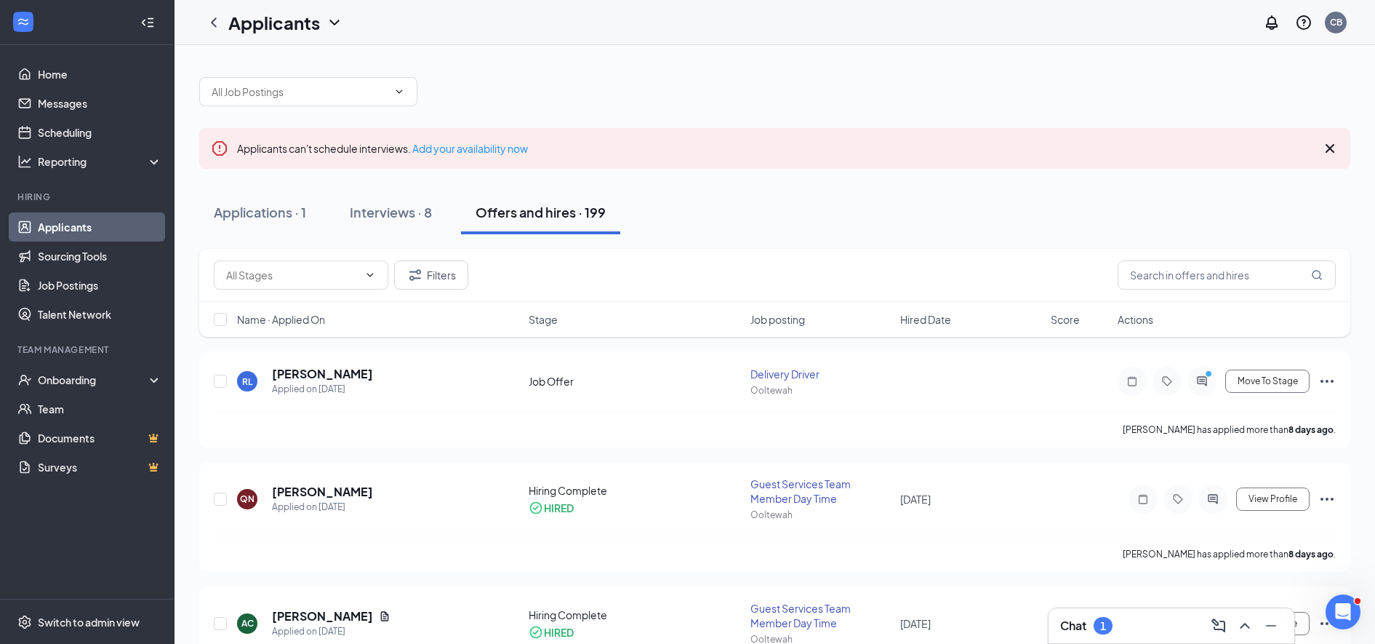
click at [1330, 148] on icon "Cross" at bounding box center [1330, 148] width 9 height 9
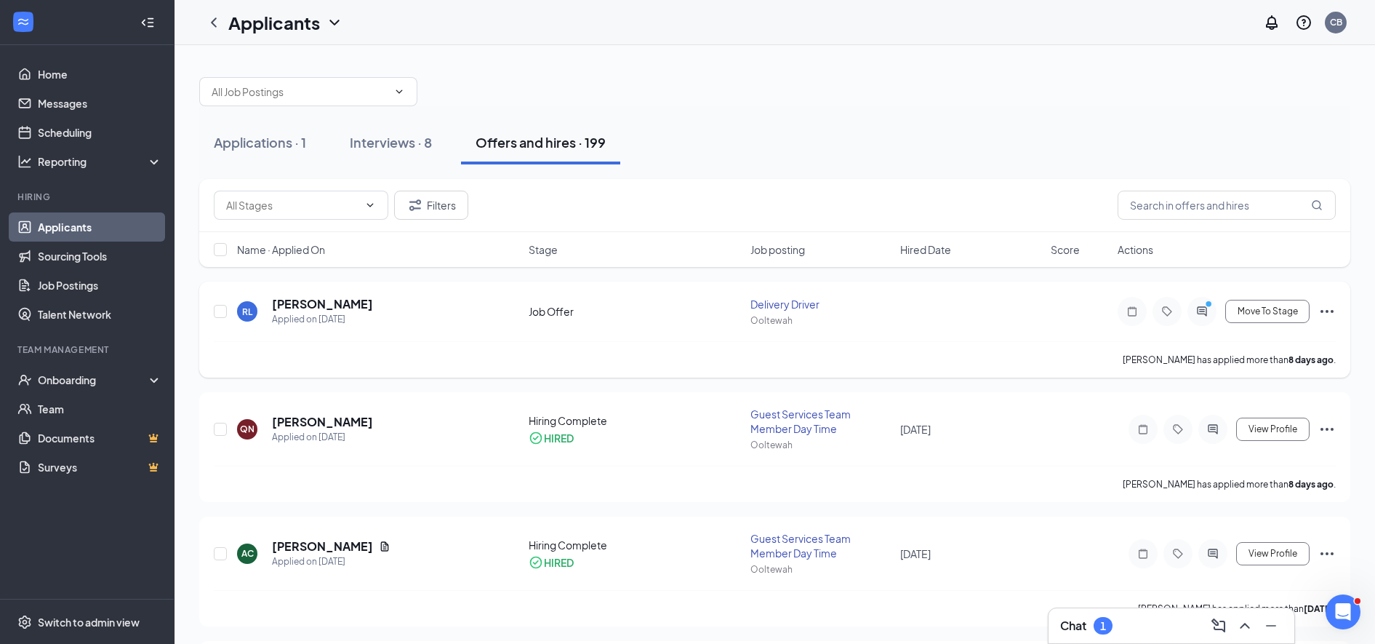
click at [1196, 319] on div at bounding box center [1202, 311] width 29 height 29
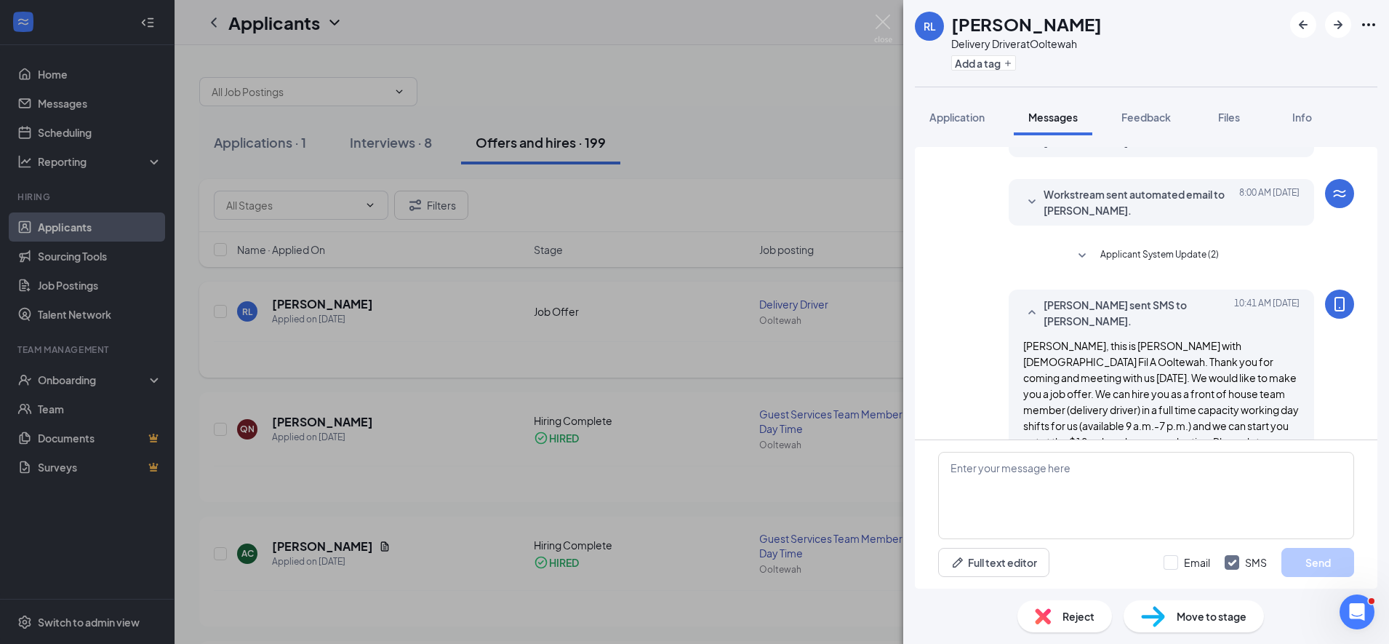
scroll to position [474, 0]
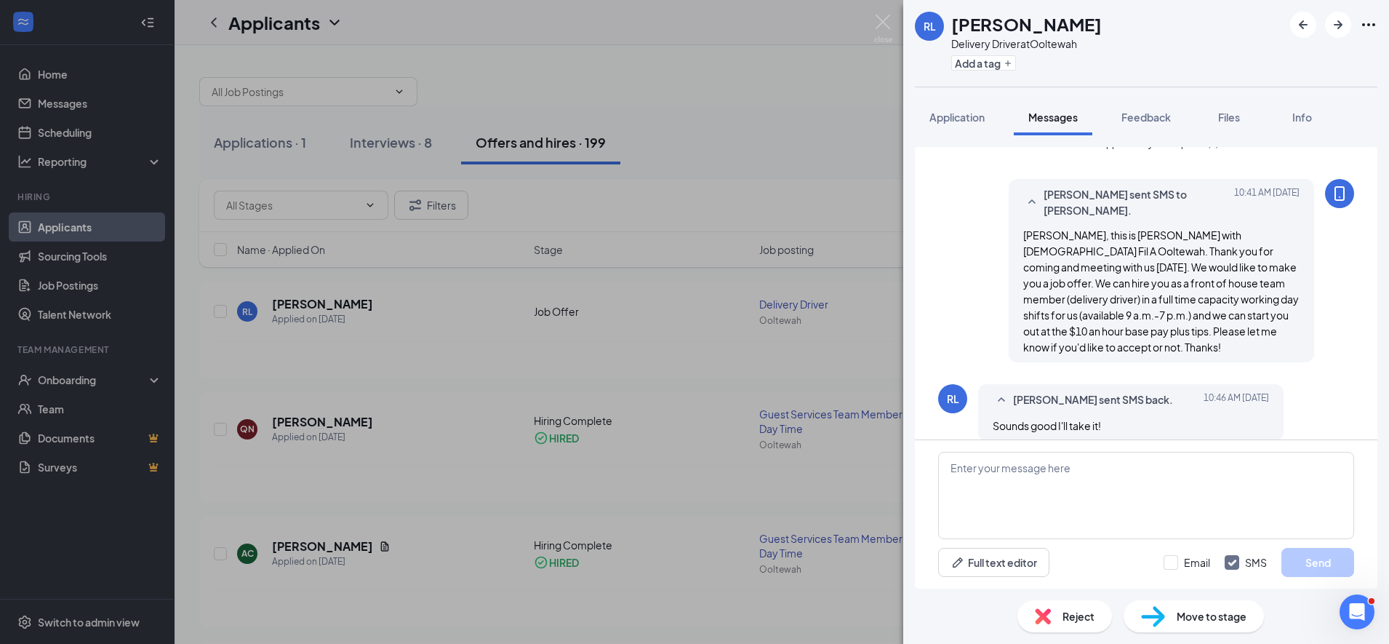
click at [810, 357] on div "RL ryan lengel Delivery Driver at Ooltewah Add a tag Application Messages Feedb…" at bounding box center [694, 322] width 1389 height 644
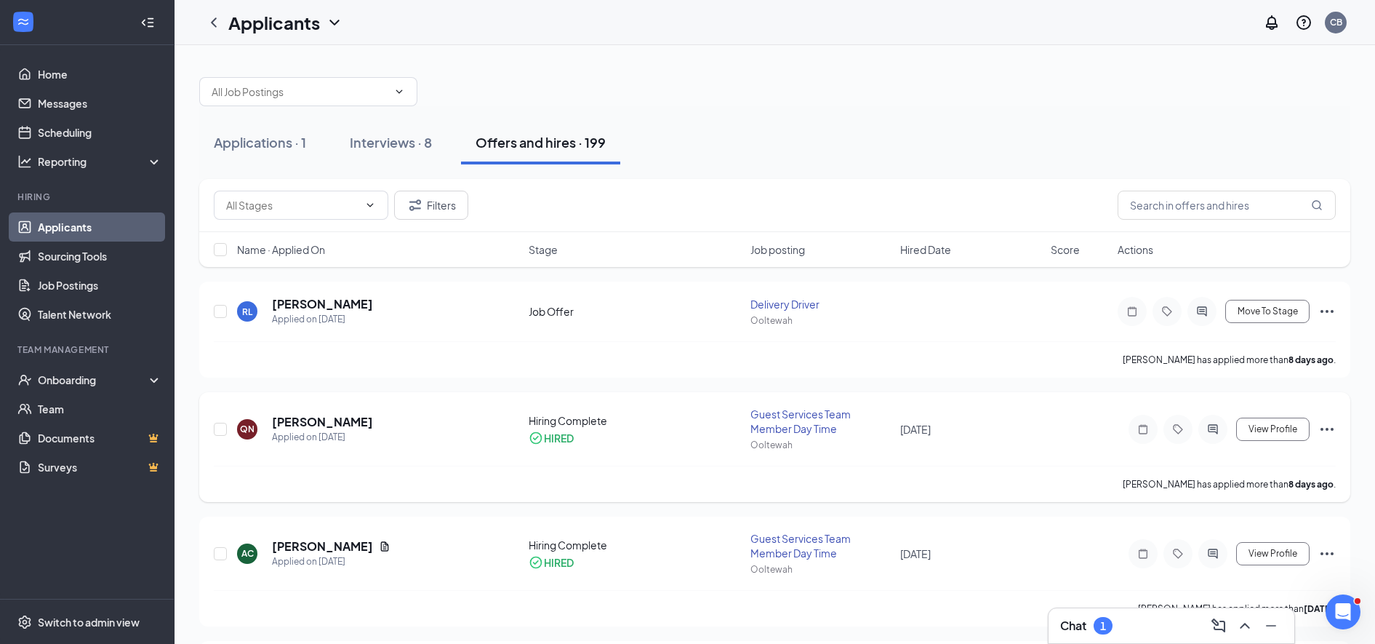
click at [1221, 432] on icon "ActiveChat" at bounding box center [1212, 429] width 17 height 12
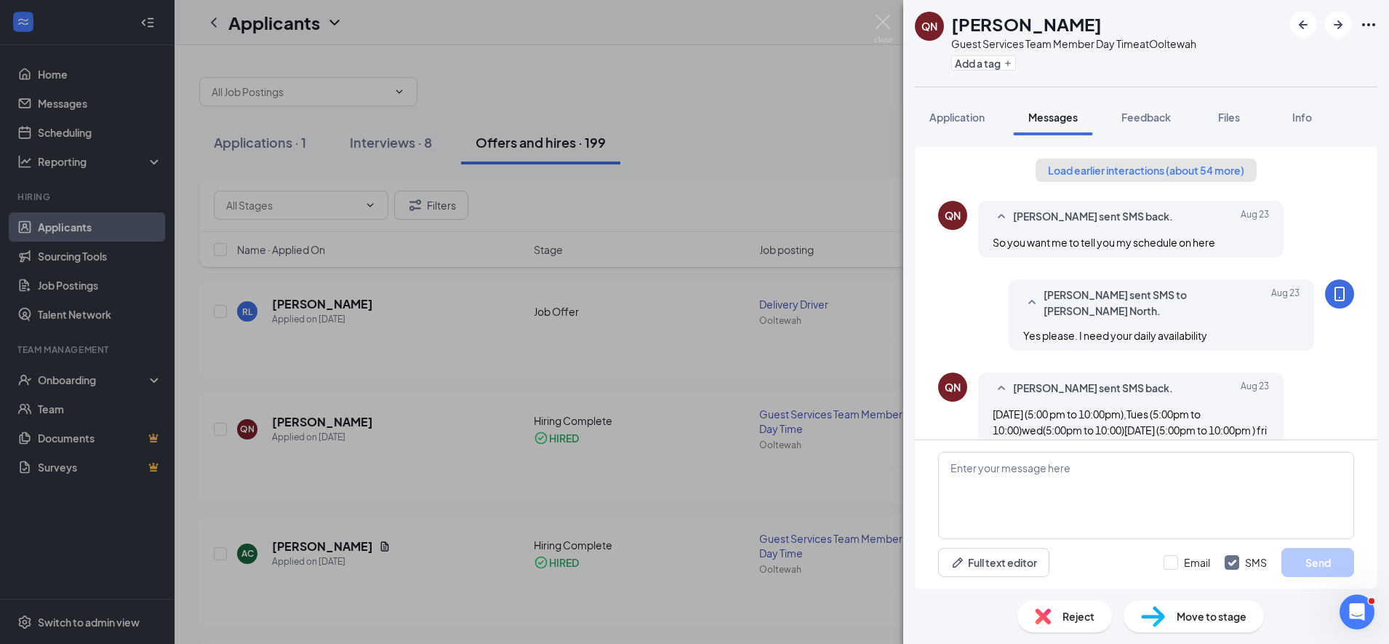
click at [1045, 169] on button "Load earlier interactions (about 54 more)" at bounding box center [1146, 170] width 221 height 23
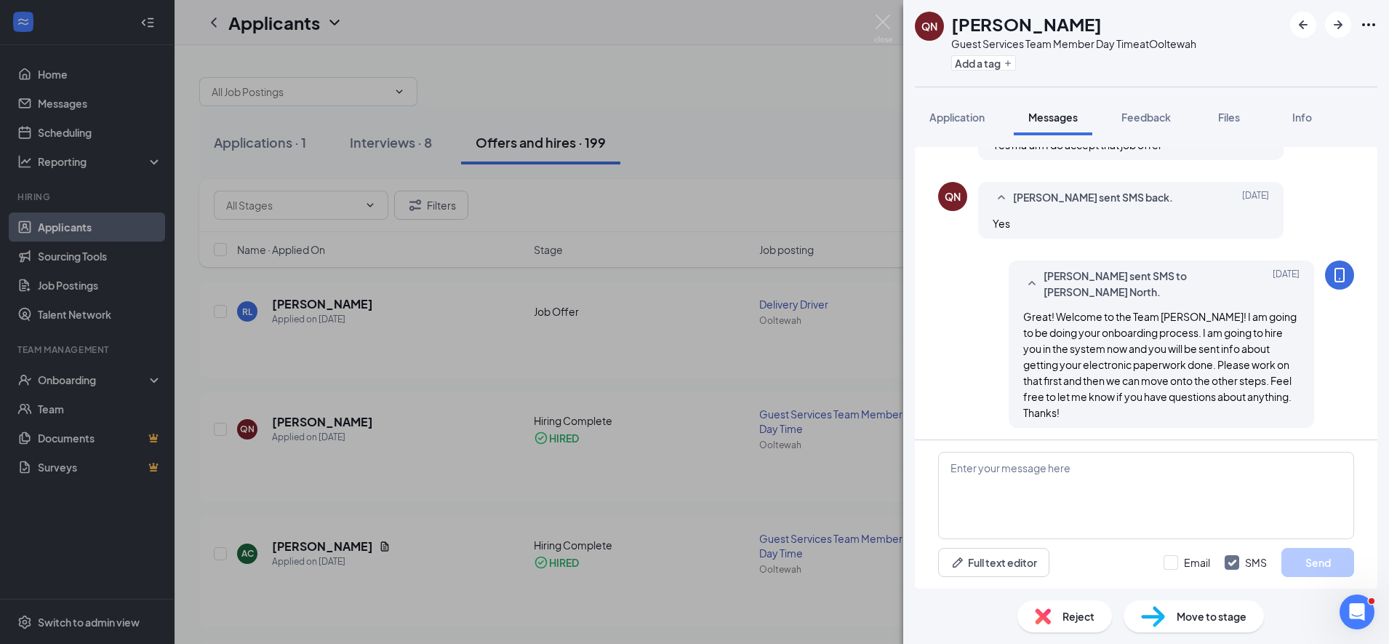
scroll to position [750, 0]
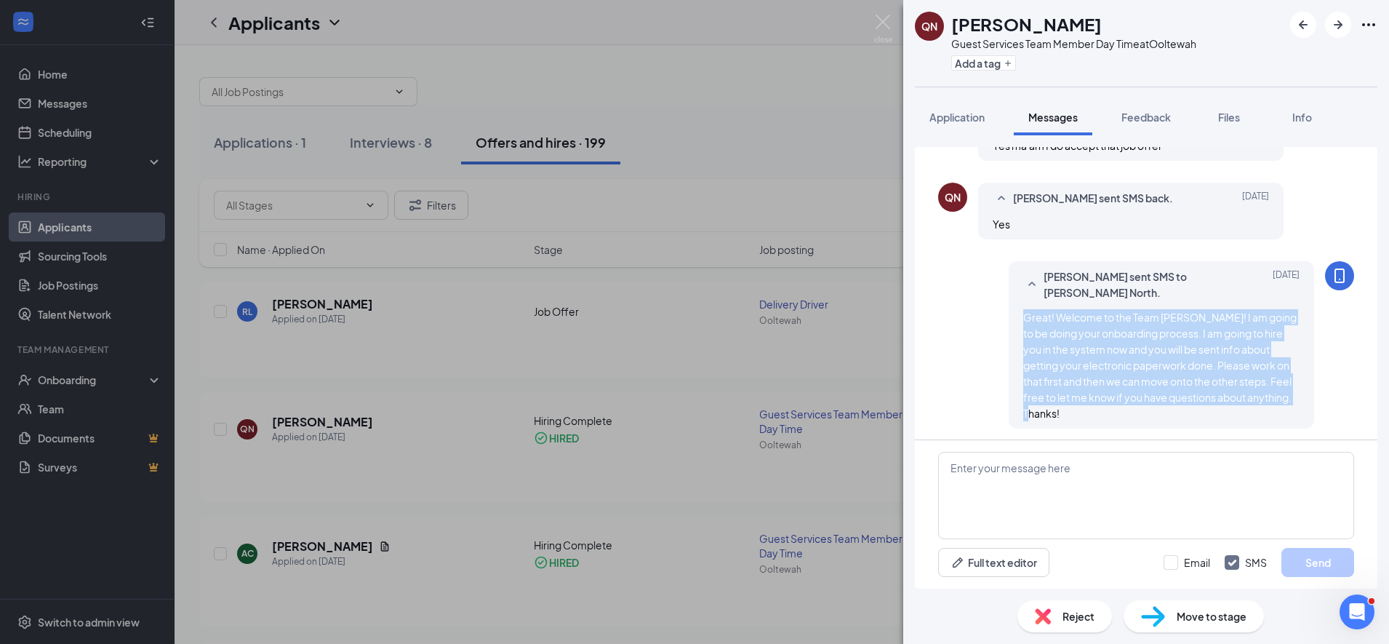
click at [617, 329] on div "QN Quinton North Guest Services Team Member Day Time at Ooltewah Add a tag Appl…" at bounding box center [694, 322] width 1389 height 644
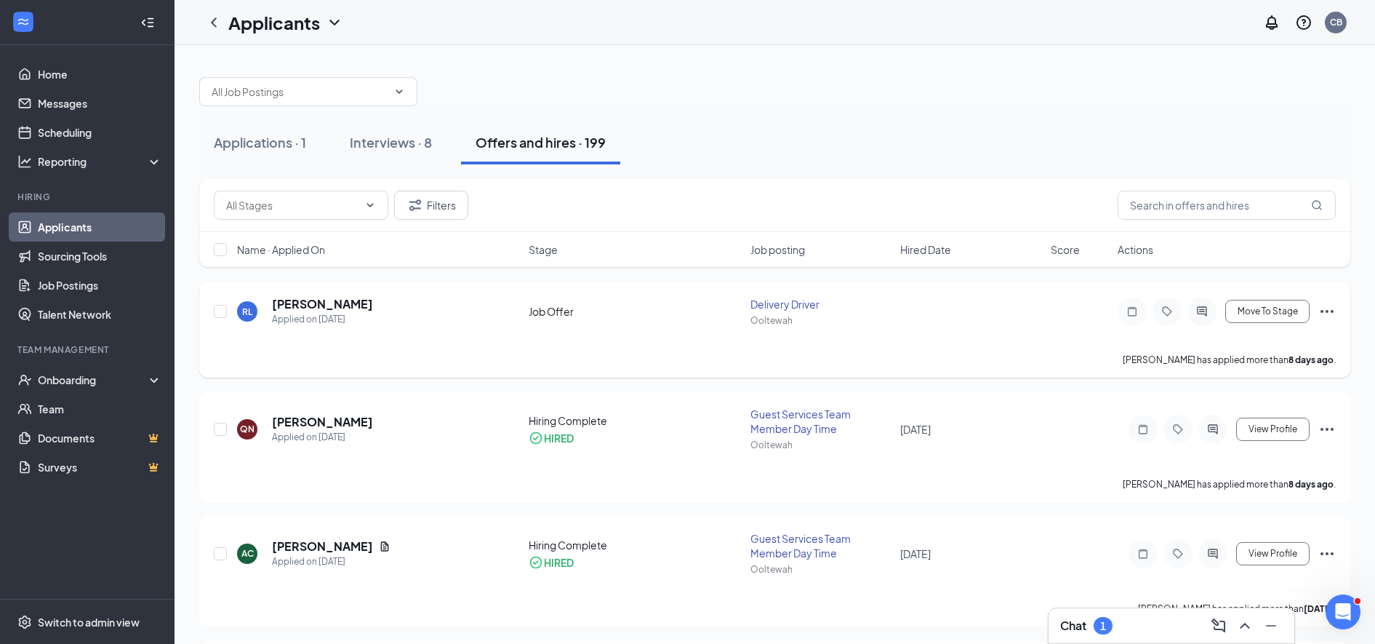
click at [1203, 324] on div at bounding box center [1202, 311] width 29 height 29
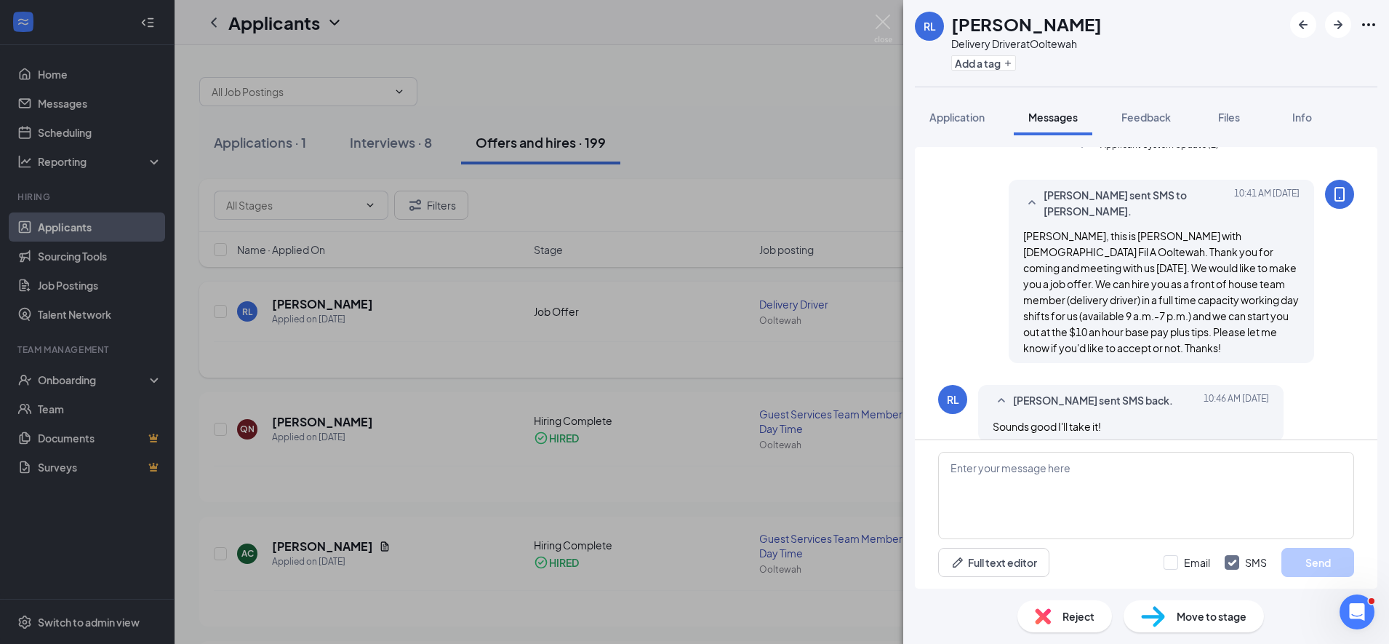
scroll to position [474, 0]
click at [1002, 468] on textarea at bounding box center [1146, 495] width 416 height 87
paste textarea "Great! Welcome to the Team Quinton! I am going to be doing your onboarding proc…"
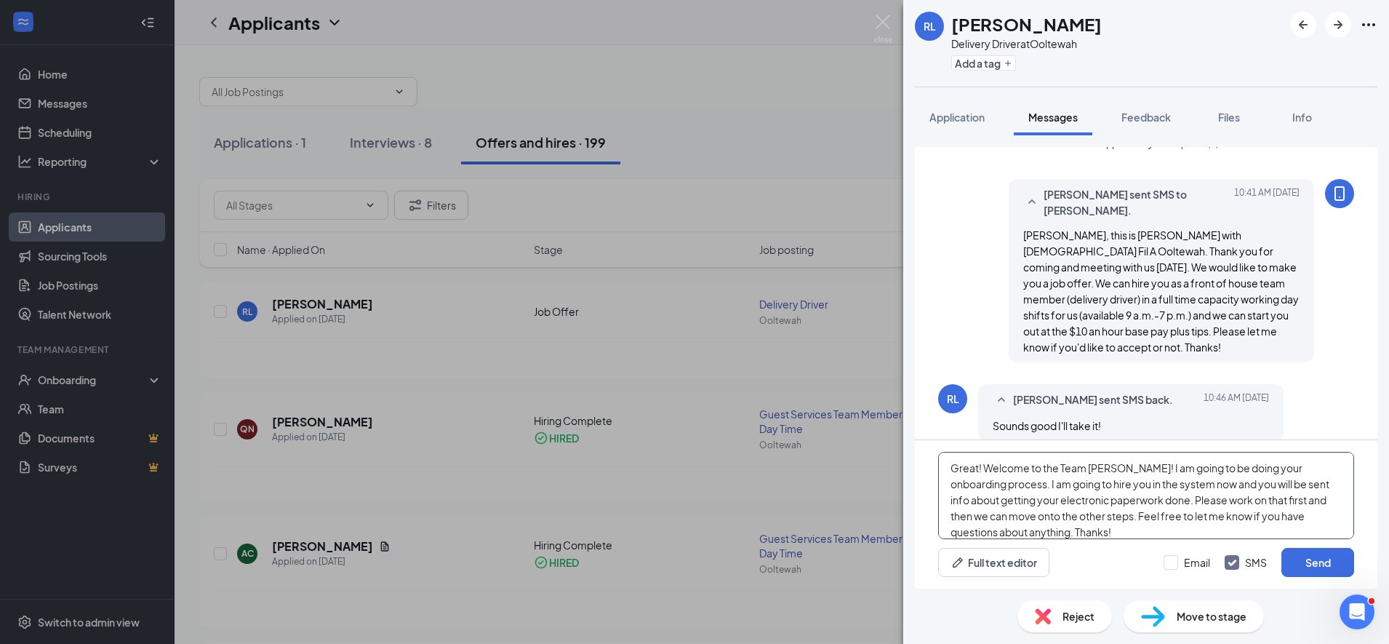
click at [1121, 466] on textarea "Great! Welcome to the Team Quinton! I am going to be doing your onboarding proc…" at bounding box center [1146, 495] width 416 height 87
type textarea "Great! Welcome to the Team Ryan! I am going to be doing your onboarding process…"
click at [1304, 566] on button "Send" at bounding box center [1318, 562] width 73 height 29
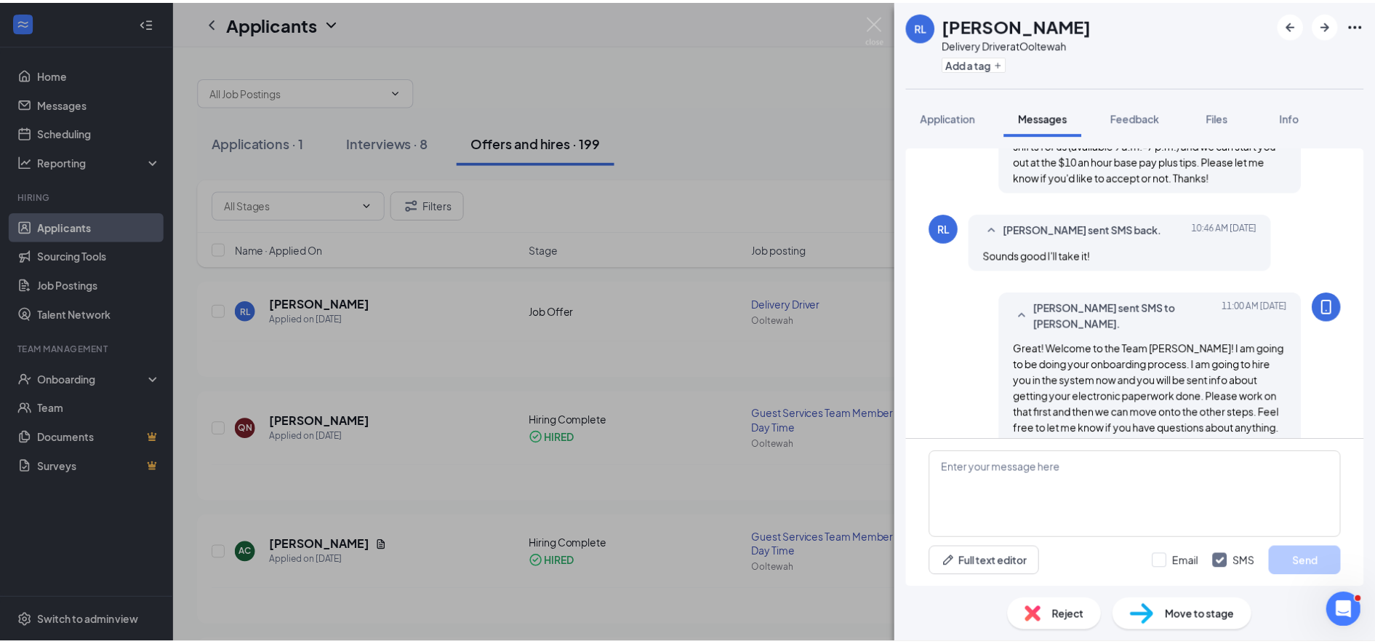
scroll to position [647, 0]
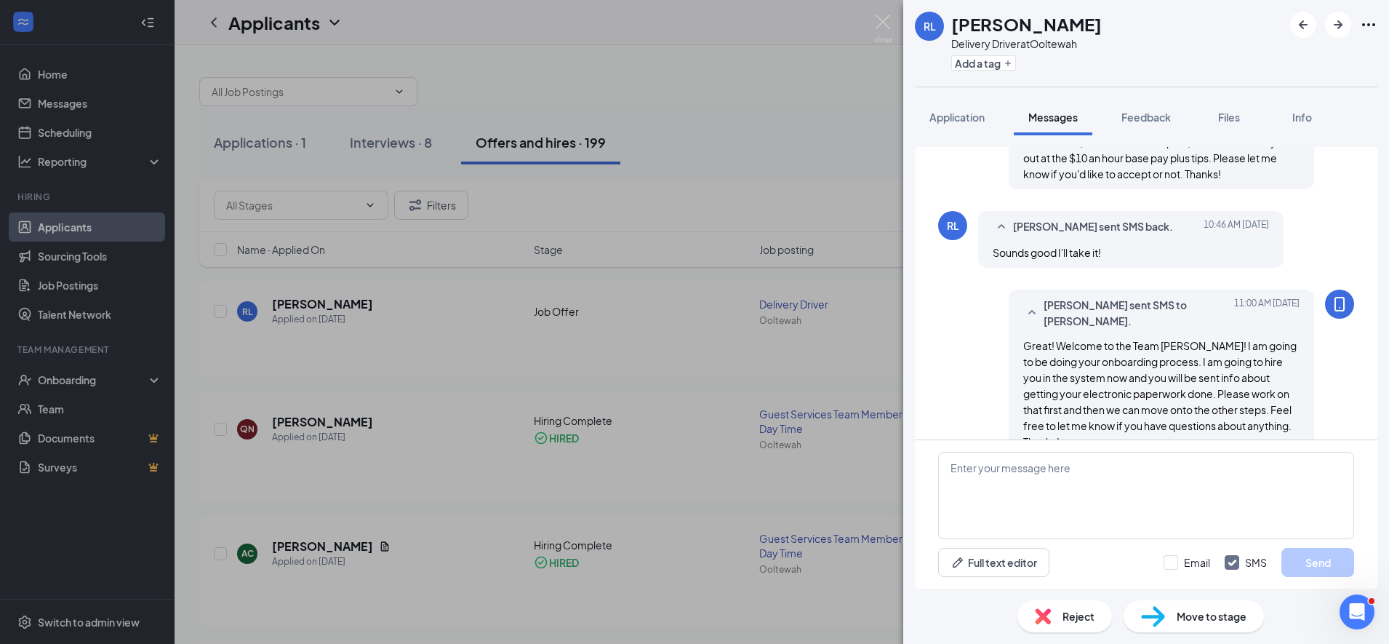
click at [718, 317] on div "RL ryan lengel Delivery Driver at Ooltewah Add a tag Application Messages Feedb…" at bounding box center [694, 322] width 1389 height 644
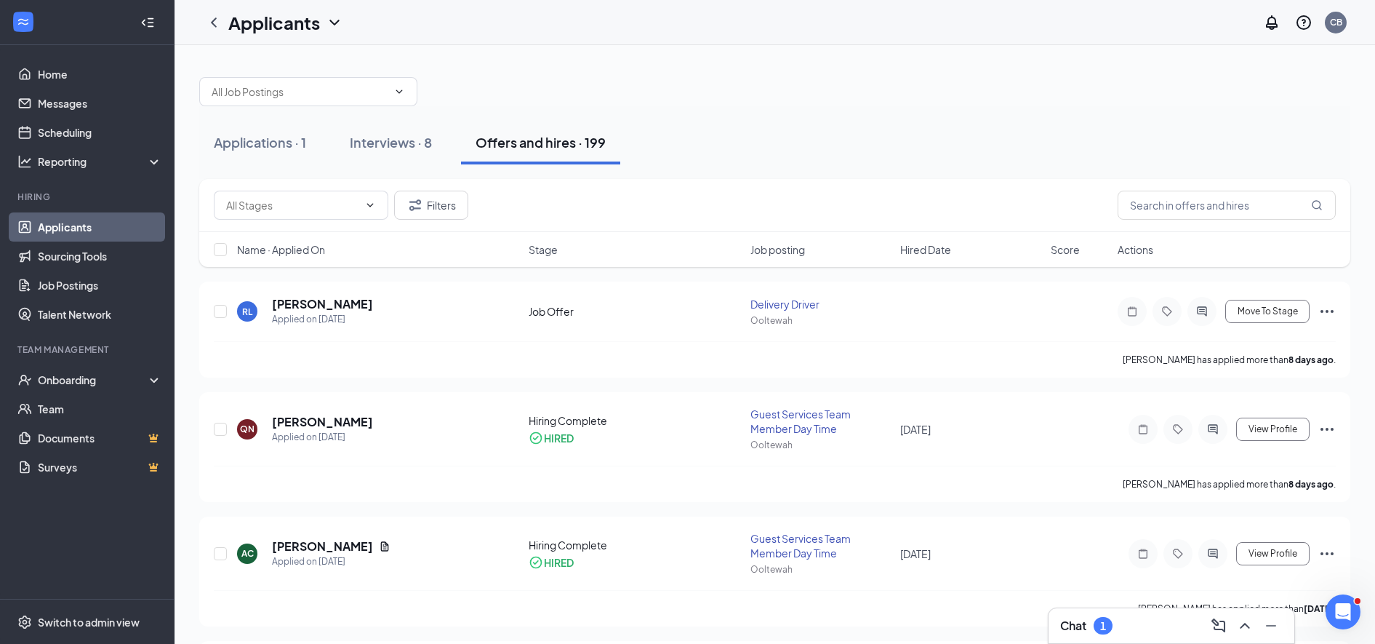
click at [1153, 623] on div "Chat 1" at bounding box center [1171, 625] width 223 height 23
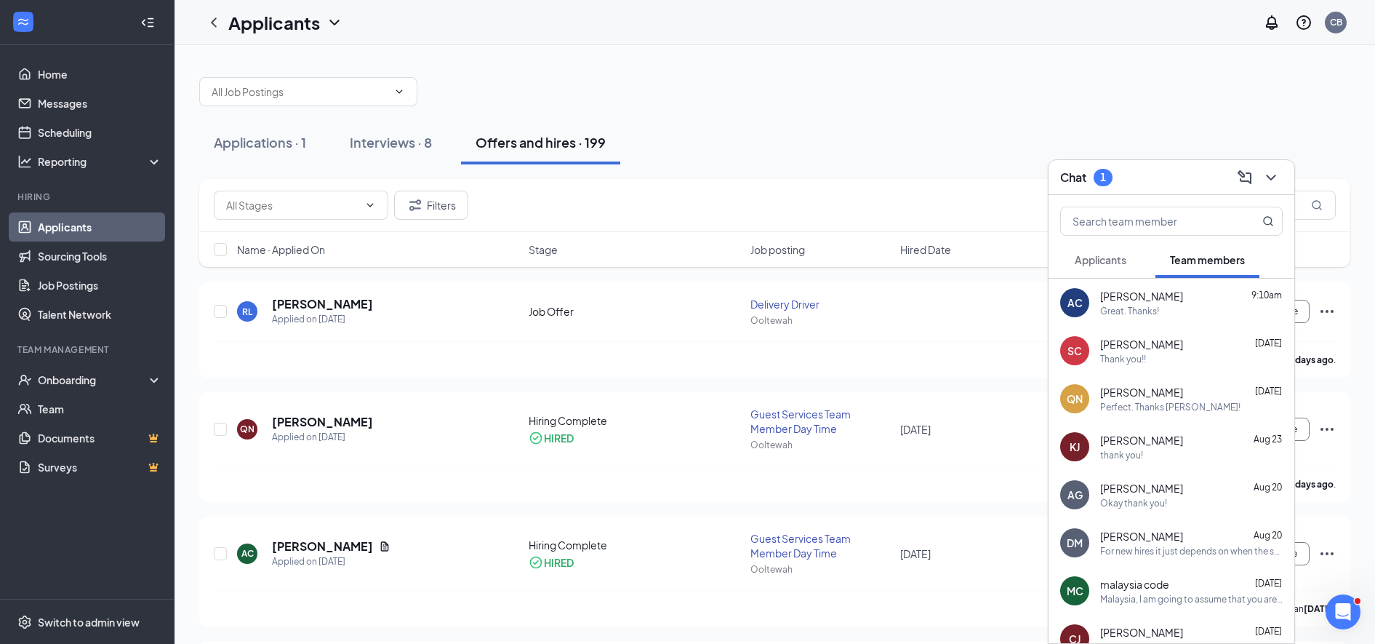
click at [1096, 268] on button "Applicants" at bounding box center [1100, 259] width 81 height 36
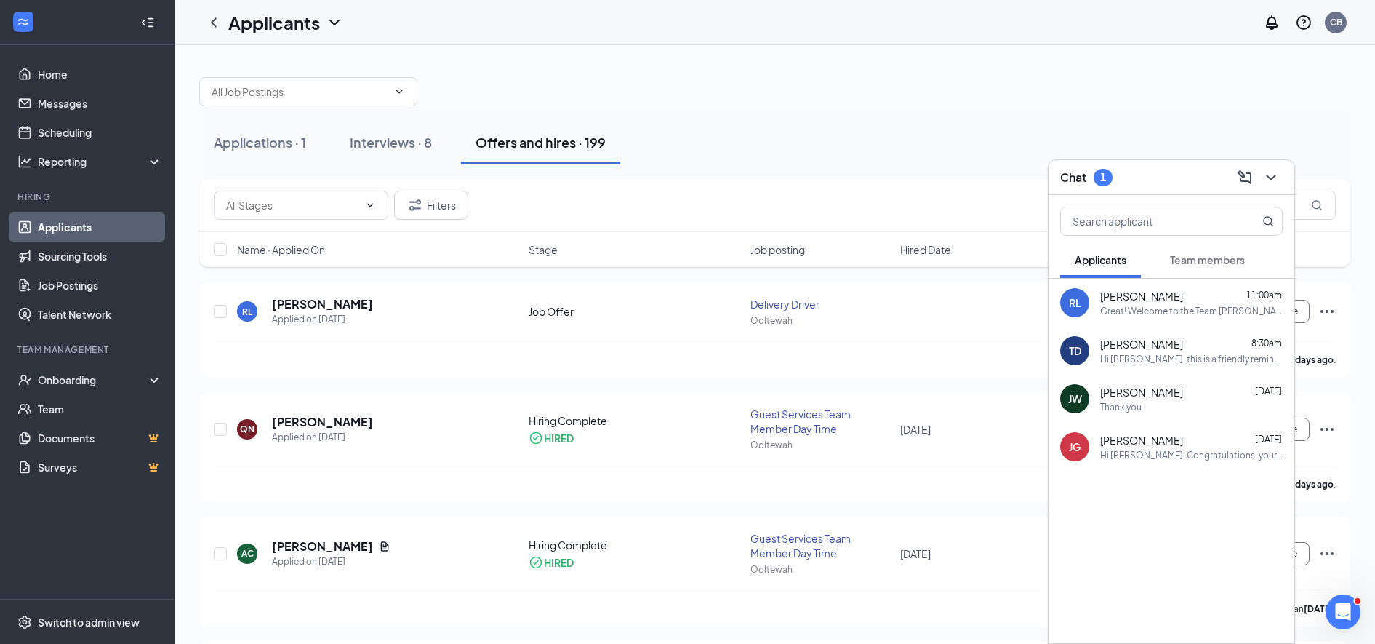
click at [1271, 177] on icon "ChevronDown" at bounding box center [1271, 177] width 17 height 17
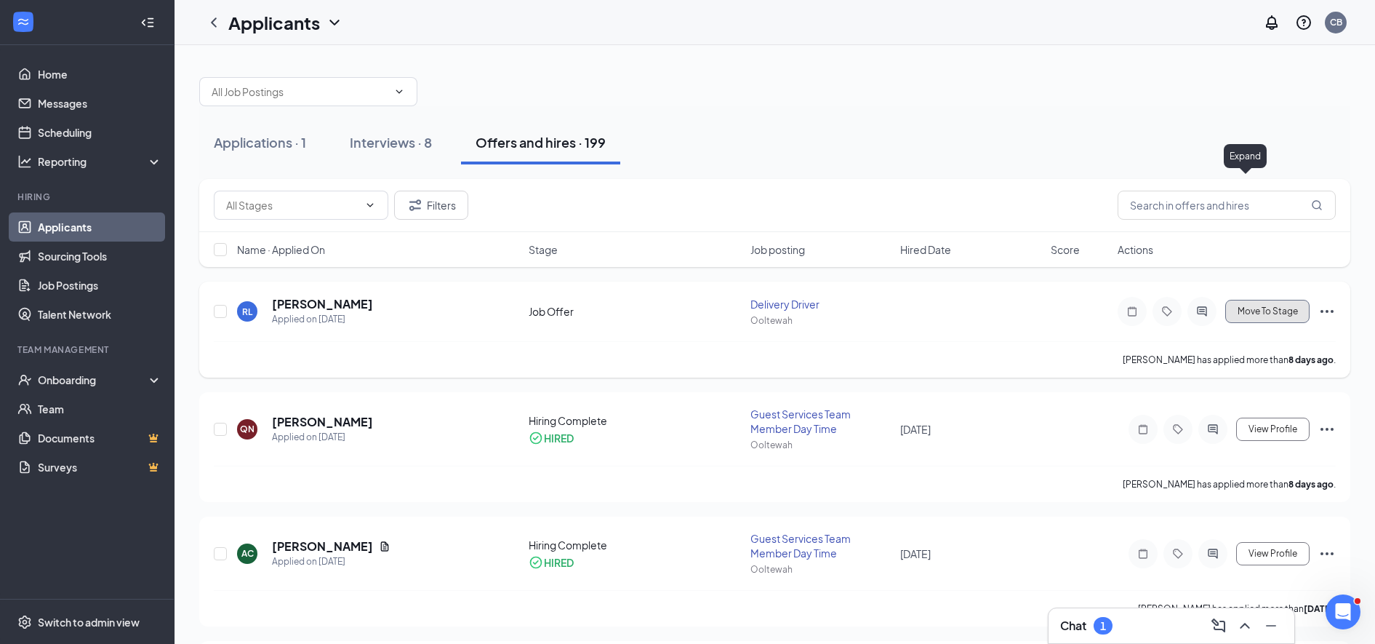
click at [1250, 312] on span "Move To Stage" at bounding box center [1268, 311] width 60 height 10
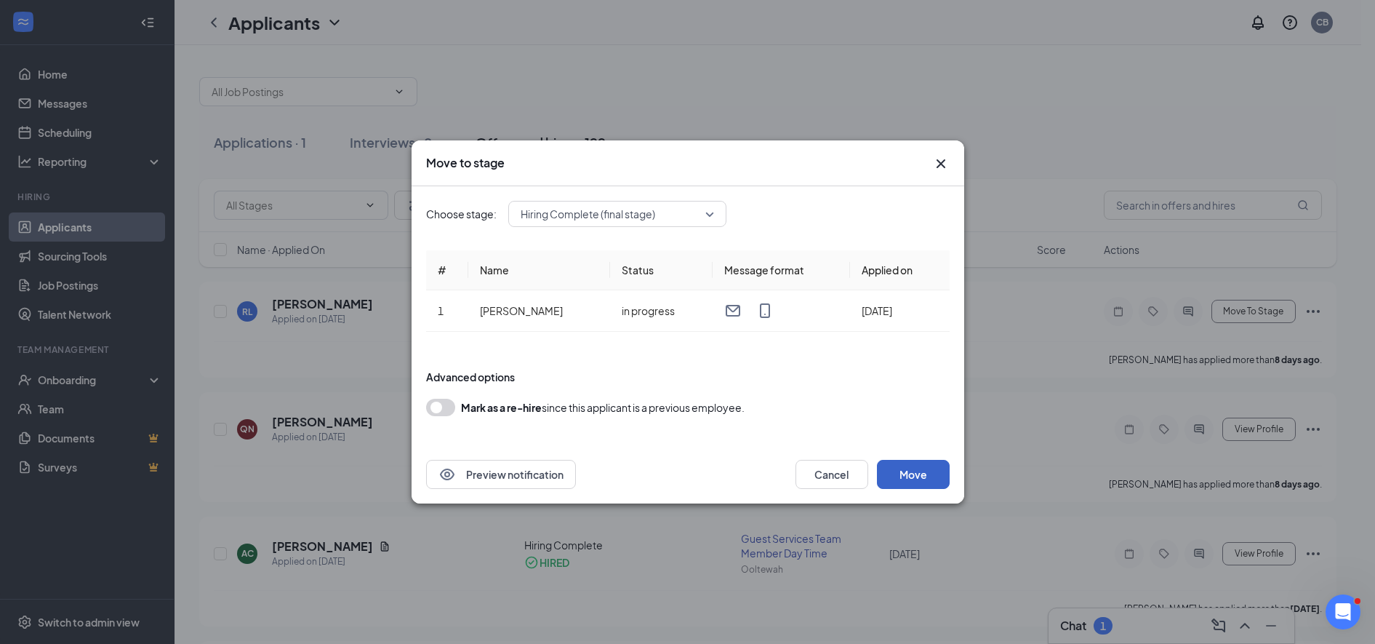
click at [903, 469] on button "Move" at bounding box center [913, 474] width 73 height 29
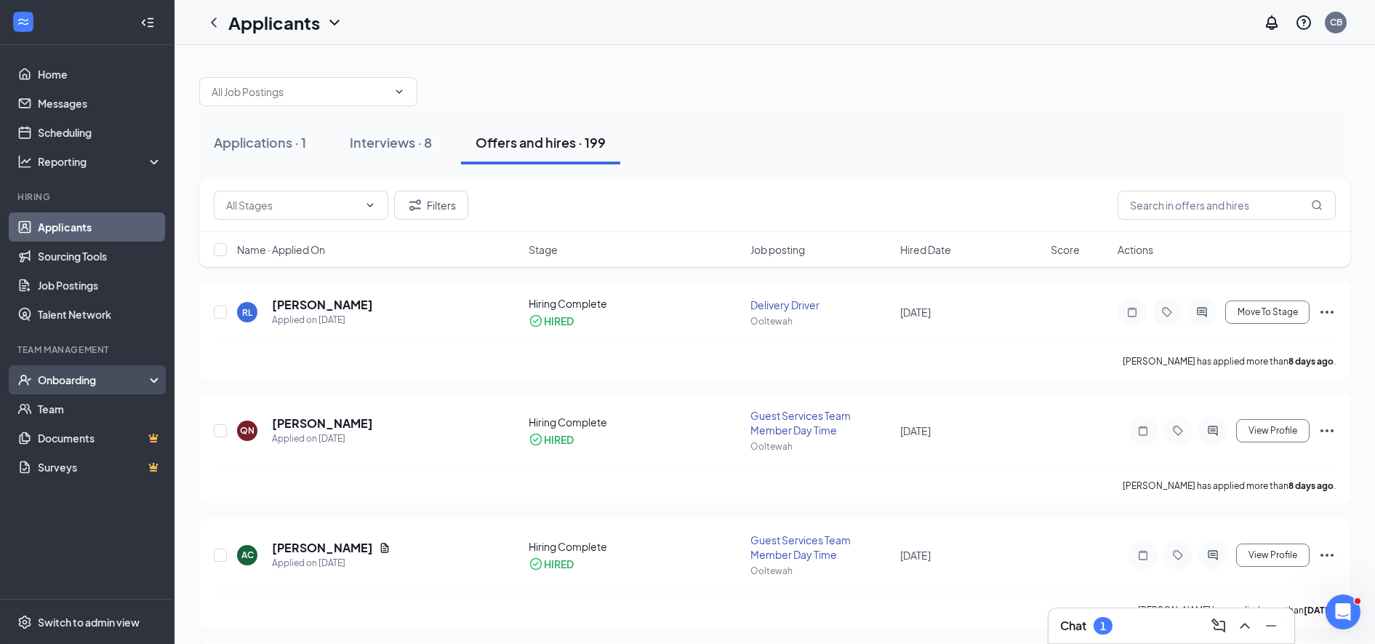
click at [61, 381] on div "Onboarding" at bounding box center [94, 379] width 112 height 15
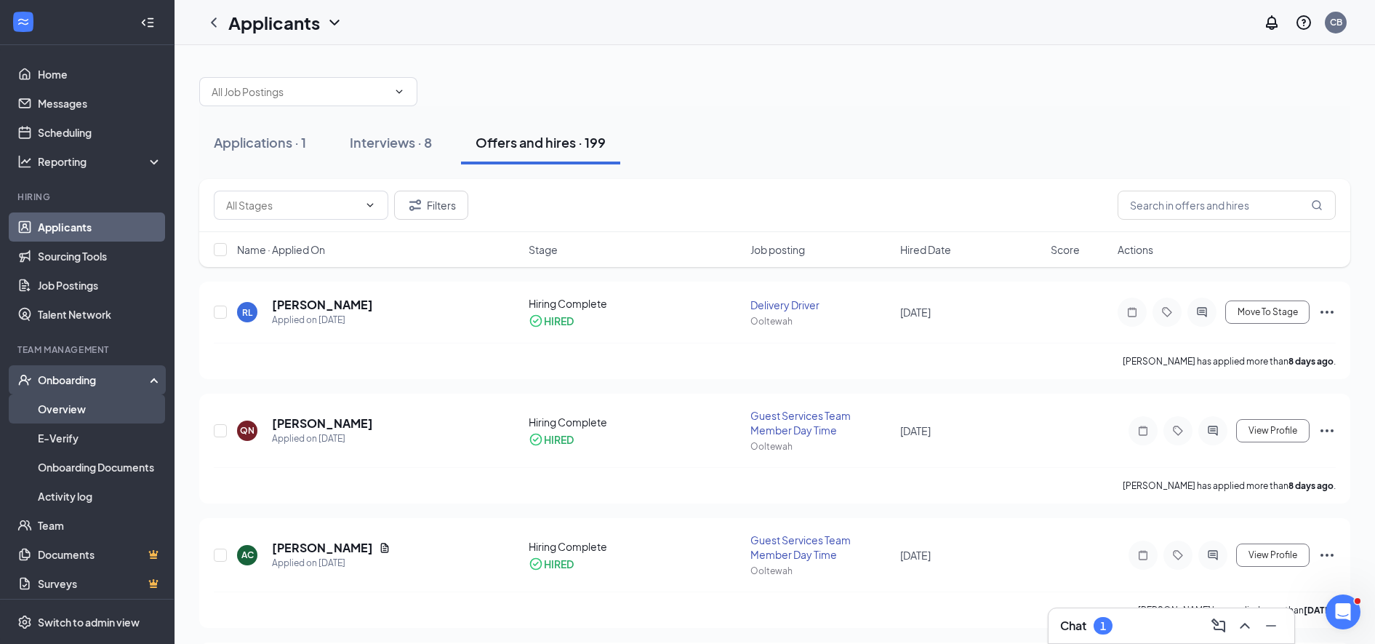
click at [63, 401] on link "Overview" at bounding box center [100, 408] width 124 height 29
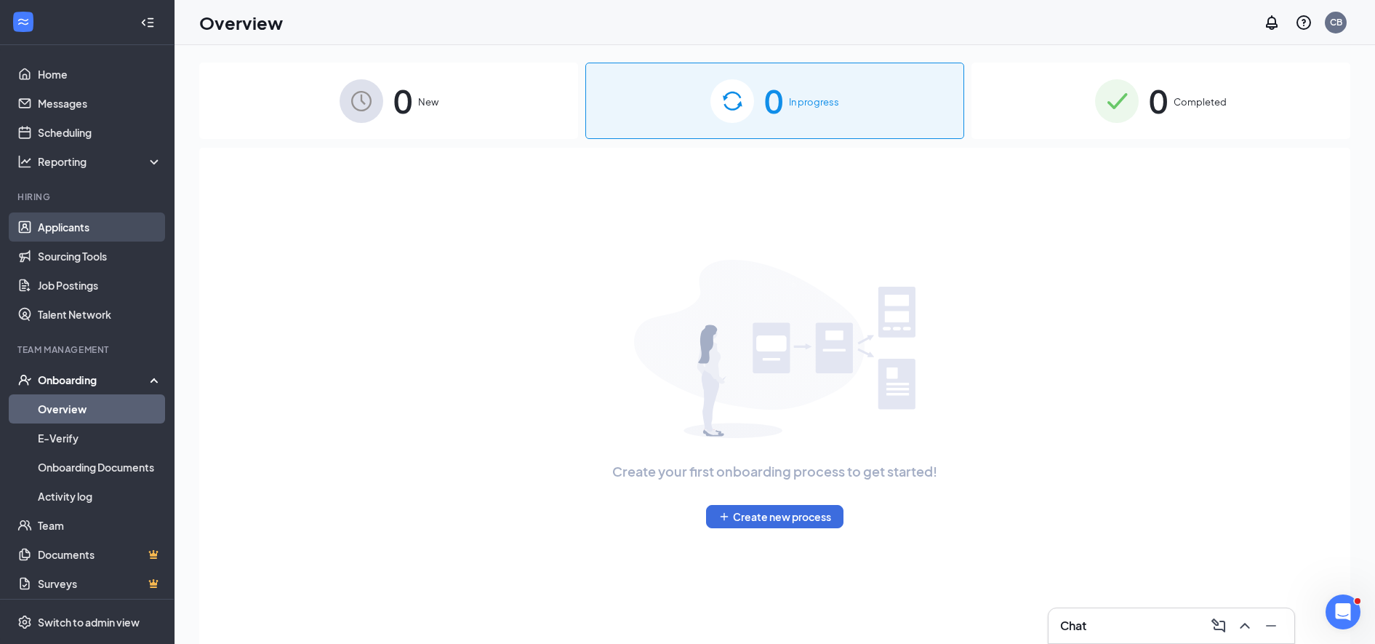
click at [65, 228] on link "Applicants" at bounding box center [100, 226] width 124 height 29
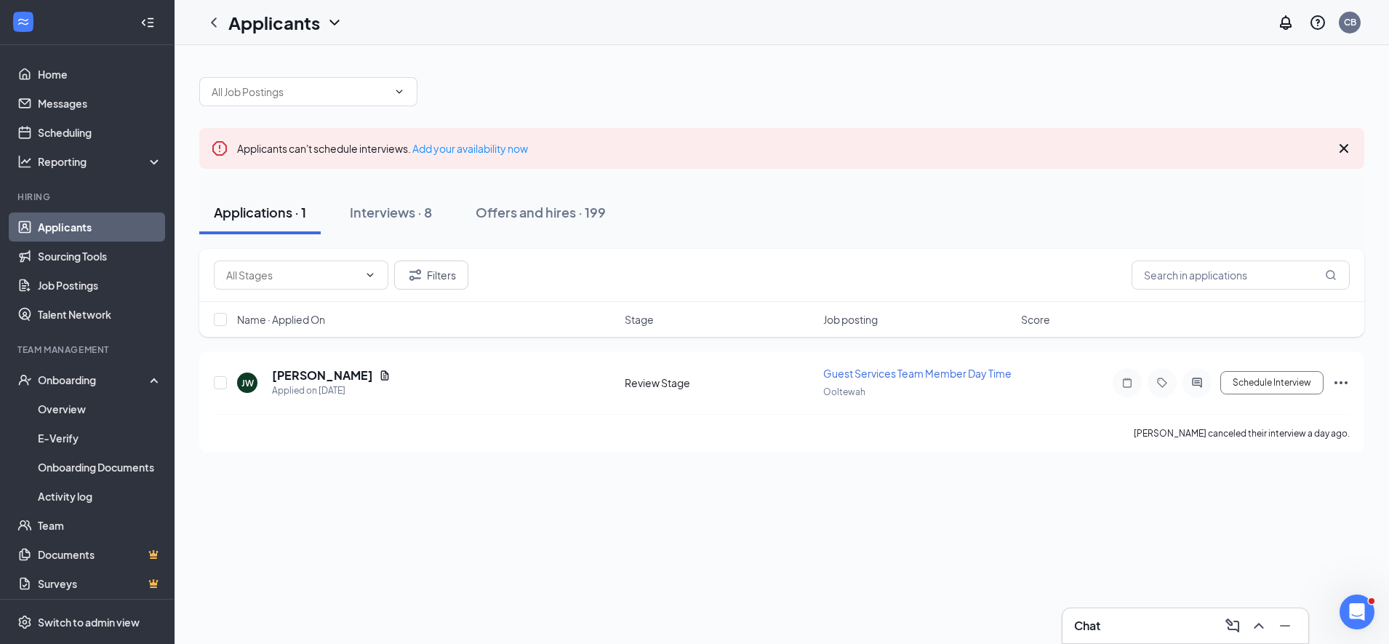
click at [1338, 149] on icon "Cross" at bounding box center [1343, 148] width 17 height 17
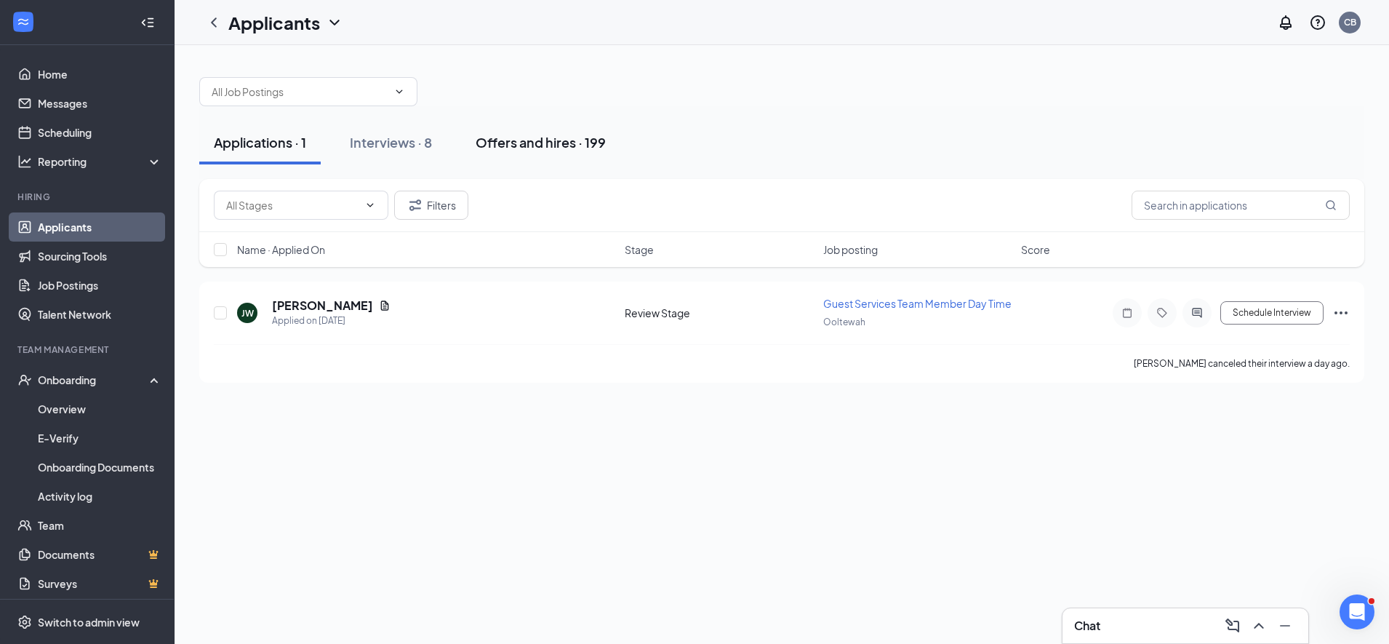
click at [523, 137] on div "Offers and hires · 199" at bounding box center [541, 142] width 130 height 18
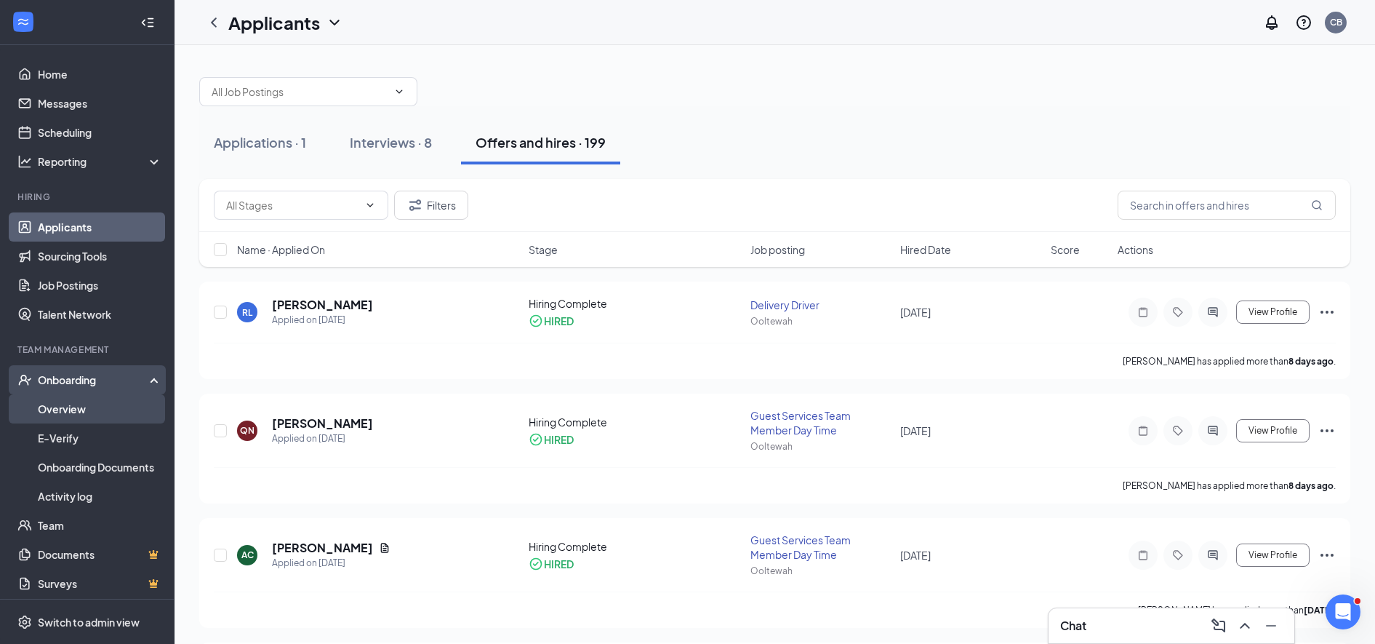
click at [63, 407] on link "Overview" at bounding box center [100, 408] width 124 height 29
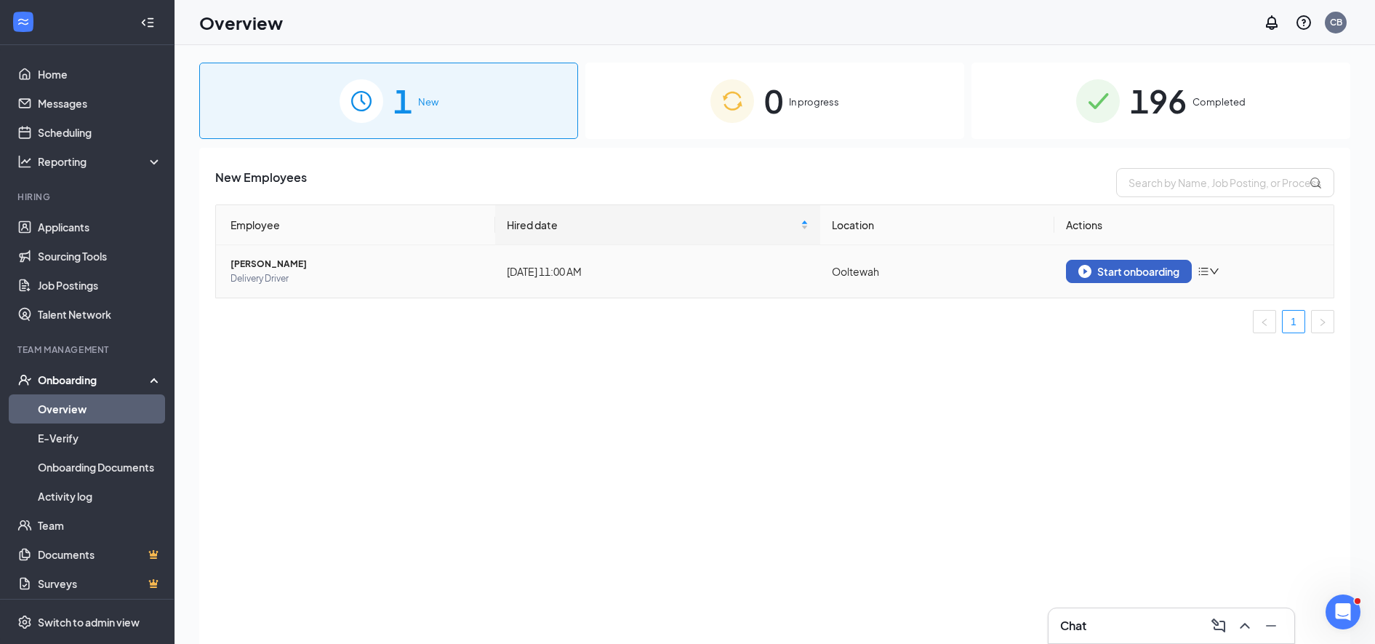
click at [1108, 272] on div "Start onboarding" at bounding box center [1129, 271] width 101 height 13
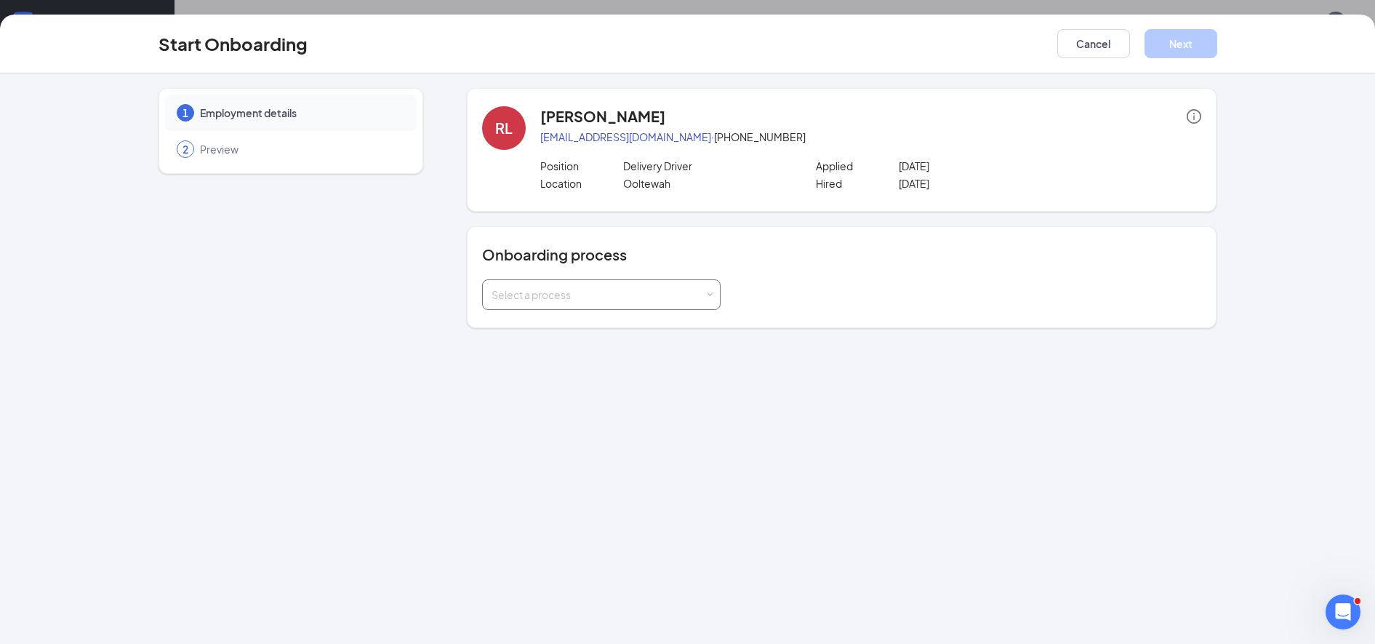
click at [597, 298] on div "Select a process" at bounding box center [598, 294] width 213 height 15
click at [518, 321] on span "Onboarding" at bounding box center [517, 325] width 58 height 13
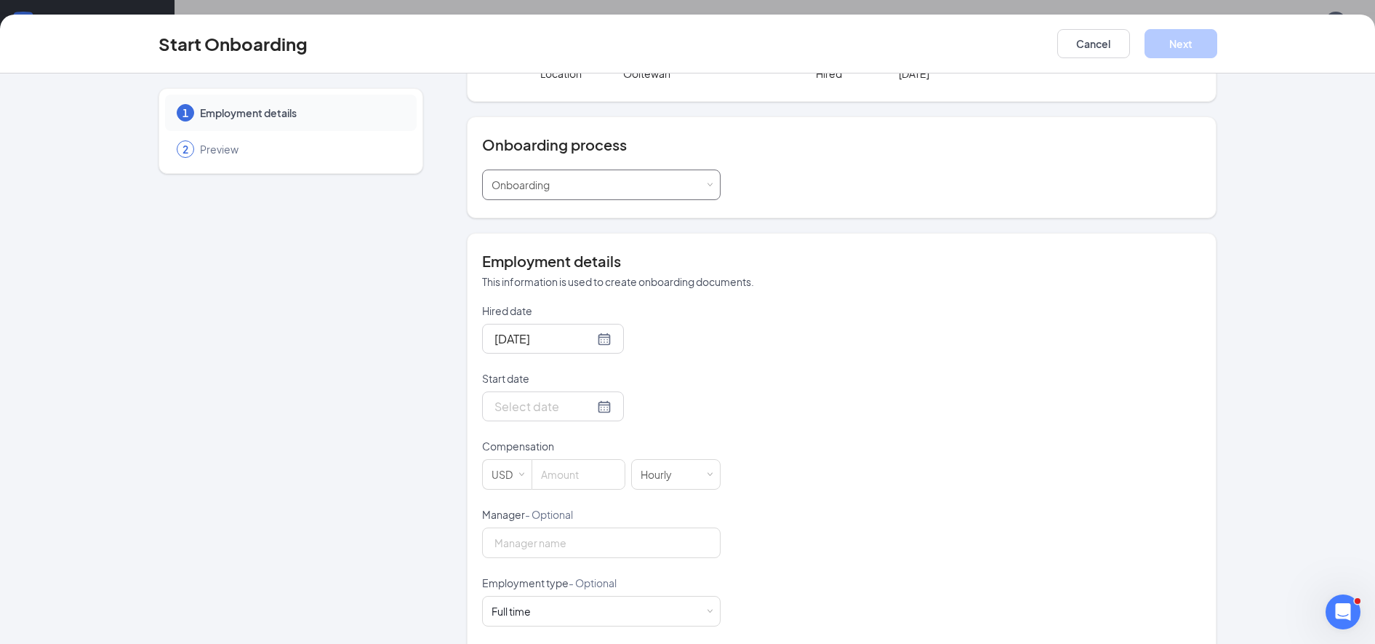
scroll to position [127, 0]
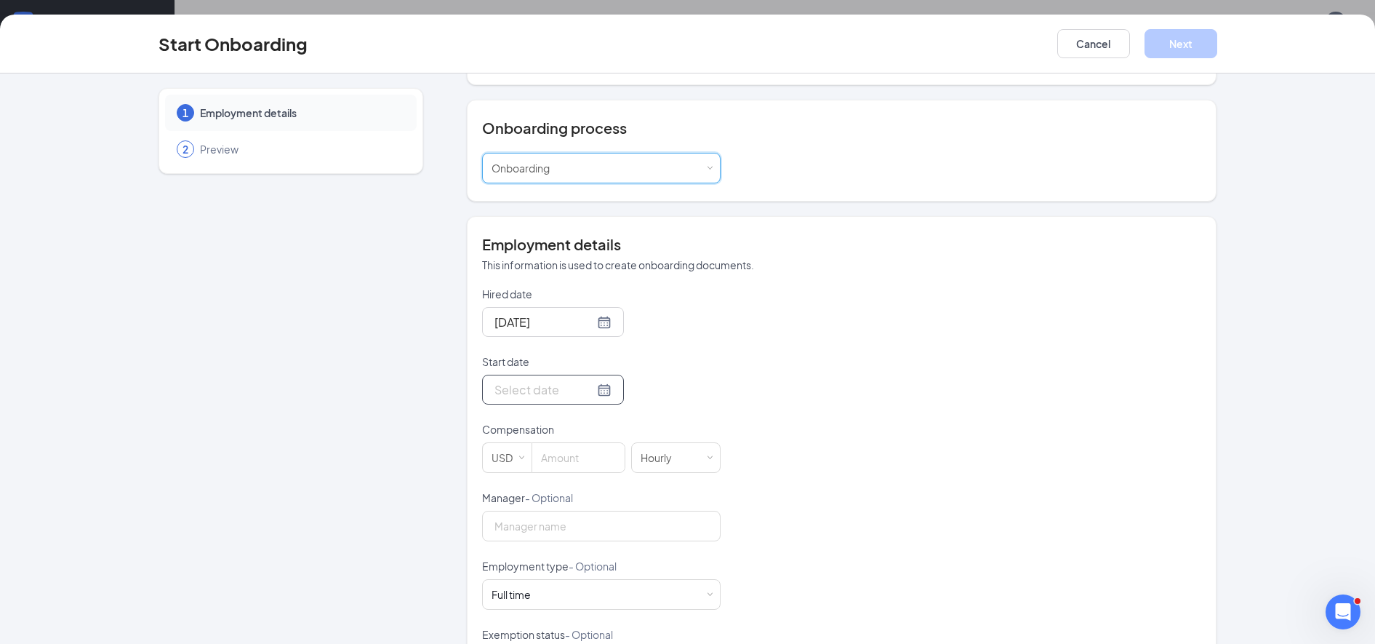
click at [586, 399] on div at bounding box center [553, 390] width 142 height 30
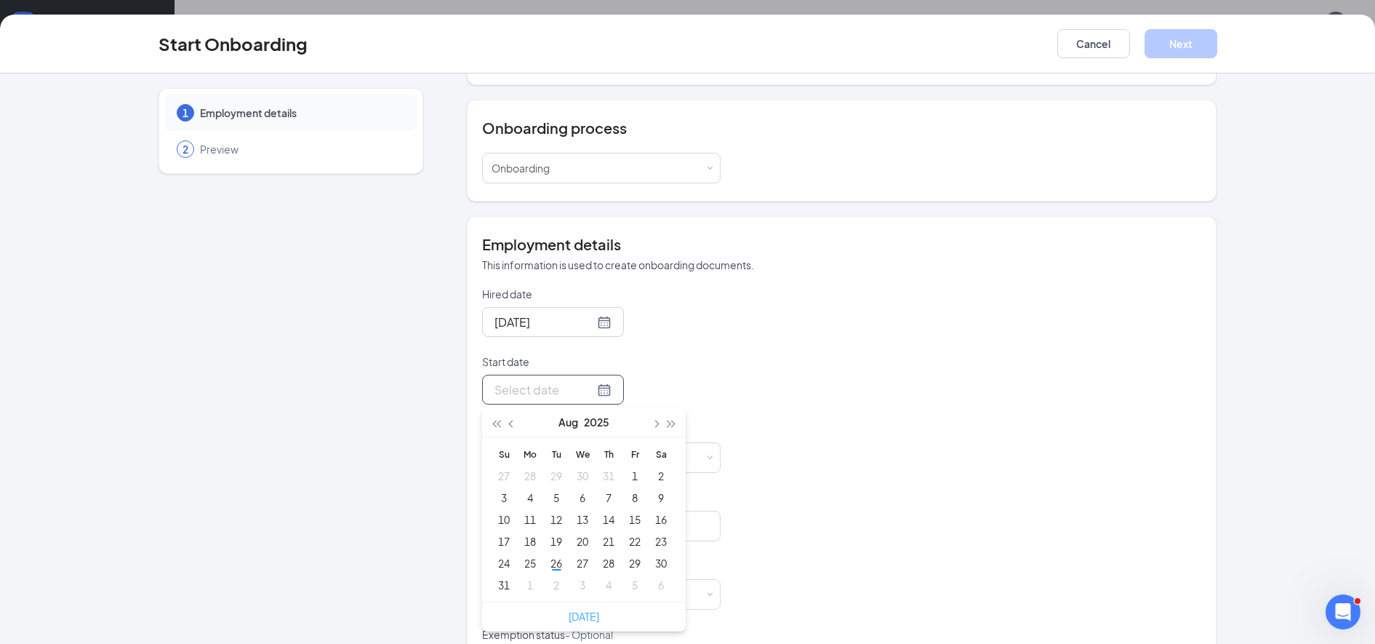
click at [569, 615] on link "Today" at bounding box center [584, 616] width 31 height 13
type input "Aug 26, 2025"
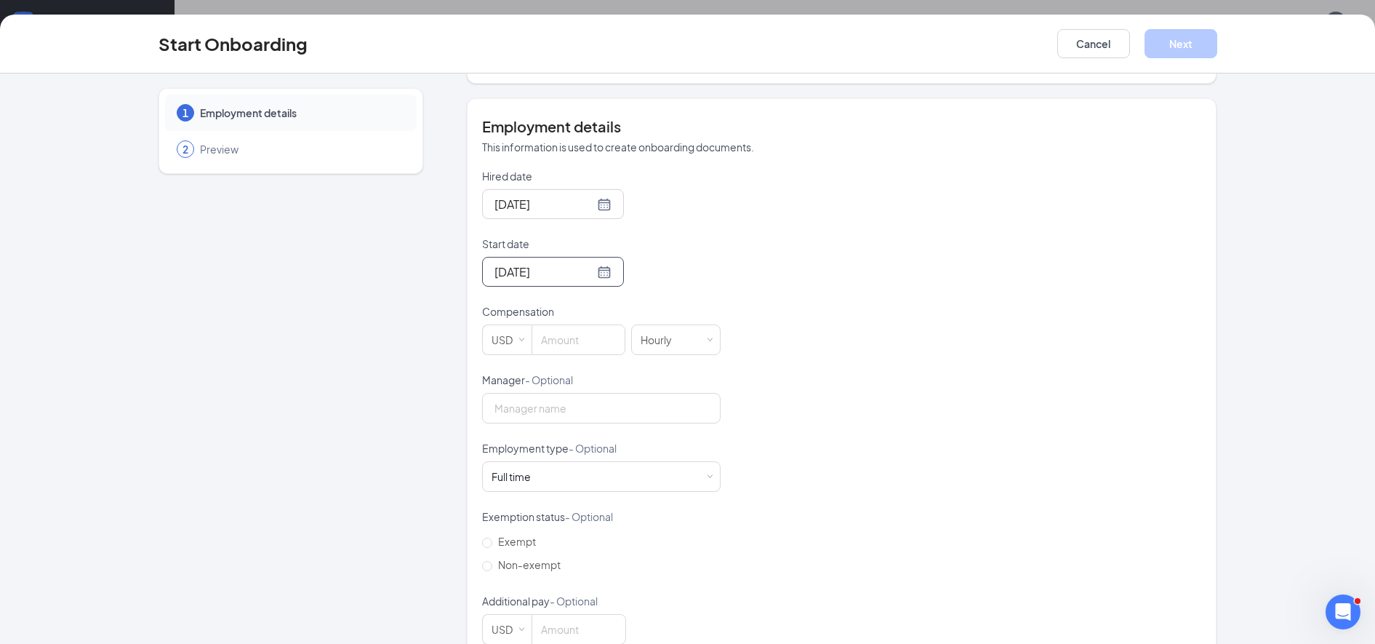
scroll to position [247, 0]
click at [560, 343] on input at bounding box center [578, 336] width 92 height 29
type input "10"
click at [265, 413] on div "1 Employment details 2 Preview" at bounding box center [291, 250] width 265 height 819
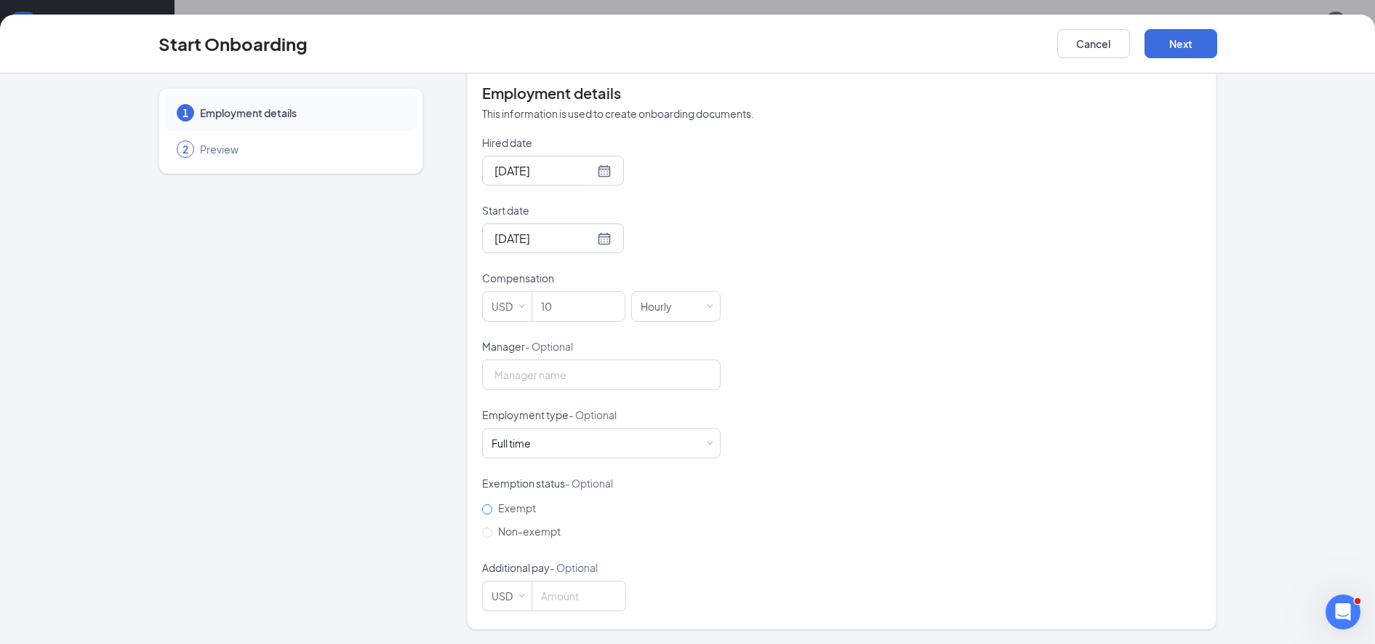
click at [482, 508] on input "Exempt" at bounding box center [487, 509] width 10 height 10
radio input "true"
click at [482, 532] on input "Non-exempt" at bounding box center [487, 532] width 10 height 10
radio input "true"
radio input "false"
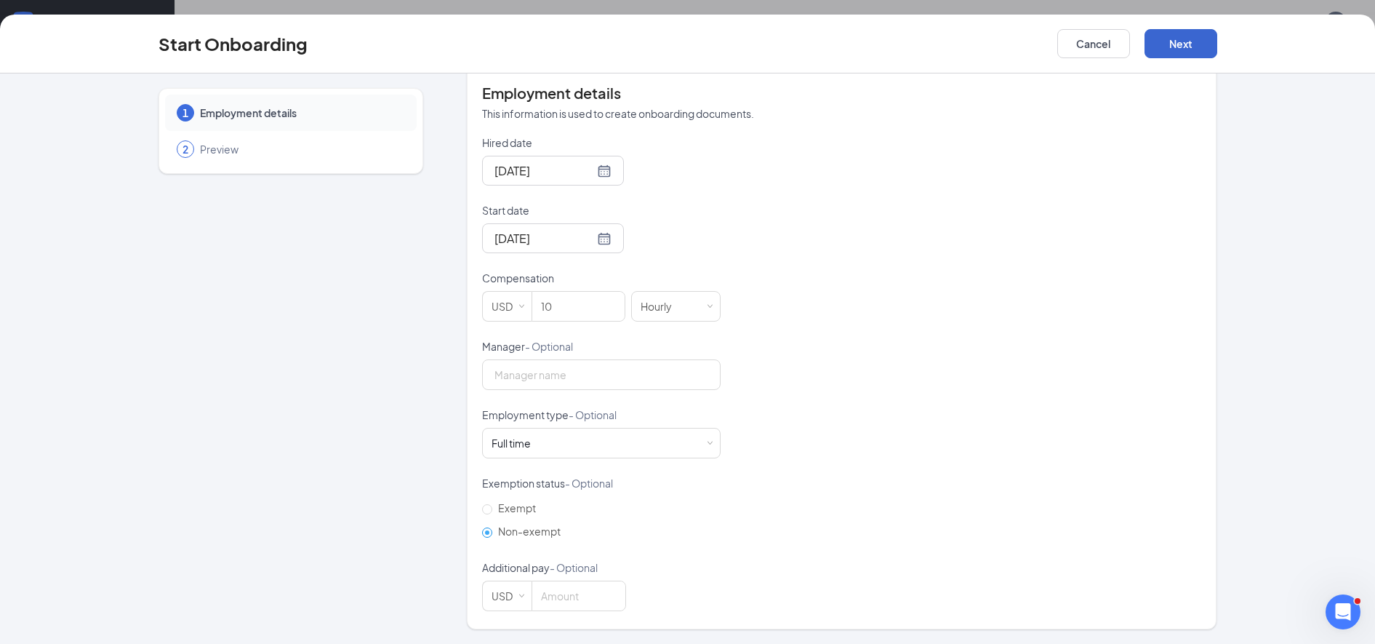
click at [1175, 39] on button "Next" at bounding box center [1181, 43] width 73 height 29
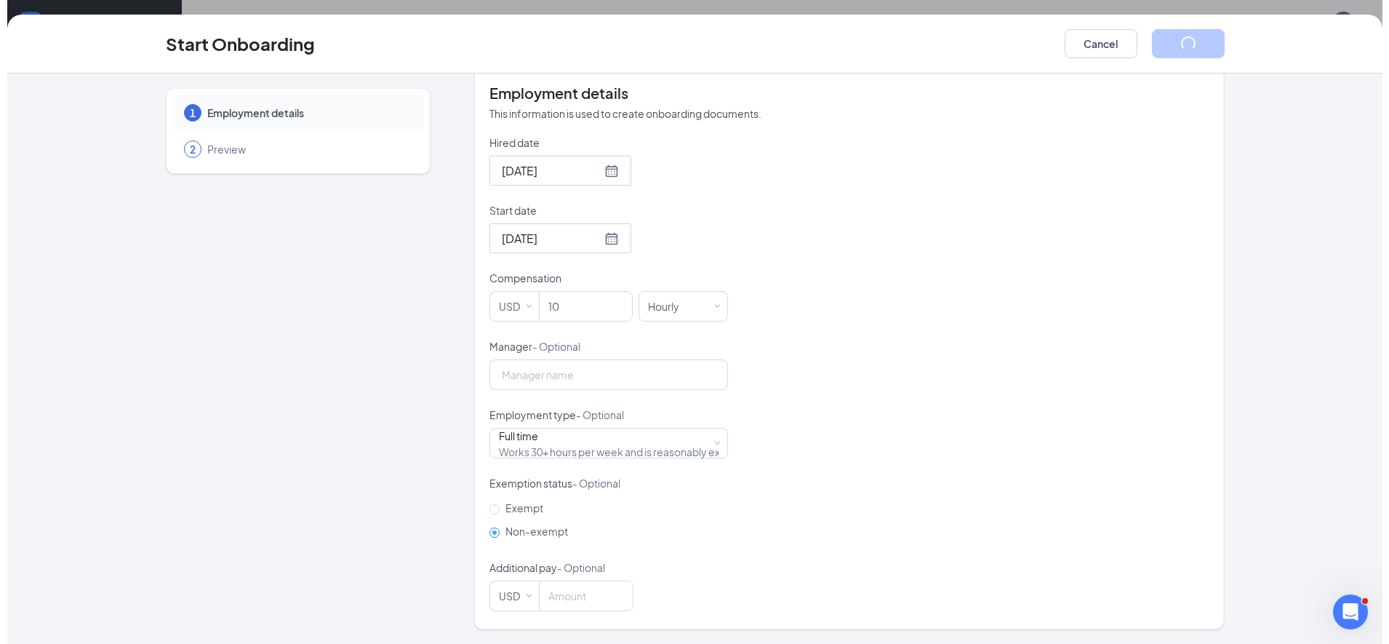
scroll to position [0, 0]
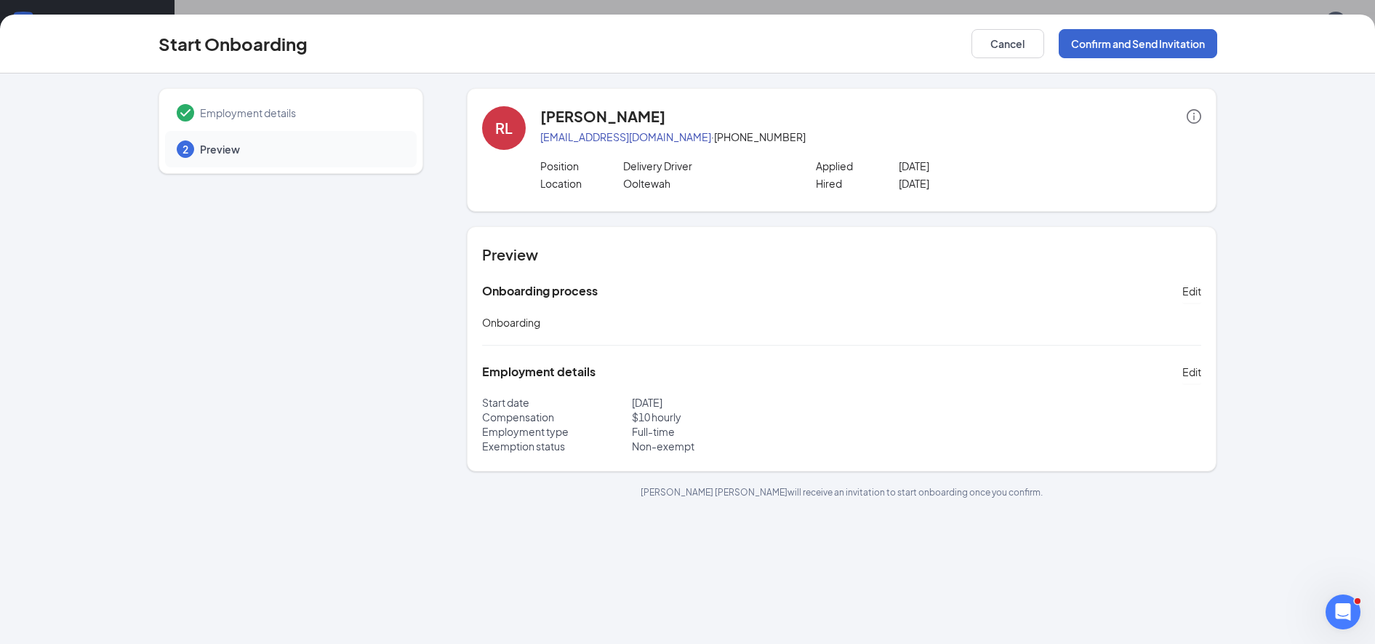
click at [1103, 47] on button "Confirm and Send Invitation" at bounding box center [1138, 43] width 159 height 29
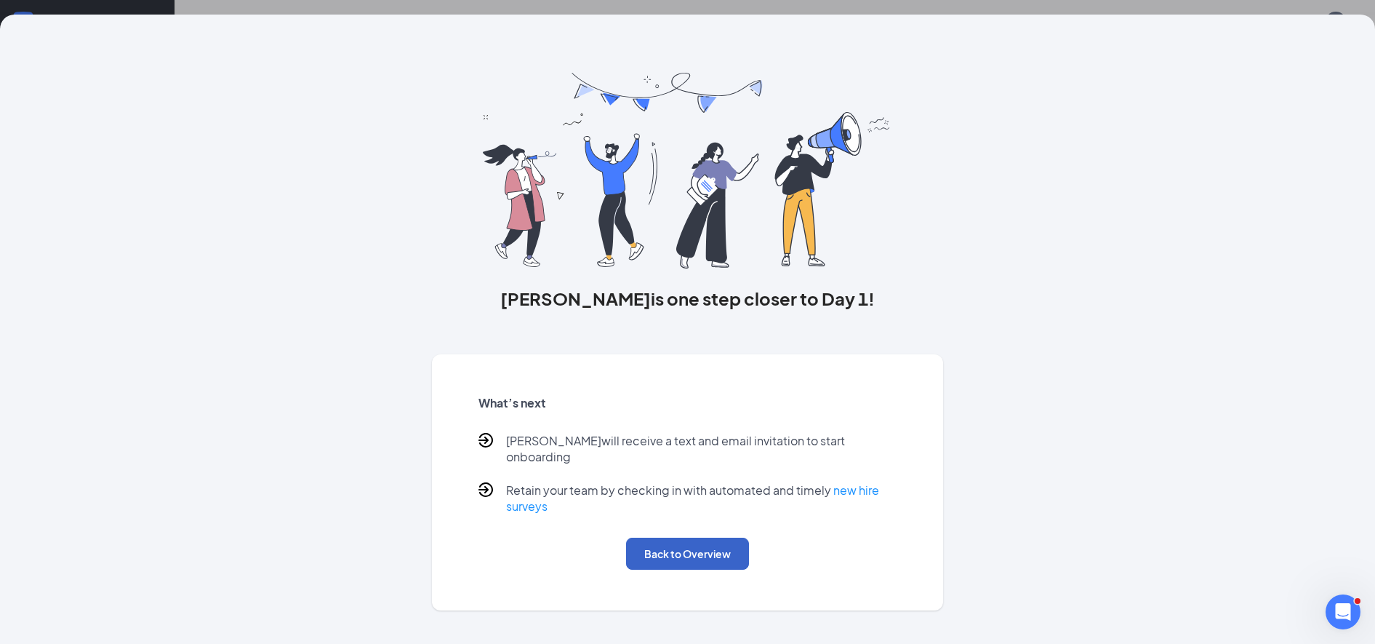
click at [678, 542] on button "Back to Overview" at bounding box center [687, 554] width 123 height 32
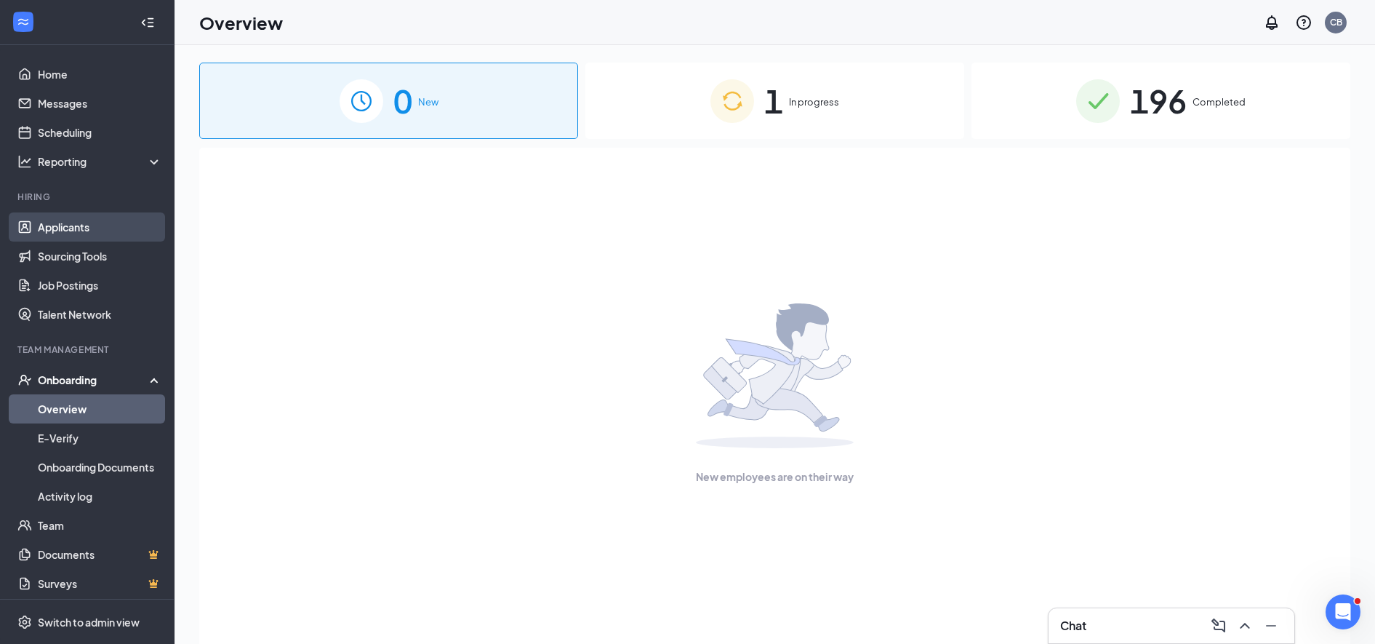
click at [72, 223] on link "Applicants" at bounding box center [100, 226] width 124 height 29
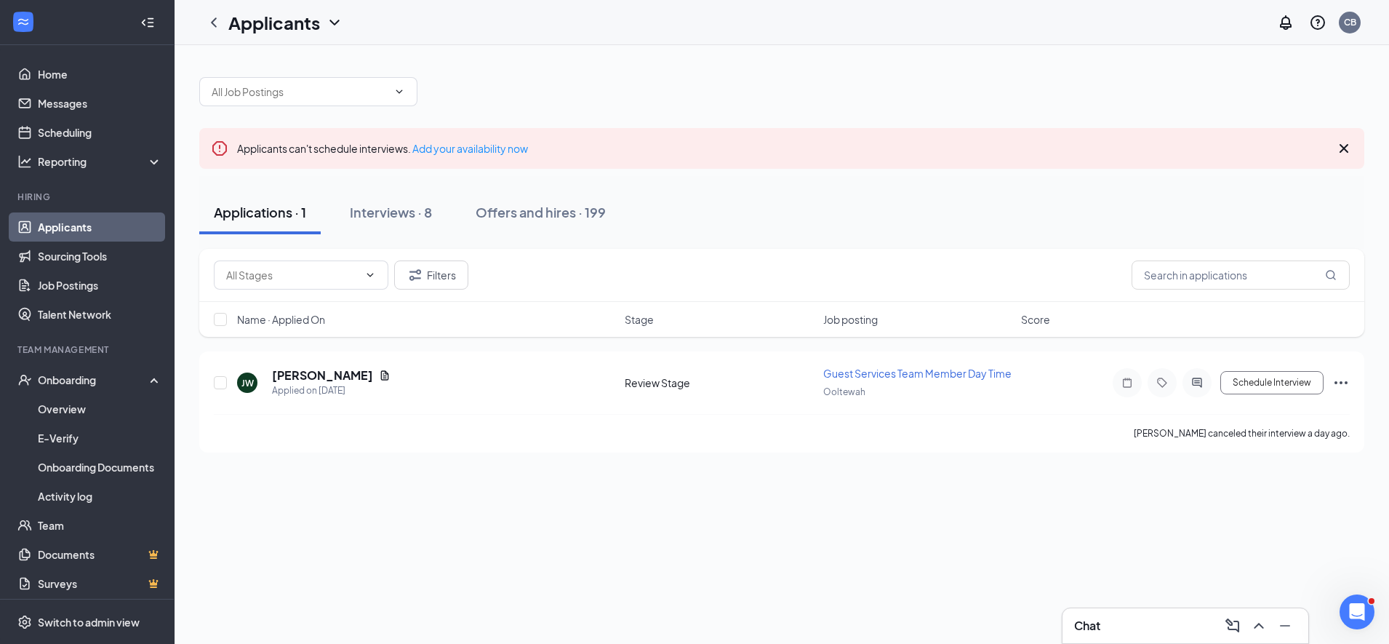
click at [1348, 149] on icon "Cross" at bounding box center [1343, 148] width 17 height 17
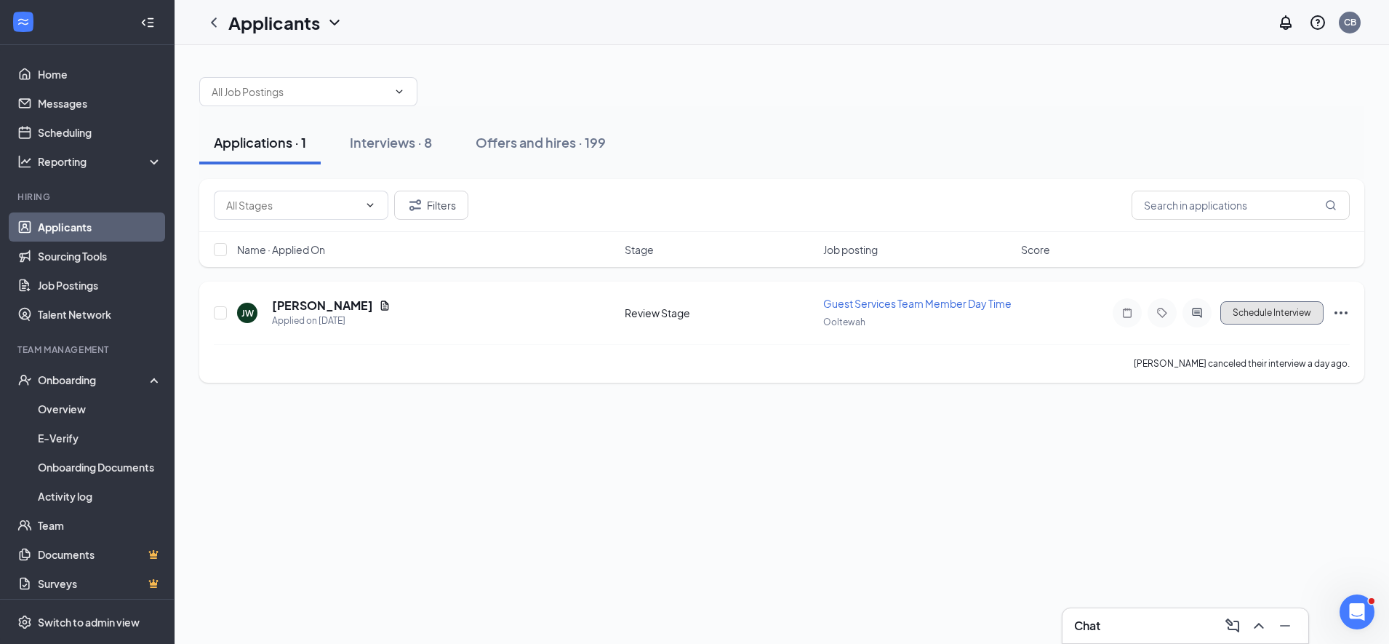
click at [1274, 316] on button "Schedule Interview" at bounding box center [1271, 312] width 103 height 23
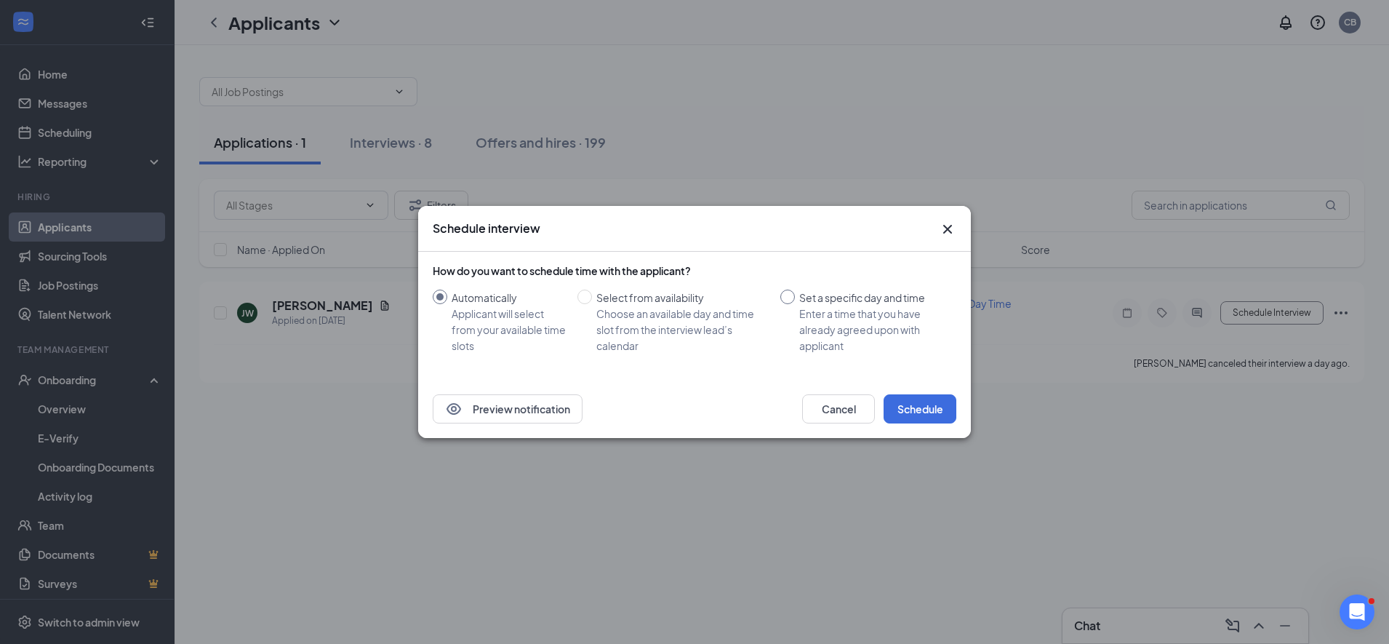
click at [791, 297] on input "Set a specific day and time Enter a time that you have already agreed upon with…" at bounding box center [787, 296] width 15 height 15
radio input "true"
radio input "false"
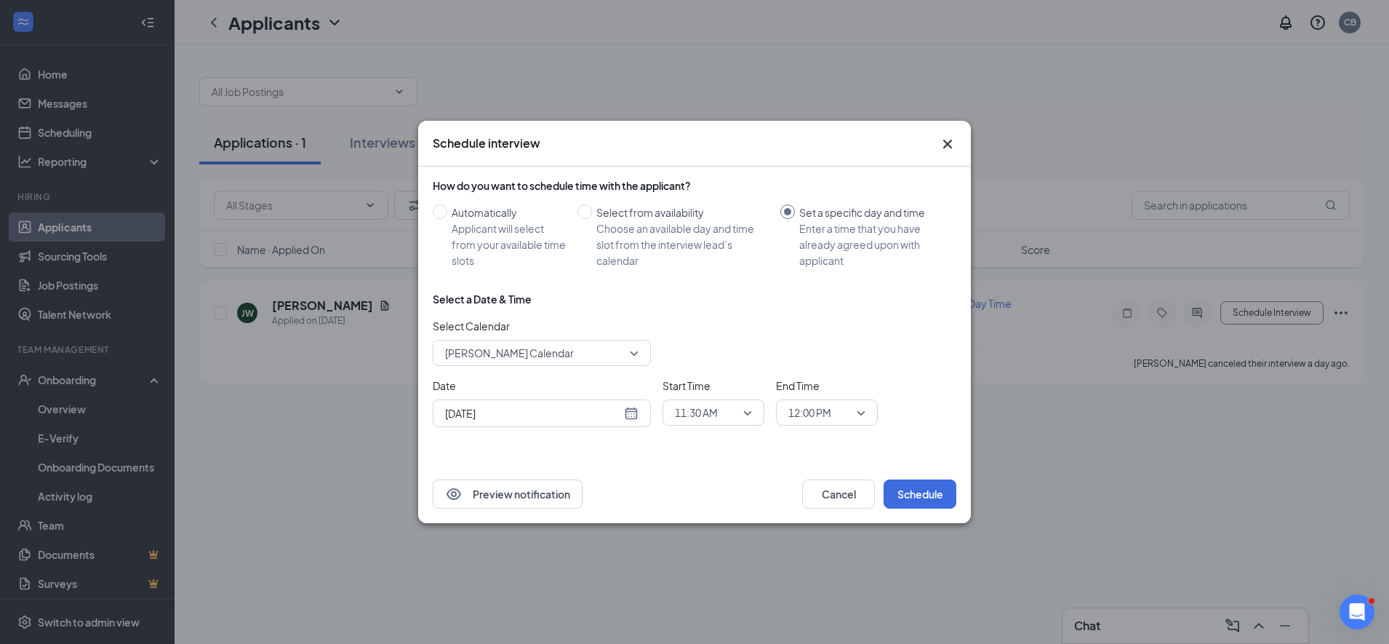
click at [592, 350] on span "Christy Buckles's Calendar" at bounding box center [535, 353] width 180 height 22
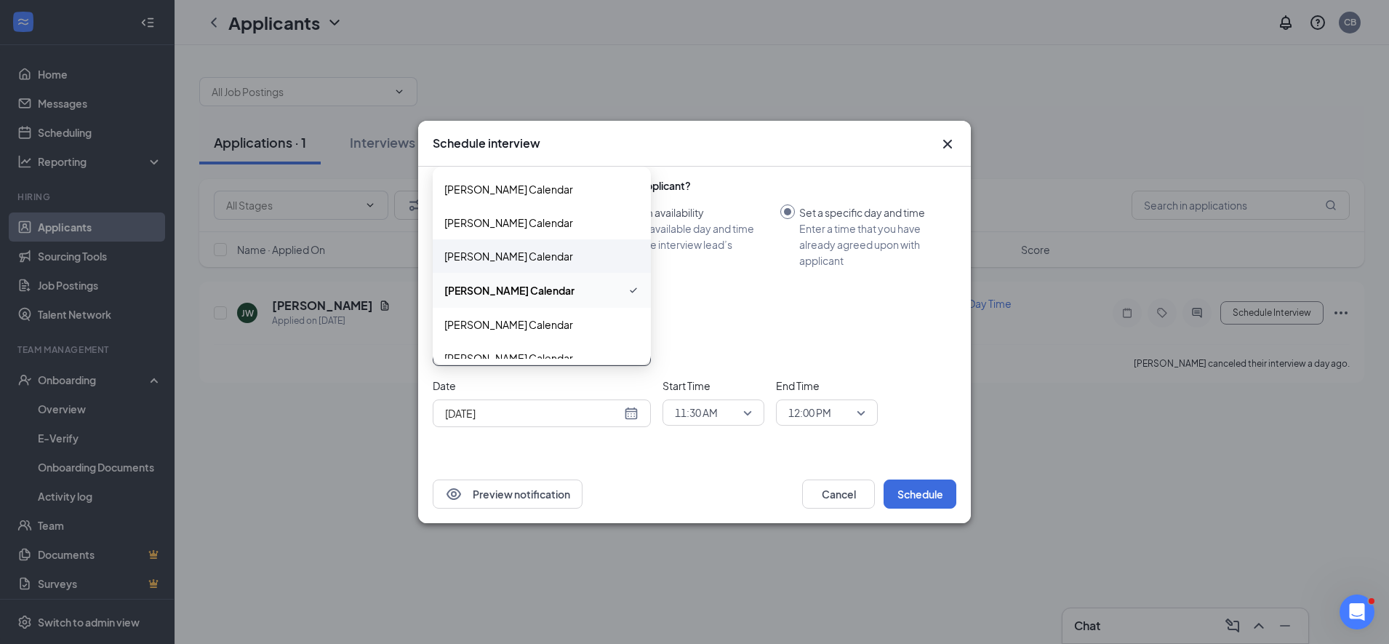
click at [467, 252] on span "Cassi Miller's Calendar" at bounding box center [508, 256] width 129 height 16
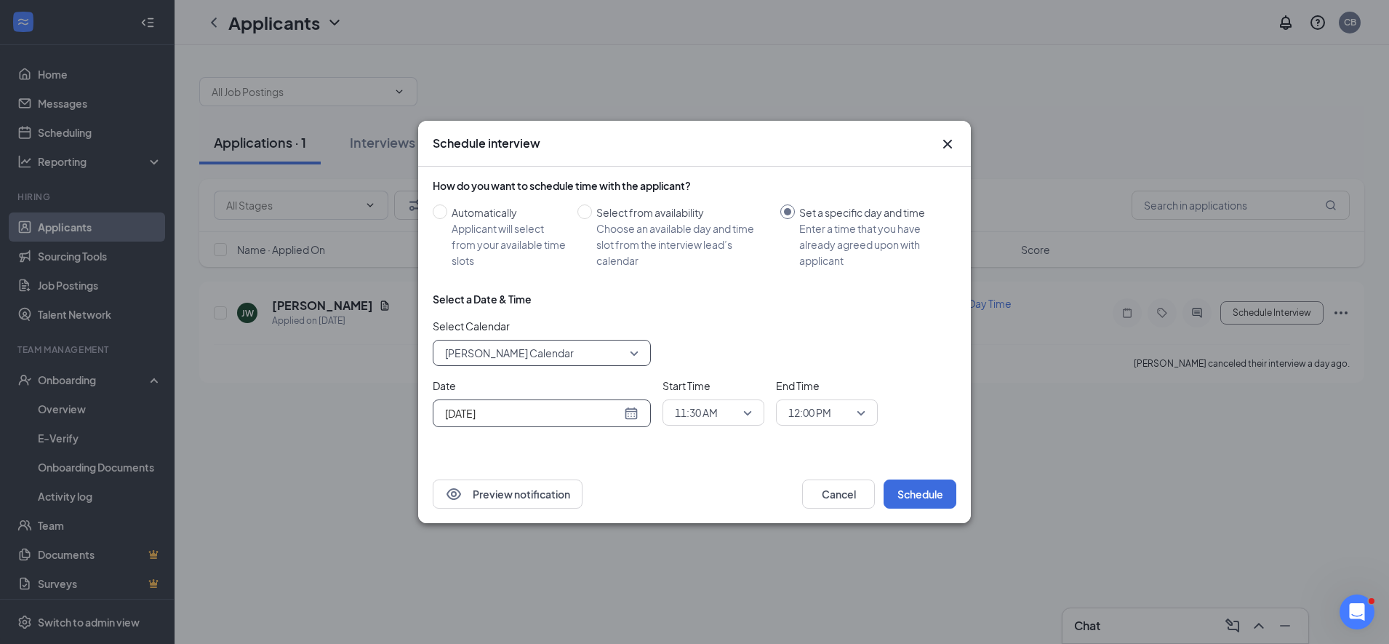
click at [620, 413] on input "Aug 26, 2025" at bounding box center [533, 413] width 176 height 16
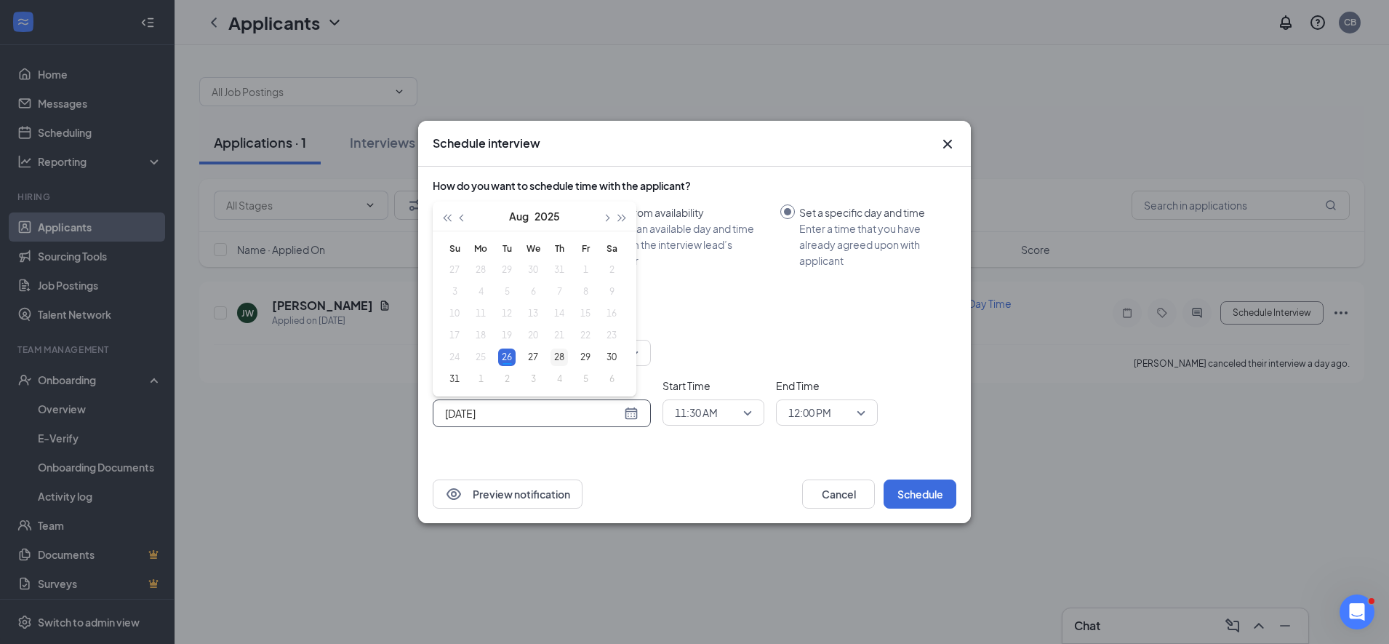
click at [558, 359] on div "28" at bounding box center [559, 356] width 17 height 17
type input "Aug 28, 2025"
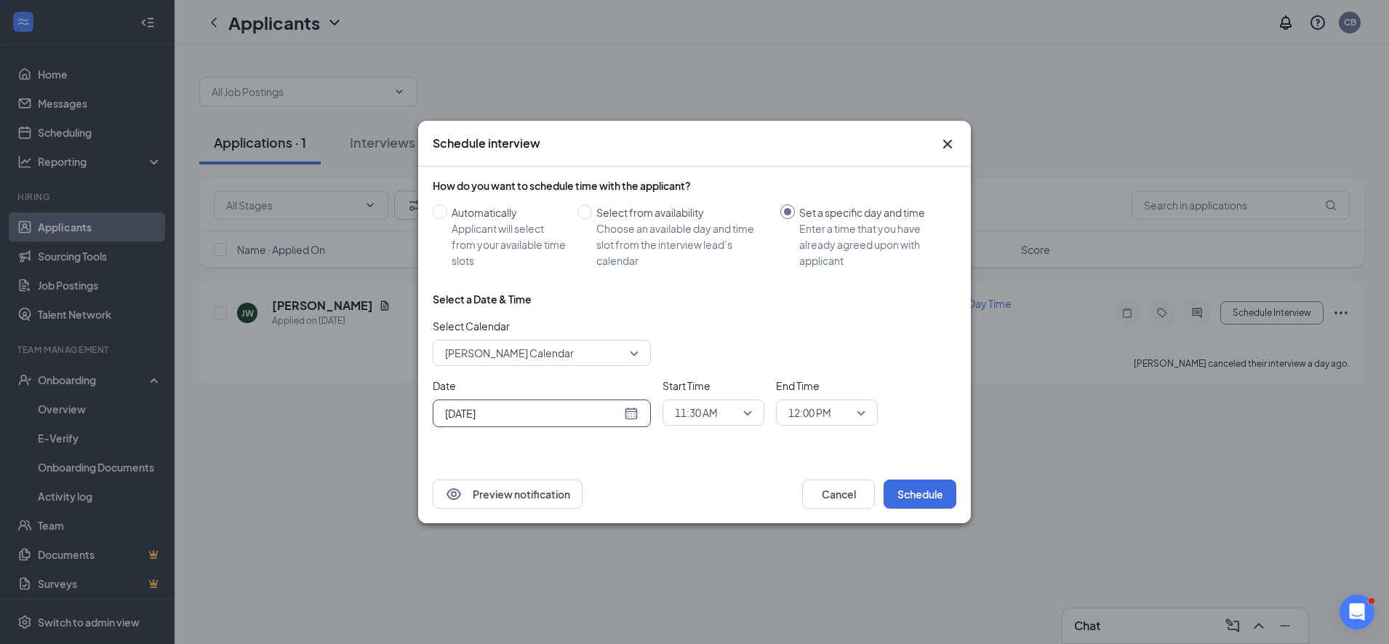
click at [742, 410] on span "11:30 AM" at bounding box center [713, 412] width 77 height 22
click at [683, 329] on span "03:45 PM" at bounding box center [695, 321] width 43 height 16
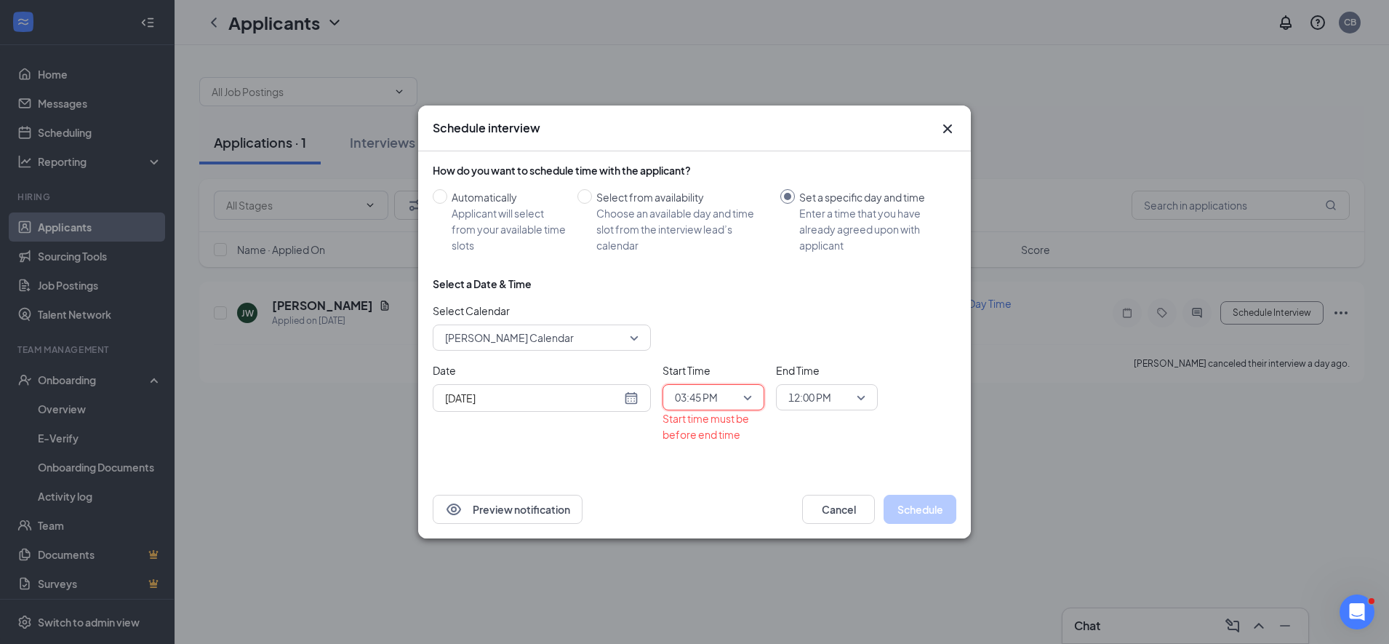
click at [856, 401] on span "12:00 PM" at bounding box center [826, 397] width 77 height 22
click at [806, 316] on span "04:00 PM" at bounding box center [809, 309] width 43 height 16
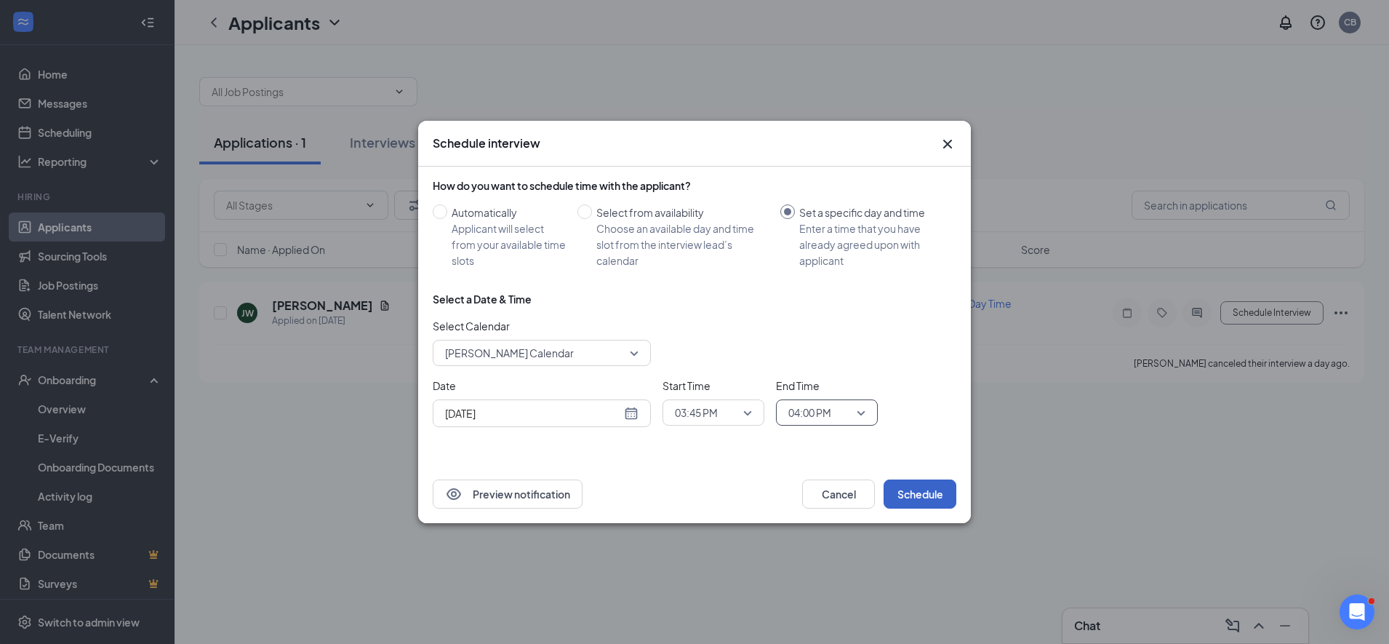
click at [911, 493] on button "Schedule" at bounding box center [920, 493] width 73 height 29
click at [927, 492] on button "Schedule" at bounding box center [920, 493] width 73 height 29
click at [950, 144] on icon "Cross" at bounding box center [947, 143] width 17 height 17
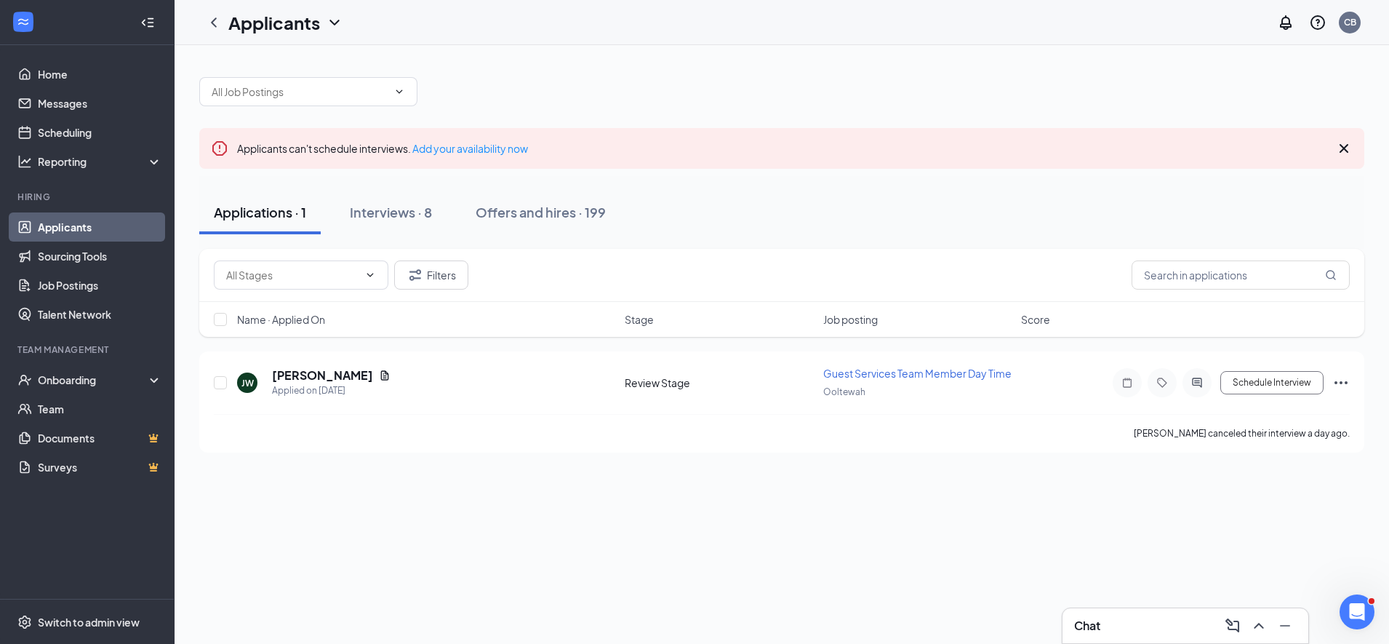
click at [1344, 156] on icon "Cross" at bounding box center [1343, 148] width 17 height 17
